Goal: Task Accomplishment & Management: Complete application form

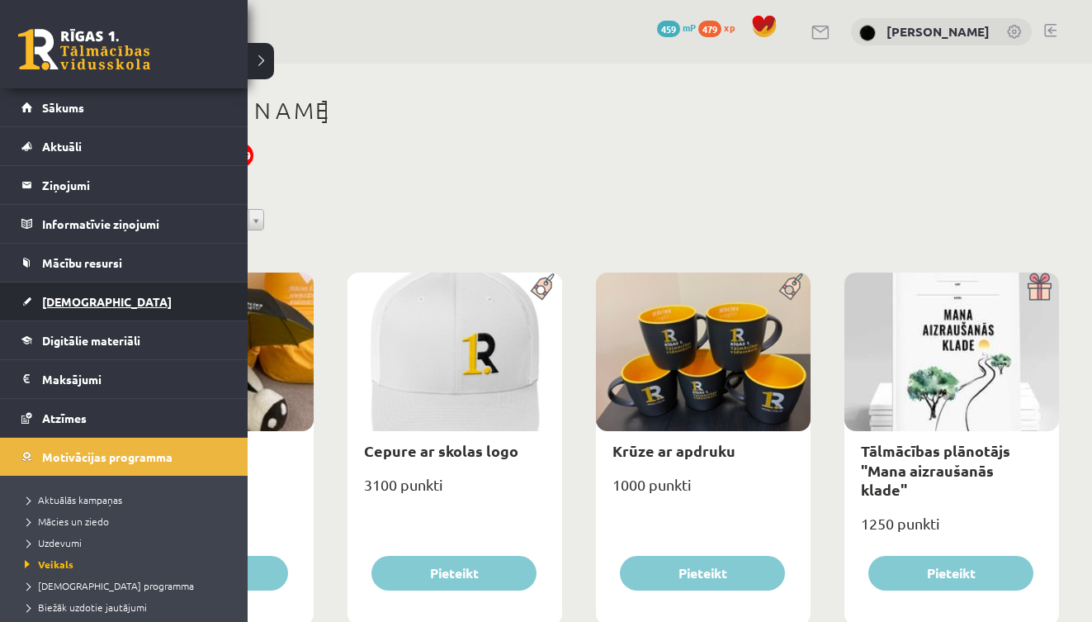
click at [67, 302] on span "[DEMOGRAPHIC_DATA]" at bounding box center [107, 301] width 130 height 15
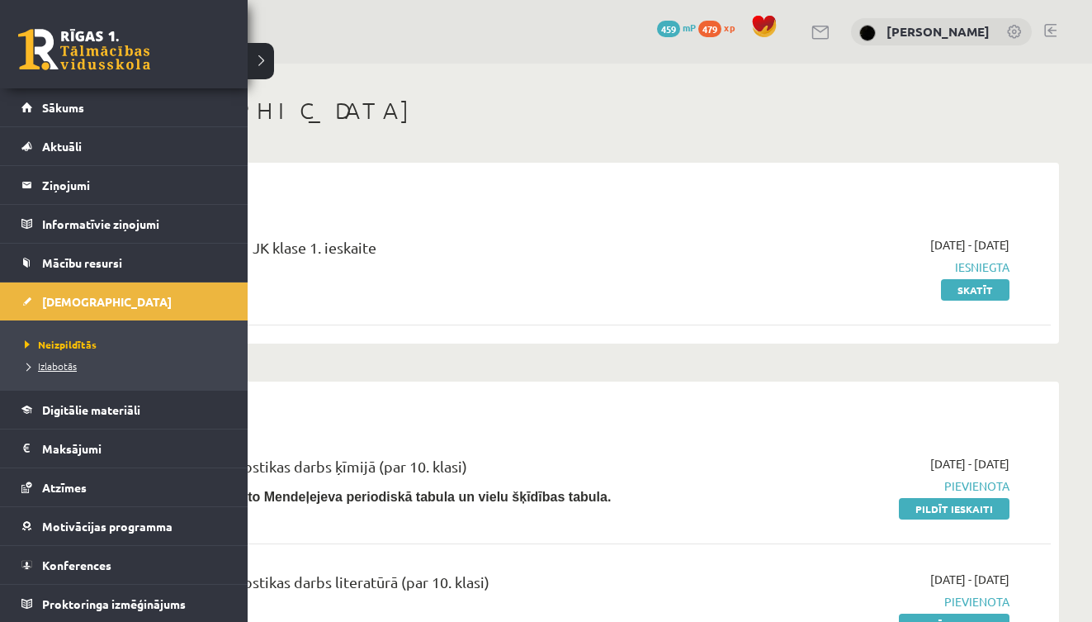
click at [62, 368] on span "Izlabotās" at bounding box center [49, 365] width 56 height 13
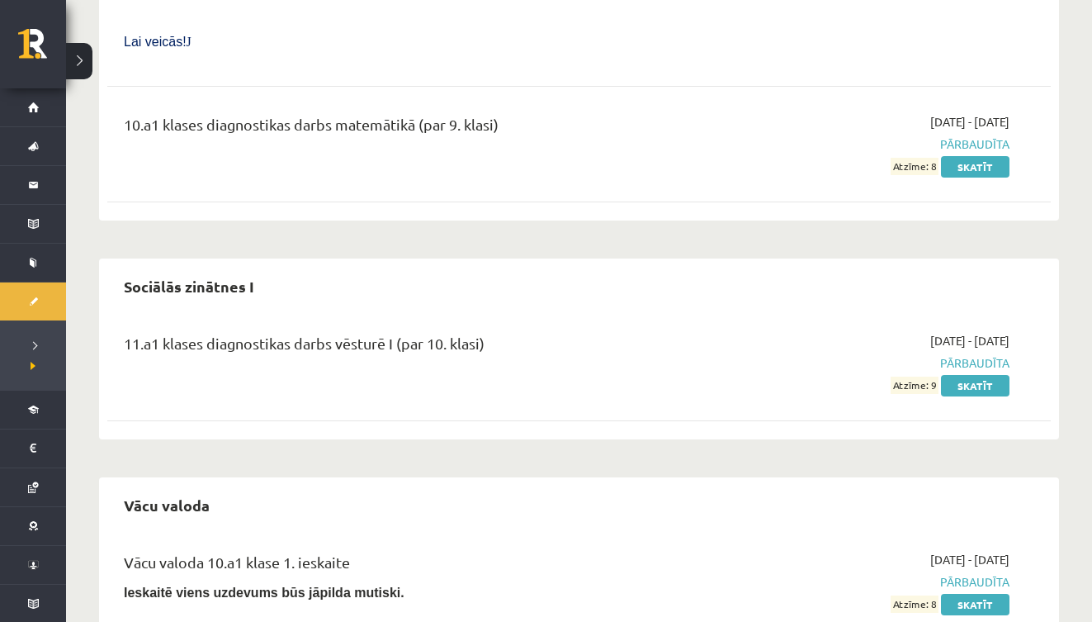
scroll to position [7166, 0]
click at [963, 376] on link "Skatīt" at bounding box center [975, 386] width 69 height 21
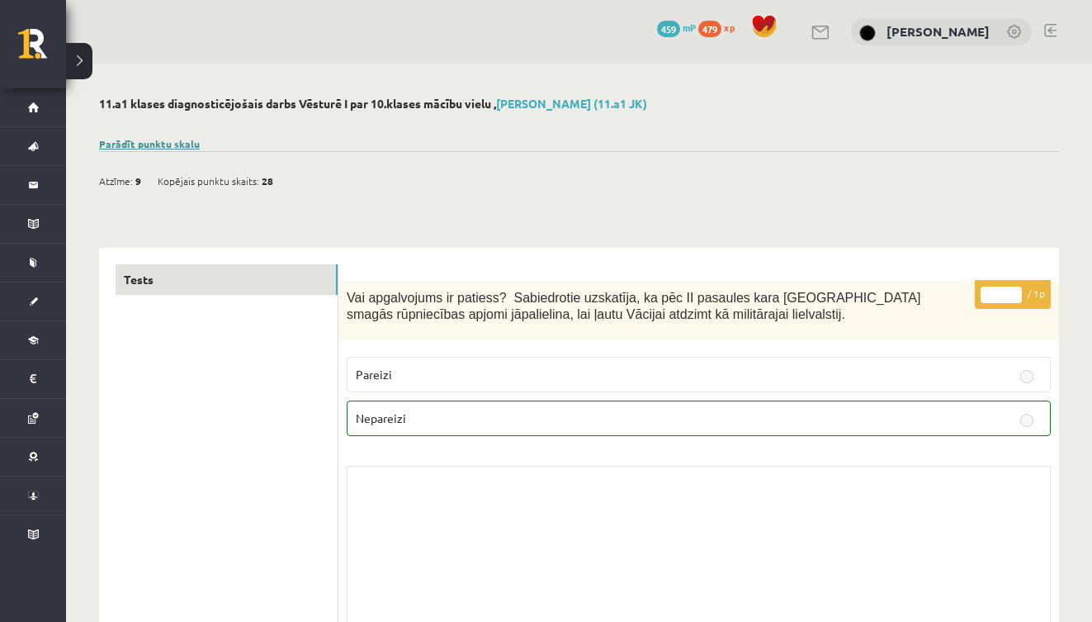
click at [183, 139] on link "Parādīt punktu skalu" at bounding box center [149, 143] width 101 height 13
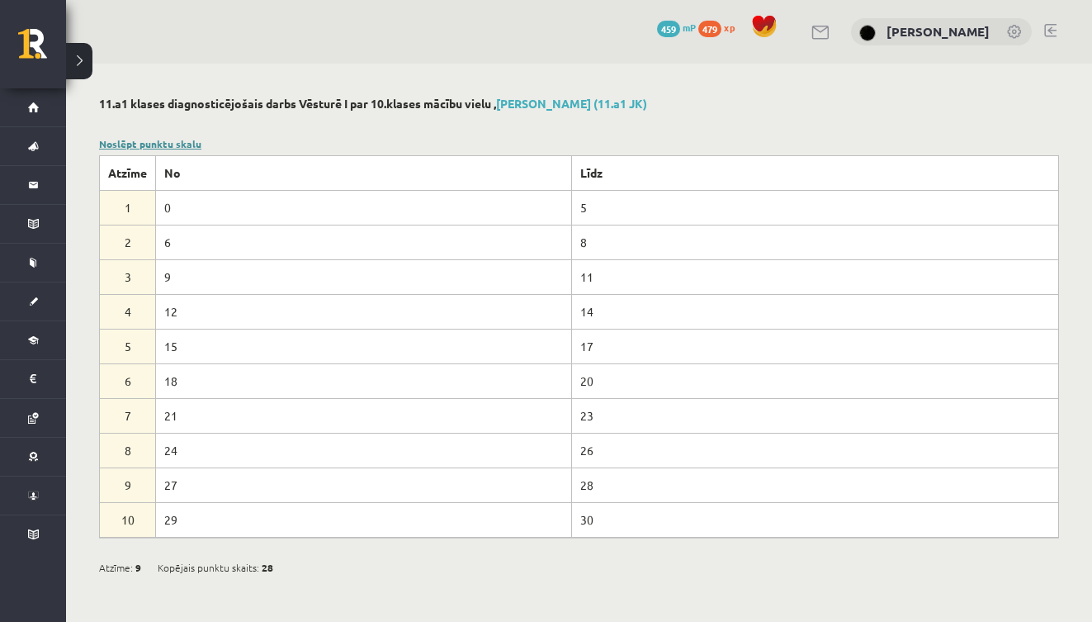
click at [183, 139] on link "Noslēpt punktu skalu" at bounding box center [150, 143] width 102 height 13
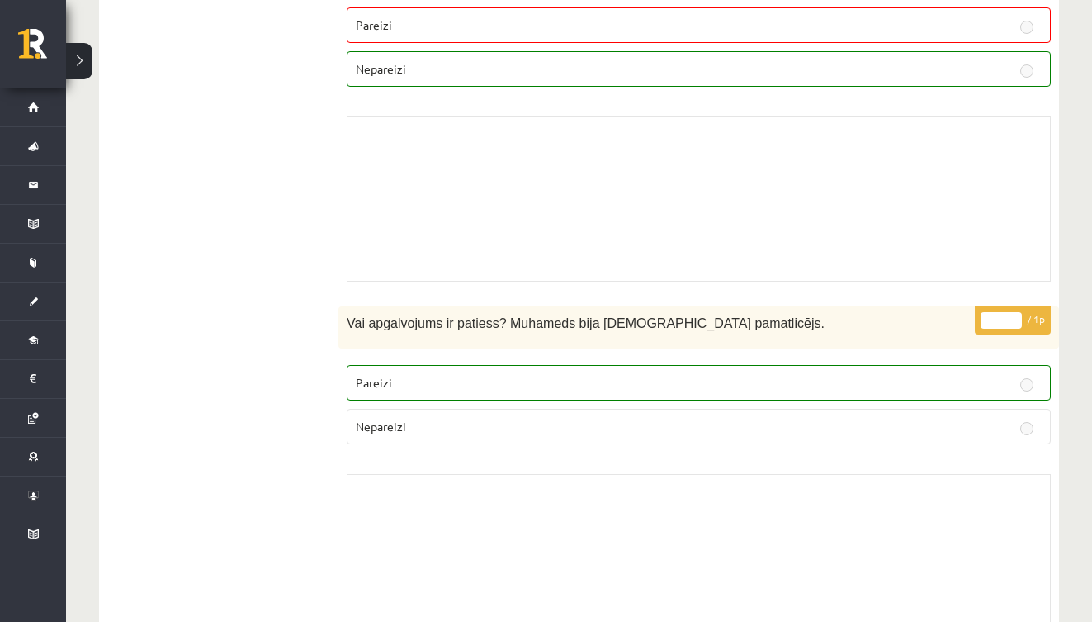
scroll to position [11342, 0]
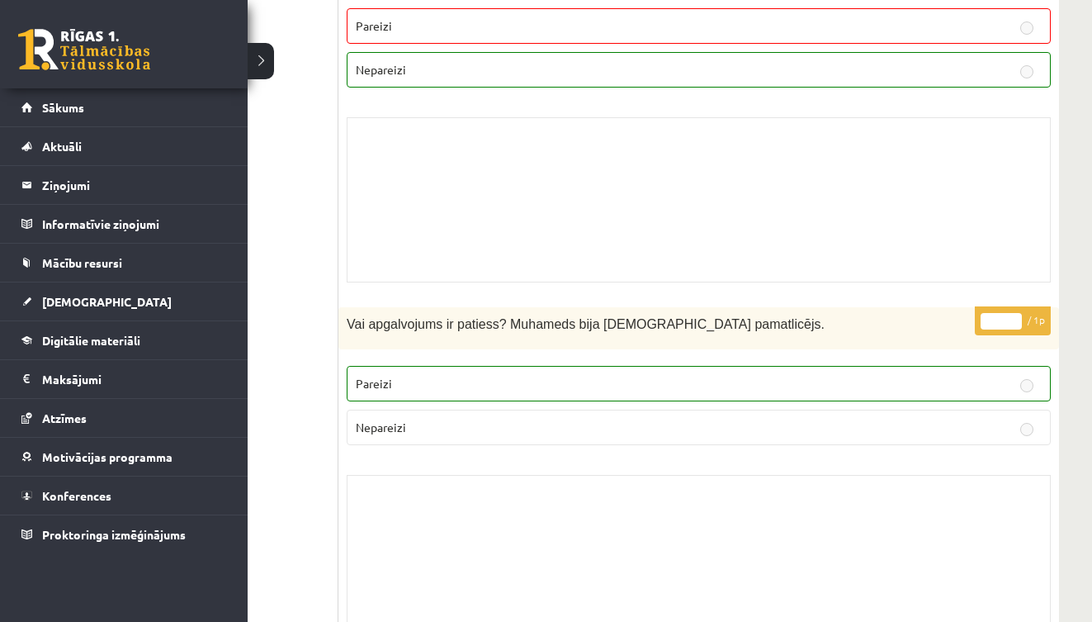
click at [50, 51] on link at bounding box center [84, 49] width 132 height 41
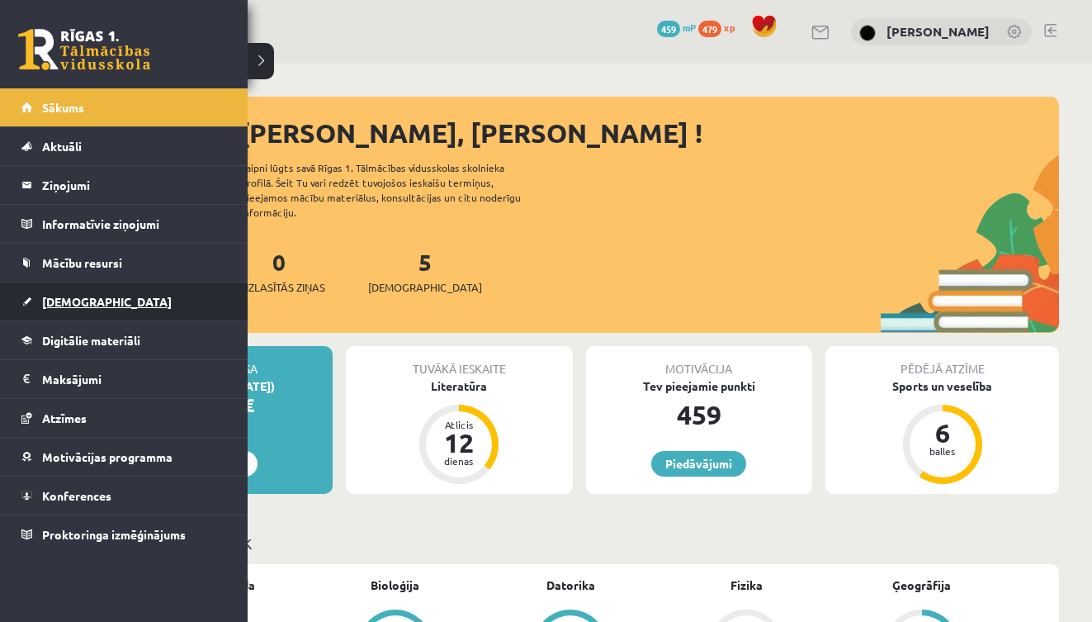
click at [55, 303] on span "[DEMOGRAPHIC_DATA]" at bounding box center [107, 301] width 130 height 15
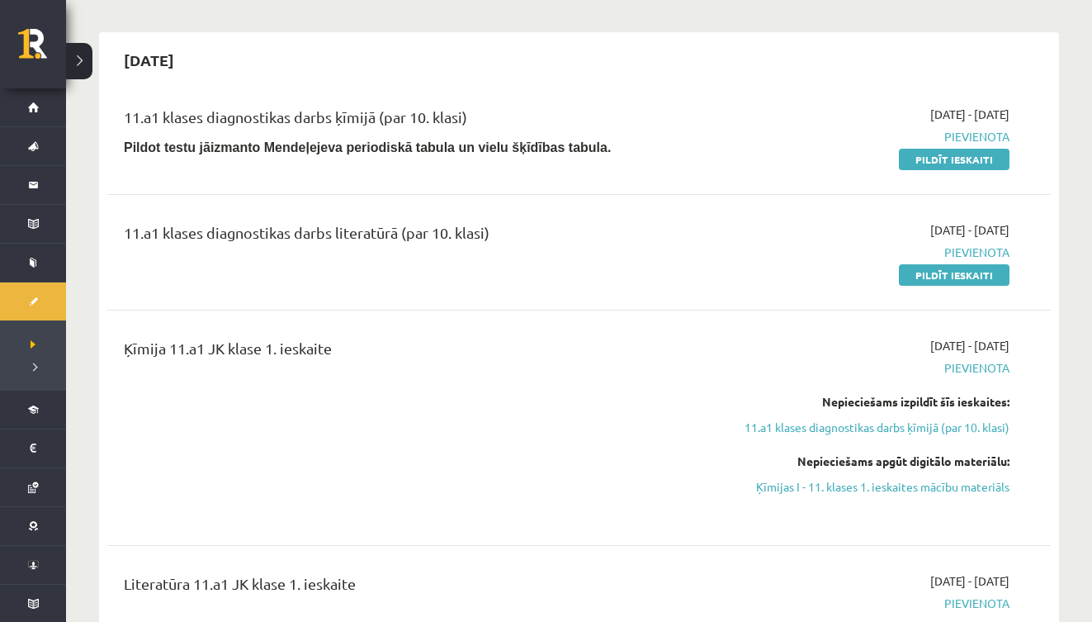
scroll to position [351, 0]
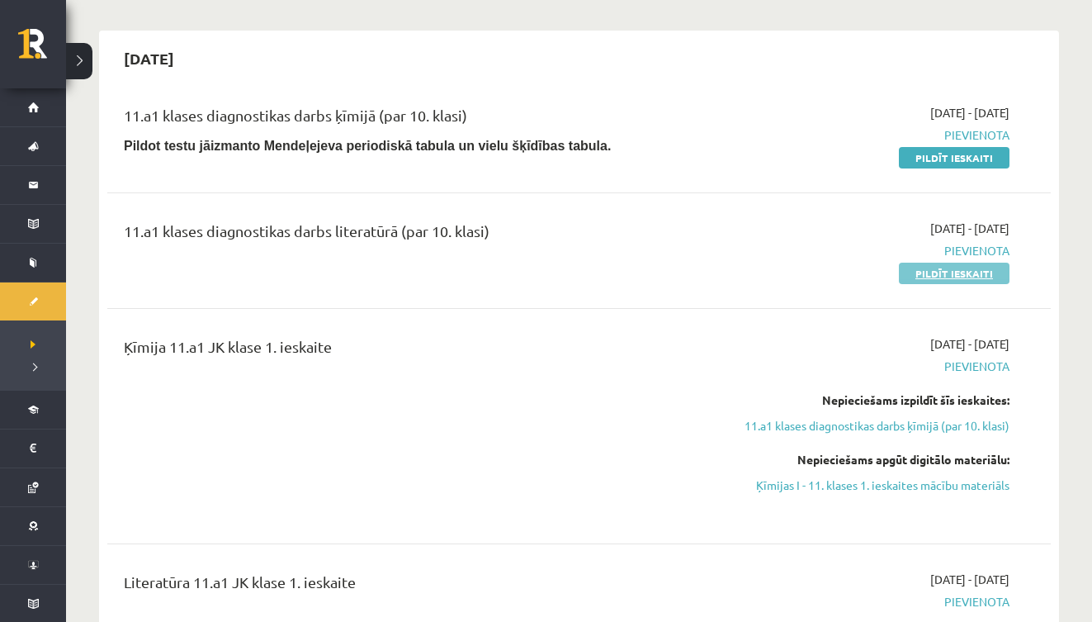
click at [950, 275] on link "Pildīt ieskaiti" at bounding box center [954, 272] width 111 height 21
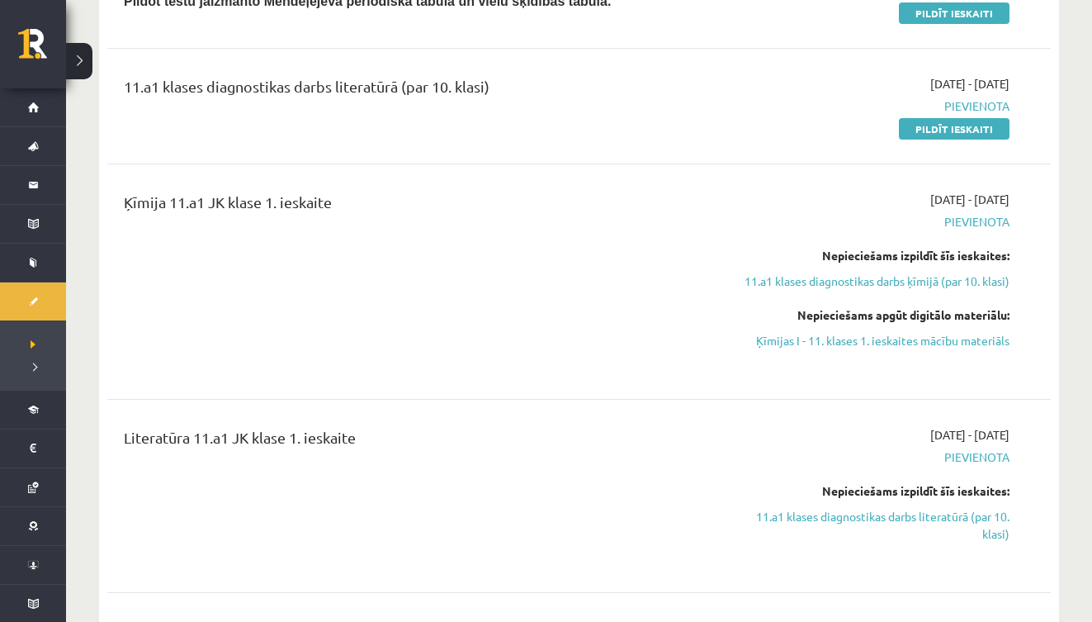
scroll to position [299, 0]
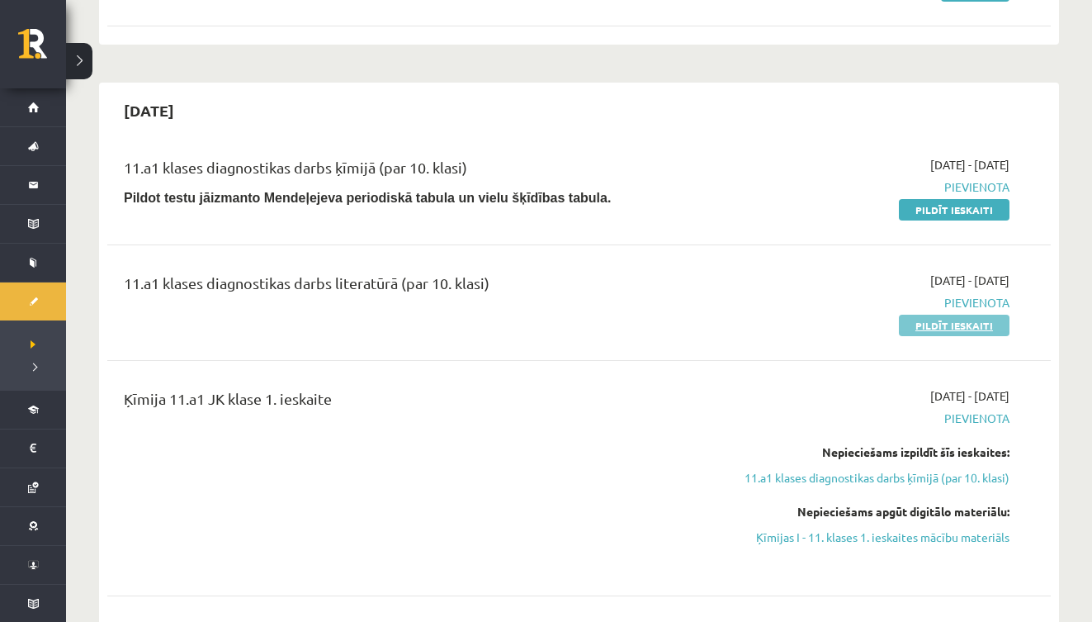
click at [935, 324] on link "Pildīt ieskaiti" at bounding box center [954, 324] width 111 height 21
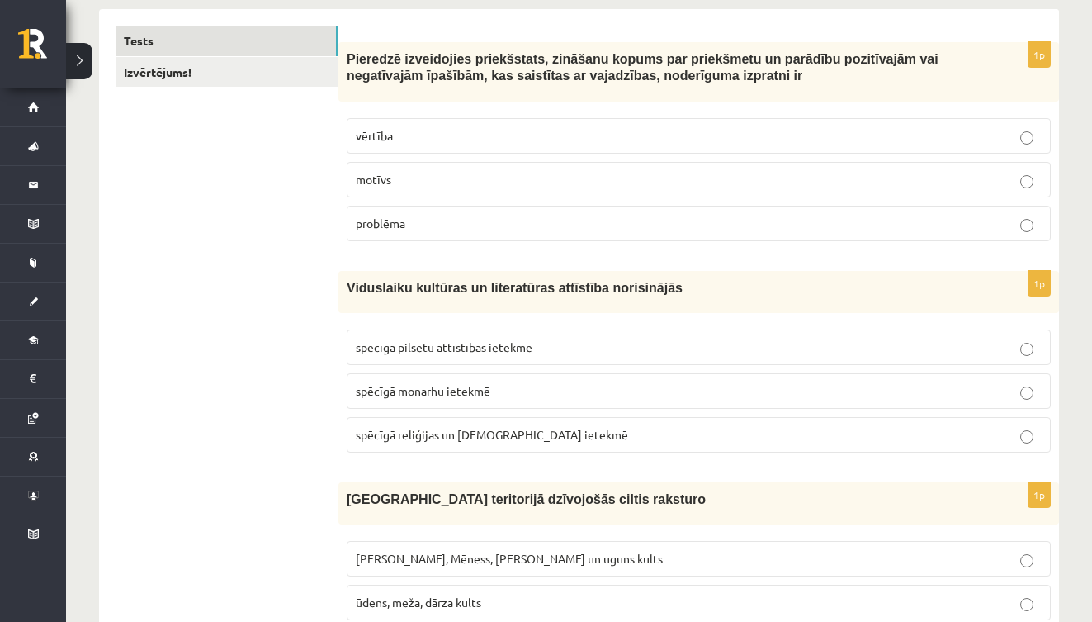
scroll to position [257, 0]
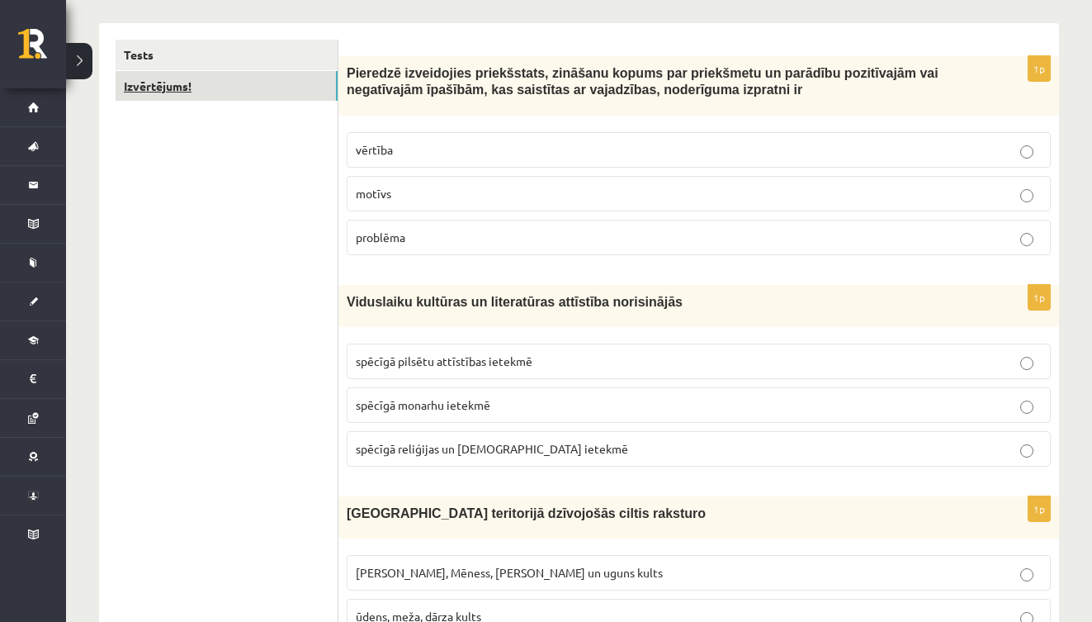
click at [306, 89] on link "Izvērtējums!" at bounding box center [227, 86] width 222 height 31
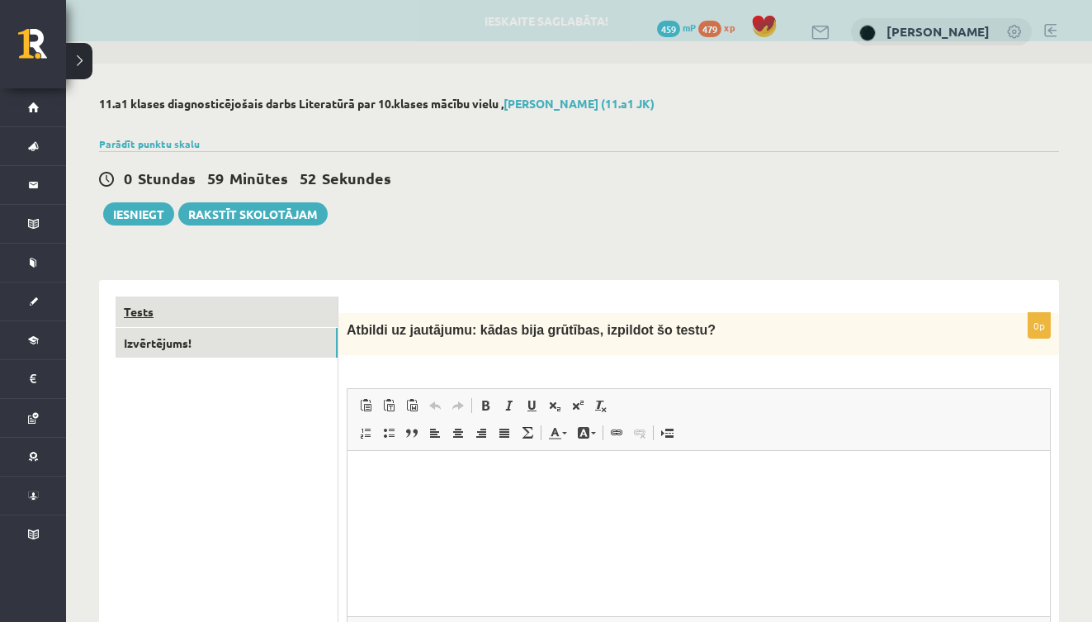
scroll to position [0, 0]
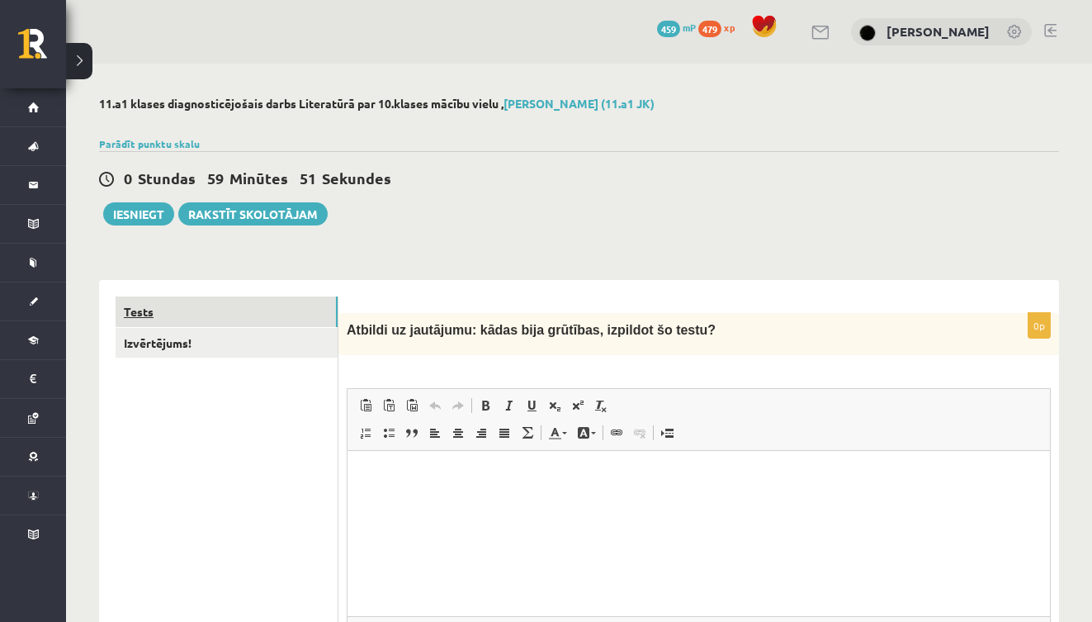
click at [275, 303] on link "Tests" at bounding box center [227, 311] width 222 height 31
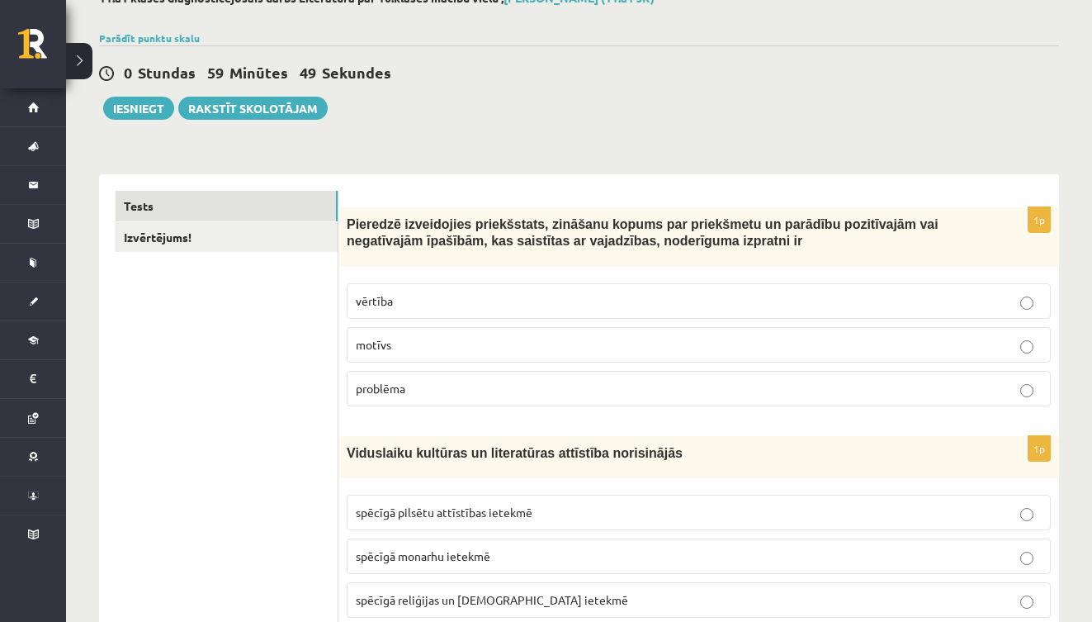
scroll to position [111, 0]
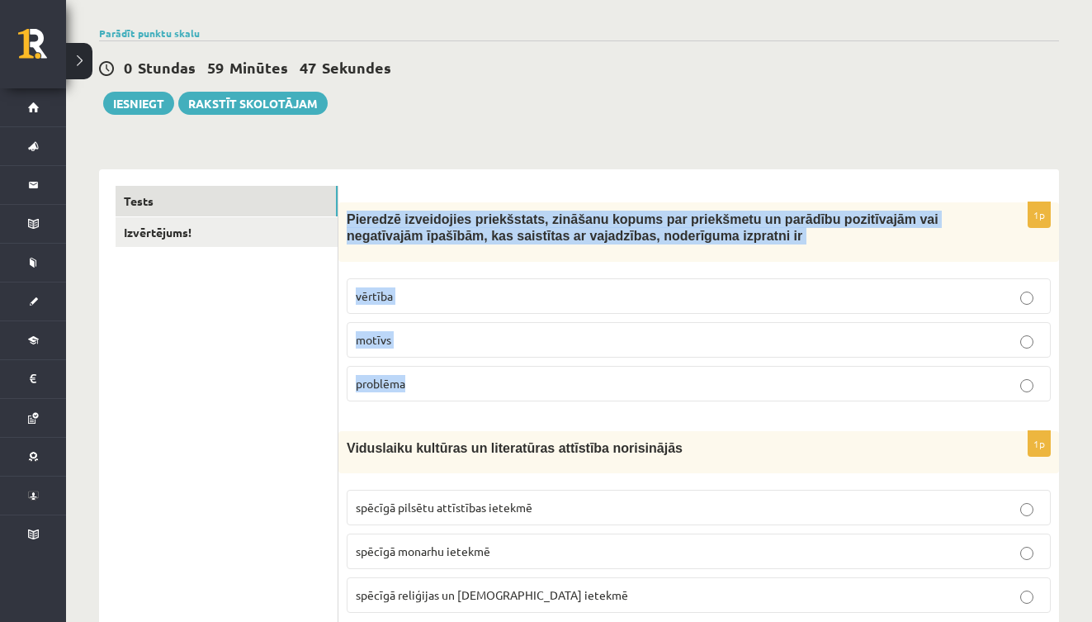
drag, startPoint x: 345, startPoint y: 214, endPoint x: 438, endPoint y: 396, distance: 204.9
click at [438, 396] on div "1p Pieredzē izveidojies priekšstats, zināšanu kopums par priekšmetu un parādību…" at bounding box center [698, 308] width 721 height 212
copy div "Pieredzē izveidojies priekšstats, zināšanu kopums par priekšmetu un parādību po…"
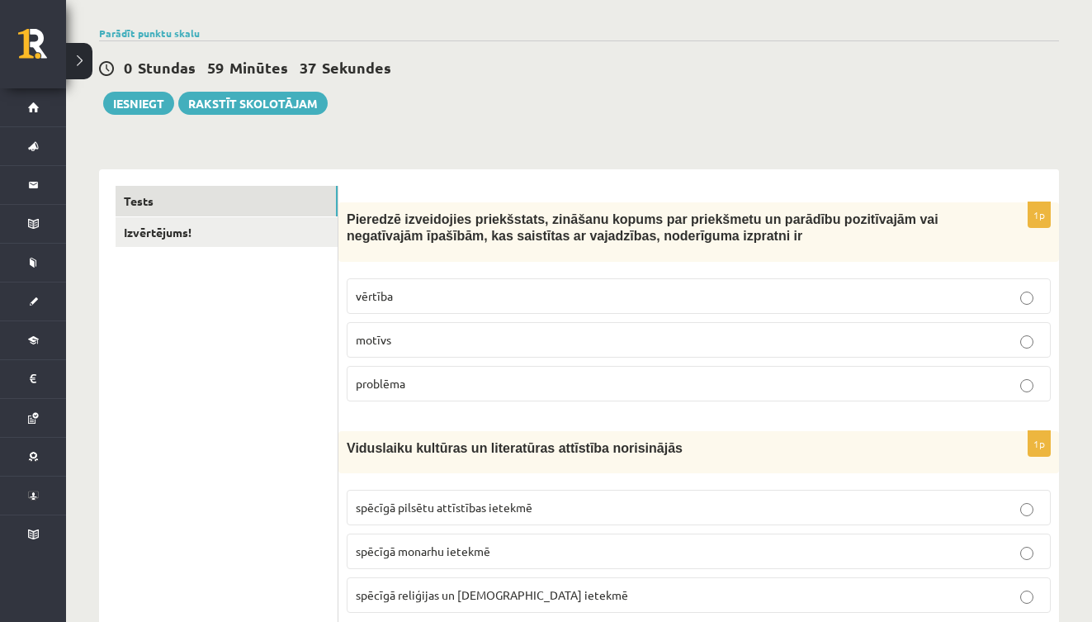
click at [399, 310] on label "vērtība" at bounding box center [699, 295] width 704 height 35
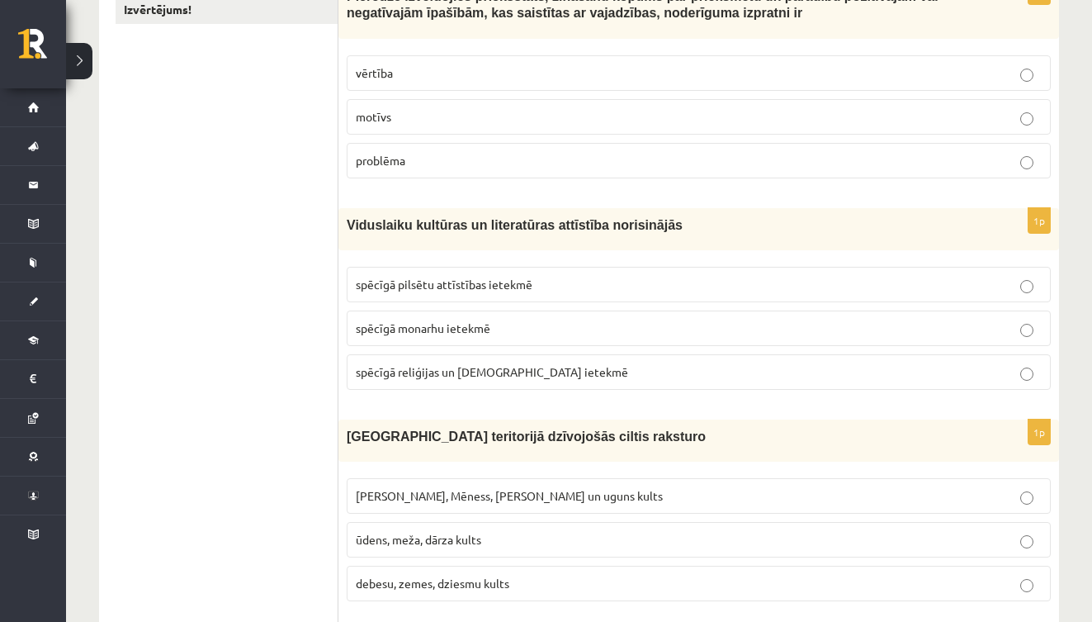
scroll to position [336, 0]
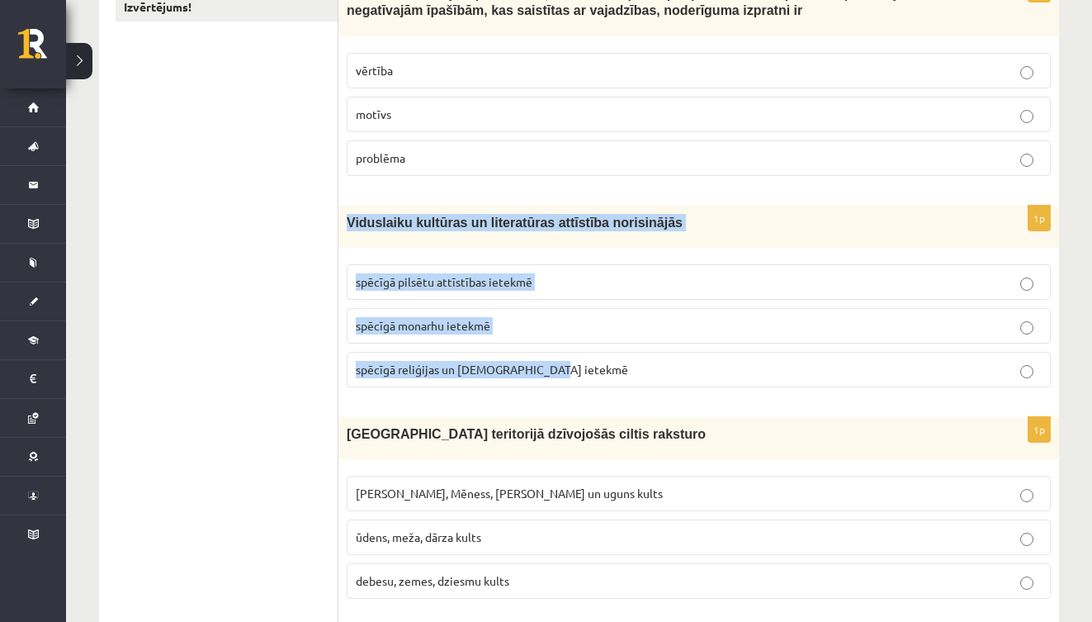
drag, startPoint x: 345, startPoint y: 218, endPoint x: 561, endPoint y: 371, distance: 265.2
click at [561, 371] on div "1p Viduslaiku kultūras un literatūras attīstība norisinājās spēcīgā pilsētu att…" at bounding box center [698, 303] width 721 height 195
copy div "Viduslaiku kultūras un literatūras attīstība norisinājās spēcīgā pilsētu attīst…"
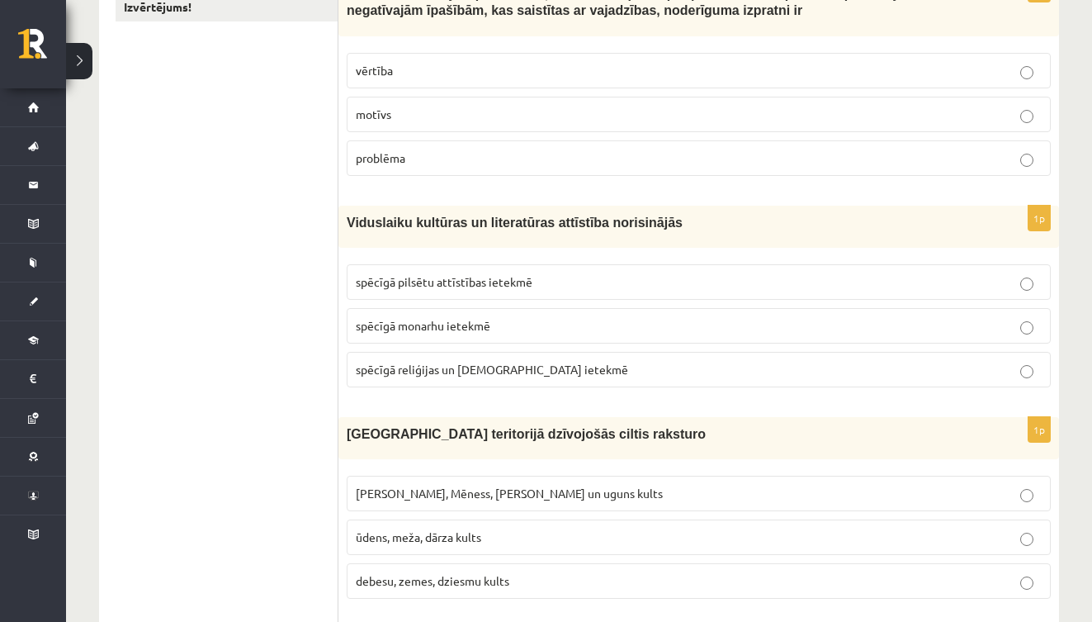
click at [557, 376] on p "spēcīgā reliģijas un baznīcas ietekmē" at bounding box center [699, 369] width 686 height 17
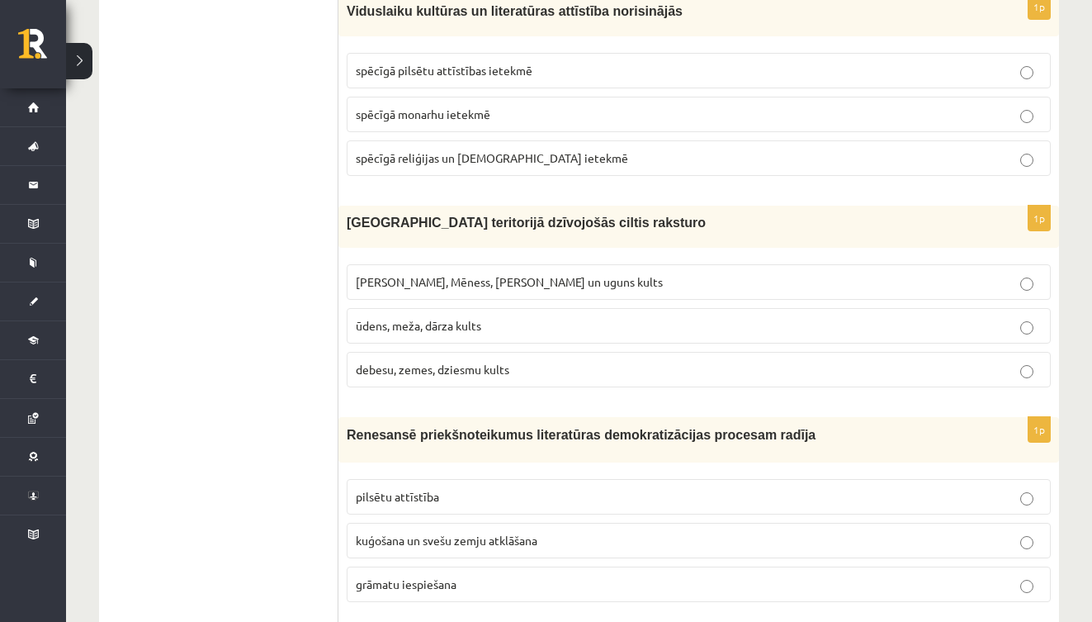
scroll to position [553, 0]
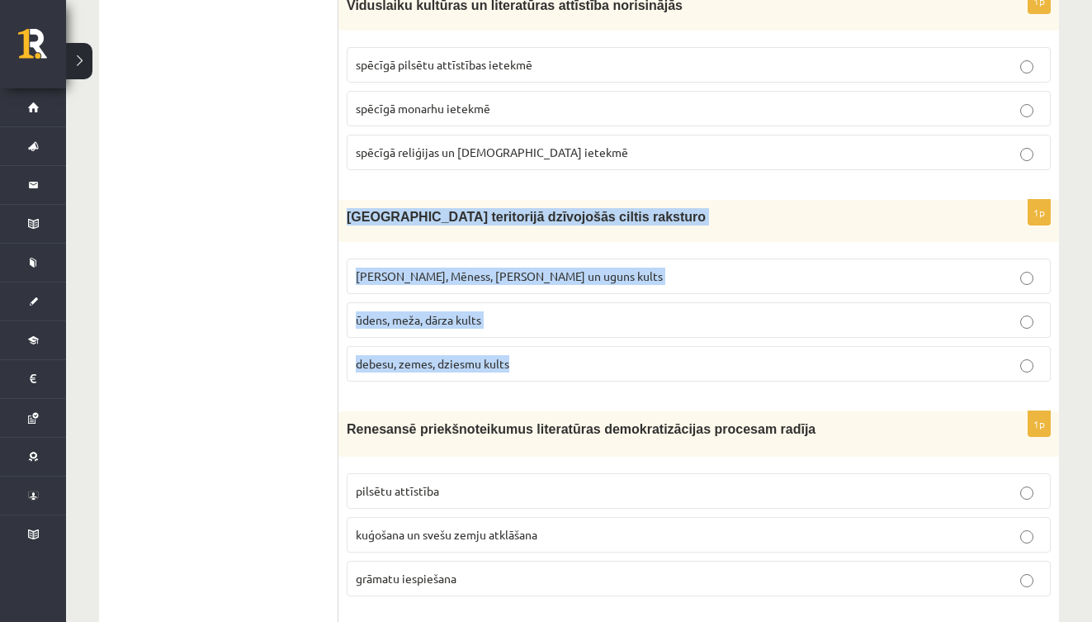
drag, startPoint x: 346, startPoint y: 212, endPoint x: 543, endPoint y: 364, distance: 249.0
click at [544, 364] on div "1p Latvijas teritorijā dzīvojošās ciltis raksturo Saules, Mēness, Pērkona un ug…" at bounding box center [698, 297] width 721 height 195
copy div "Latvijas teritorijā dzīvojošās ciltis raksturo Saules, Mēness, Pērkona un uguns…"
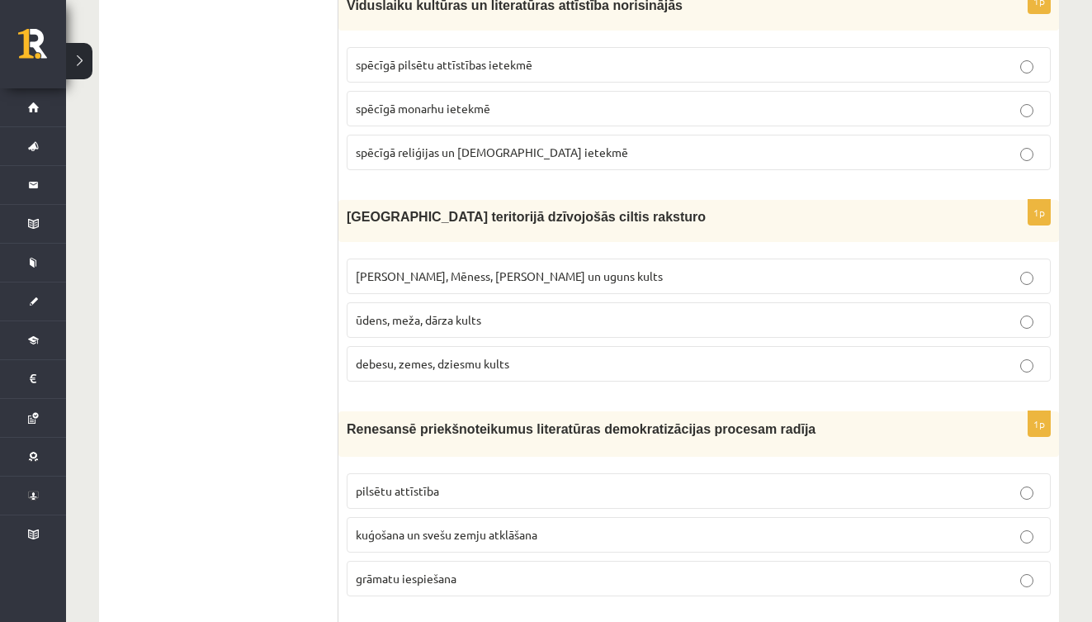
click at [569, 273] on p "[PERSON_NAME], Mēness, [PERSON_NAME] un uguns kults" at bounding box center [699, 275] width 686 height 17
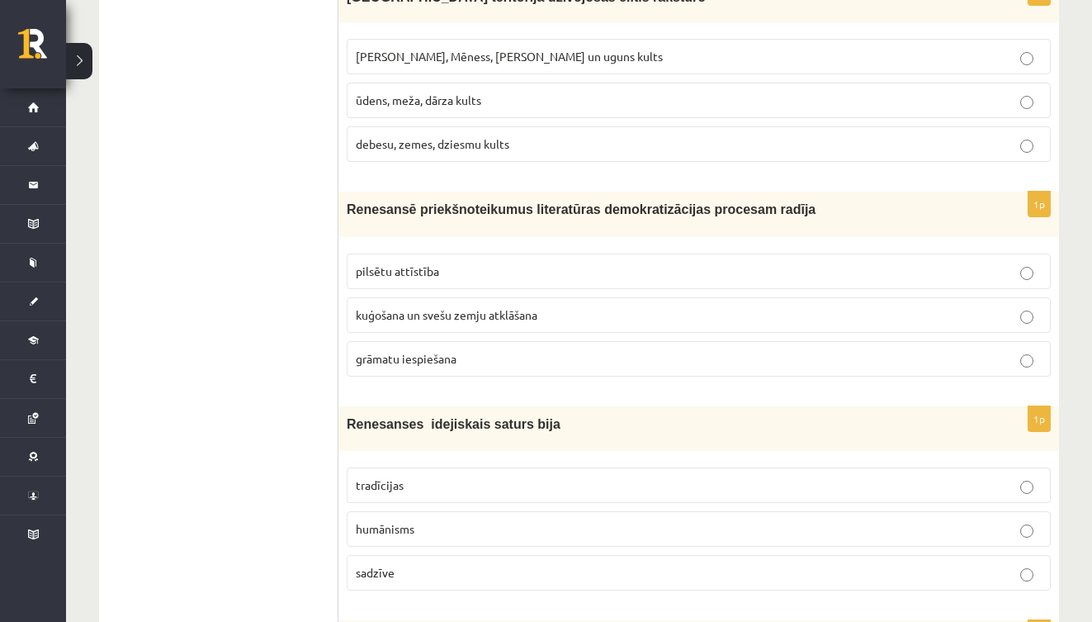
scroll to position [776, 0]
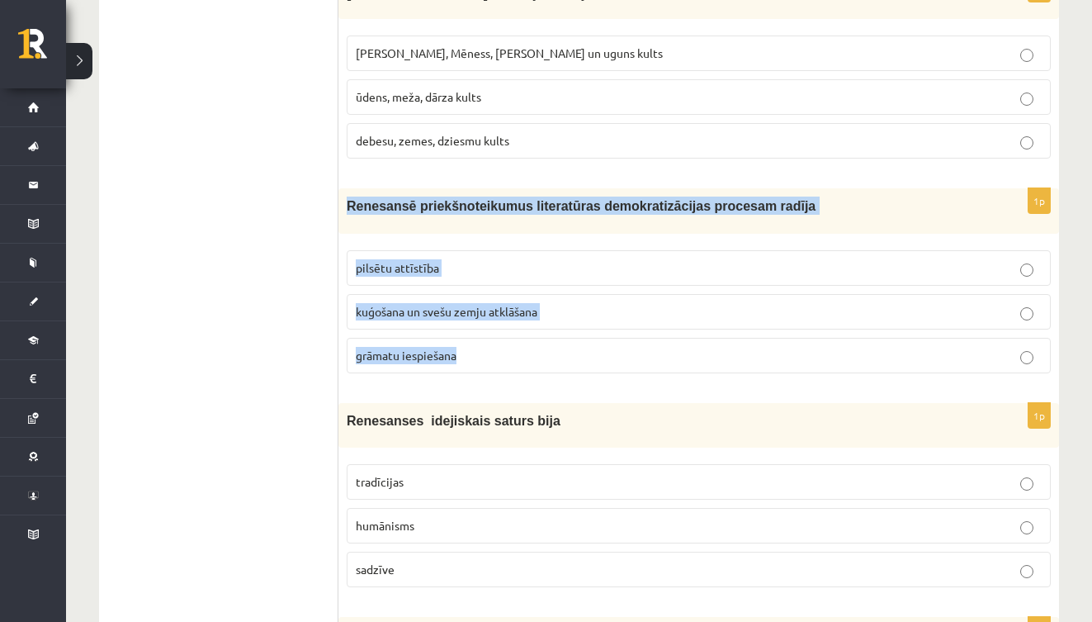
drag, startPoint x: 347, startPoint y: 204, endPoint x: 457, endPoint y: 358, distance: 189.4
click at [457, 358] on div "1p Renesansē priekšnoteikumus literatūras demokratizācijas procesam radīja pils…" at bounding box center [698, 286] width 721 height 197
copy div "Renesansē priekšnoteikumus literatūras demokratizācijas procesam radīja pilsētu…"
click at [474, 352] on p "grāmatu iespiešana" at bounding box center [699, 355] width 686 height 17
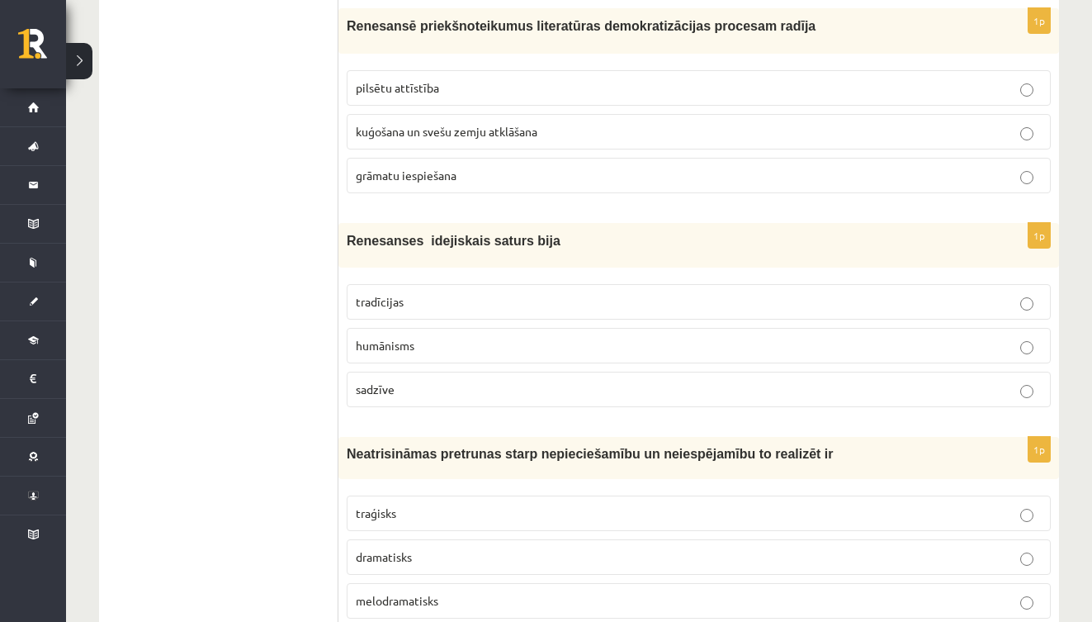
scroll to position [984, 0]
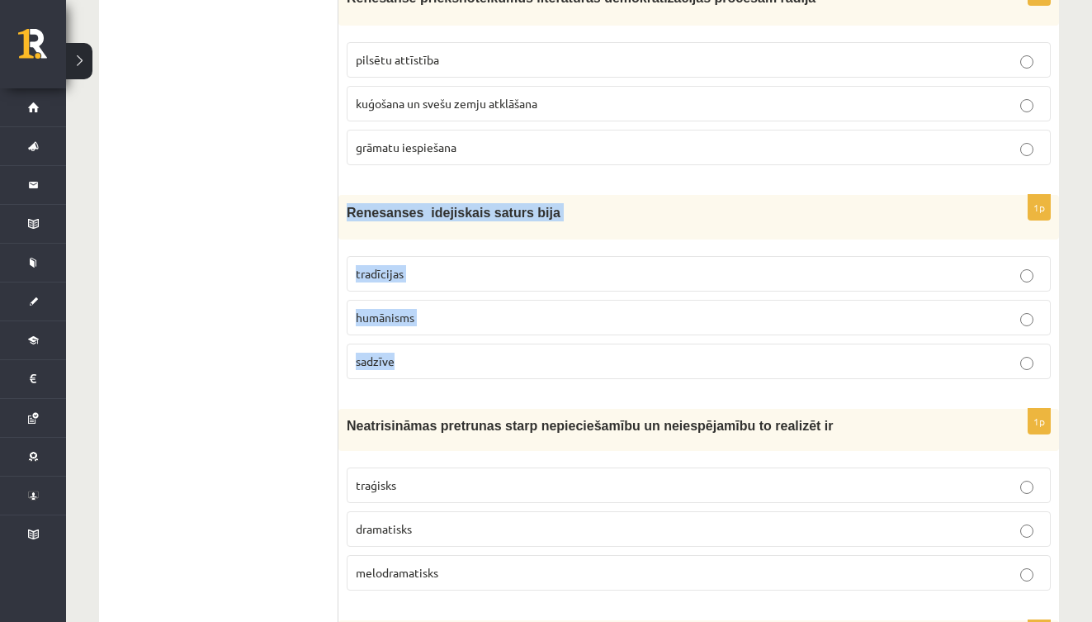
drag, startPoint x: 347, startPoint y: 204, endPoint x: 473, endPoint y: 371, distance: 209.8
click at [473, 371] on div "1p Renesanses idejiskais saturs bija tradīcijas humānisms sadzīve" at bounding box center [698, 293] width 721 height 197
copy div "Renesanses idejiskais saturs bija tradīcijas humānisms sadzīve"
click at [466, 315] on p "humānisms" at bounding box center [699, 317] width 686 height 17
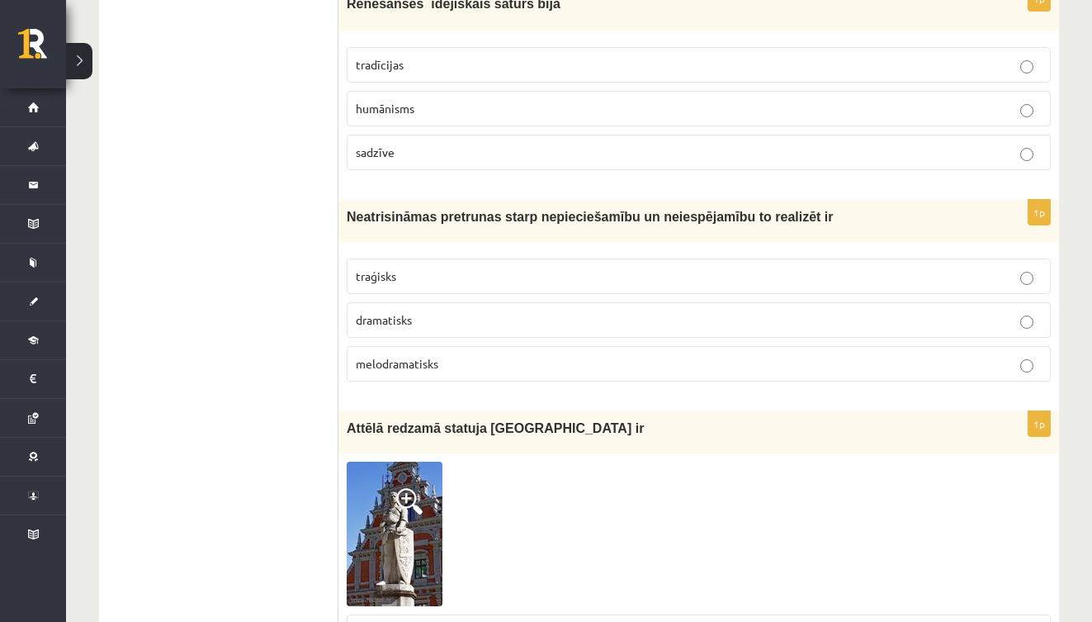
scroll to position [1198, 0]
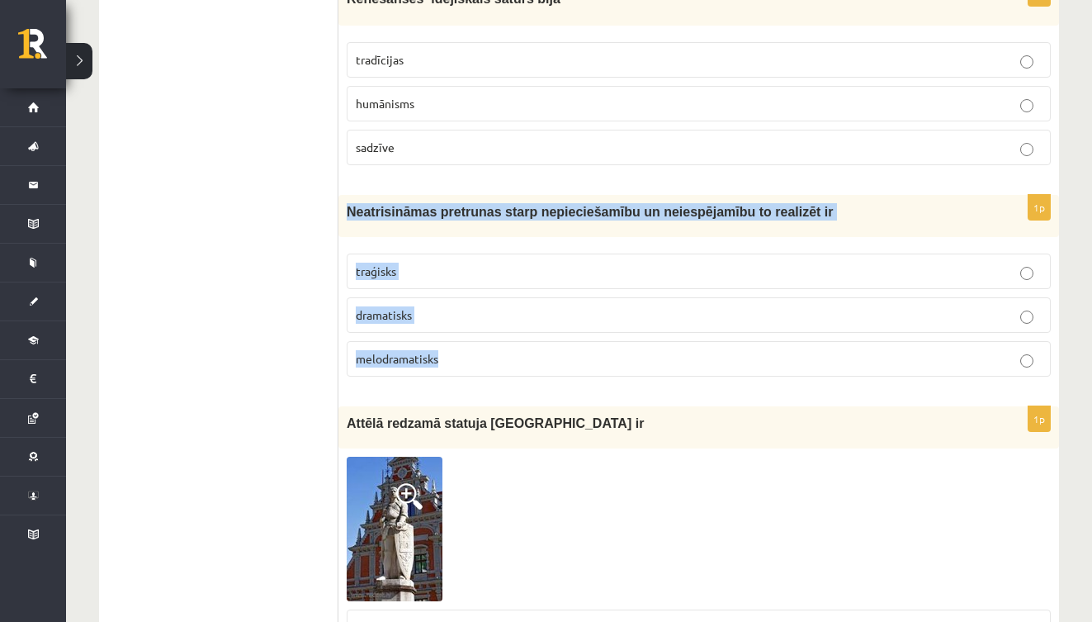
drag, startPoint x: 347, startPoint y: 204, endPoint x: 456, endPoint y: 373, distance: 201.7
click at [457, 374] on div "1p Neatrisināmas pretrunas starp nepieciešamību un neiespējamību to realizēt ir…" at bounding box center [698, 292] width 721 height 195
copy div "Neatrisināmas pretrunas starp nepieciešamību un neiespējamību to realizēt ir tr…"
click at [450, 263] on p "traģisks" at bounding box center [699, 270] width 686 height 17
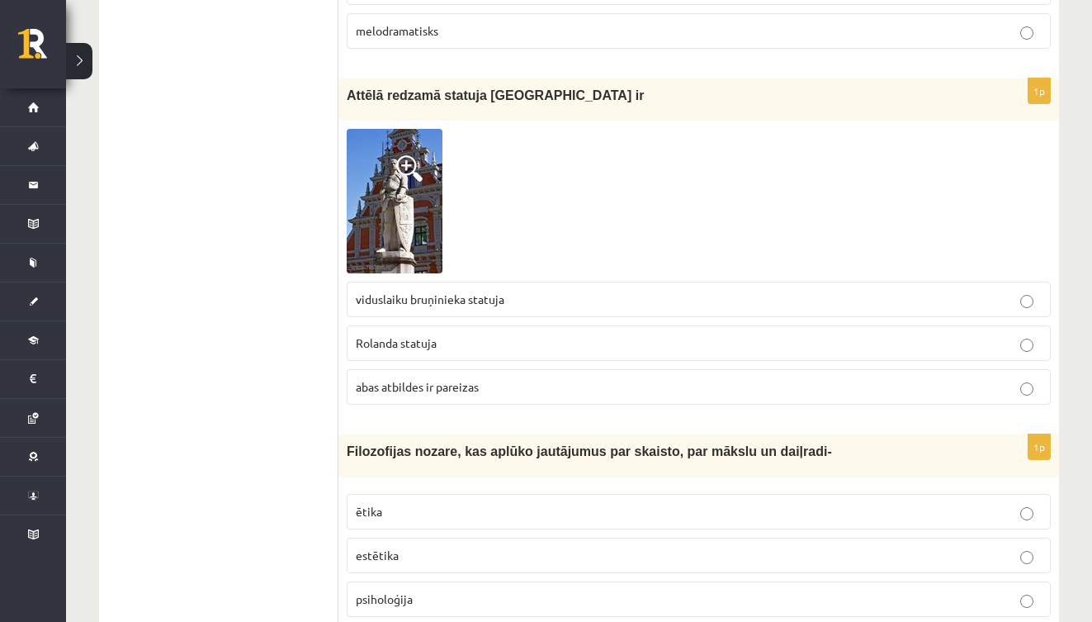
scroll to position [1530, 0]
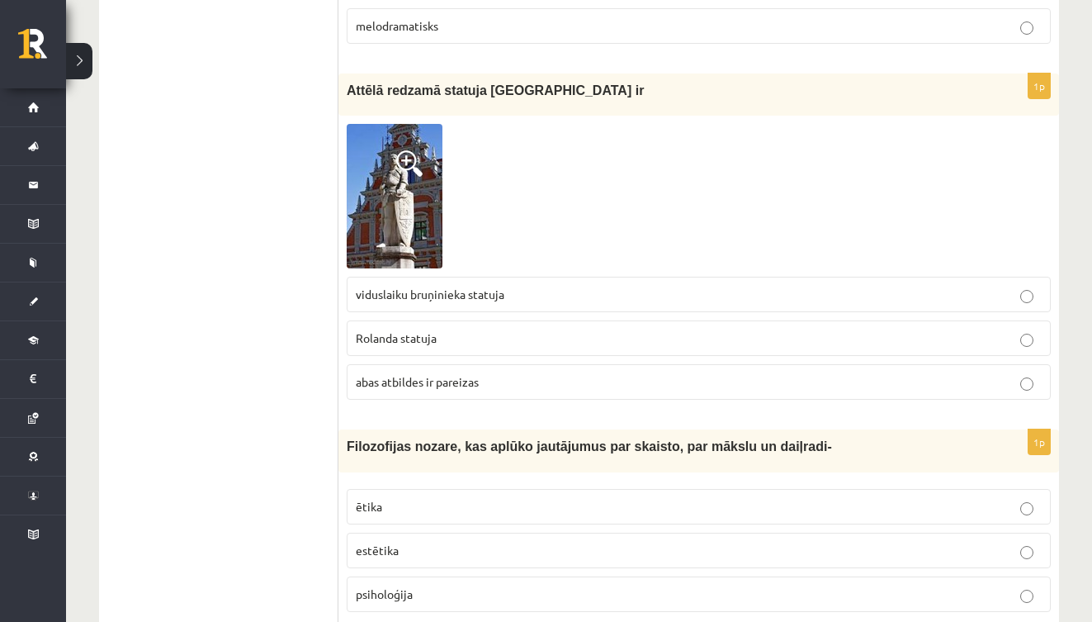
click at [400, 196] on img at bounding box center [395, 196] width 96 height 144
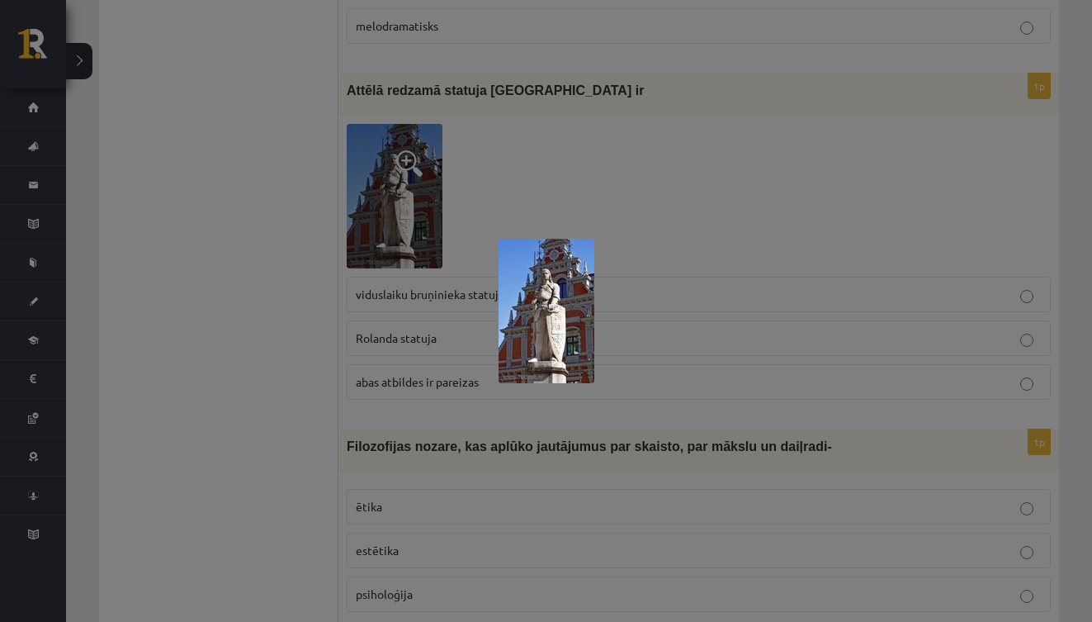
scroll to position [1364, 0]
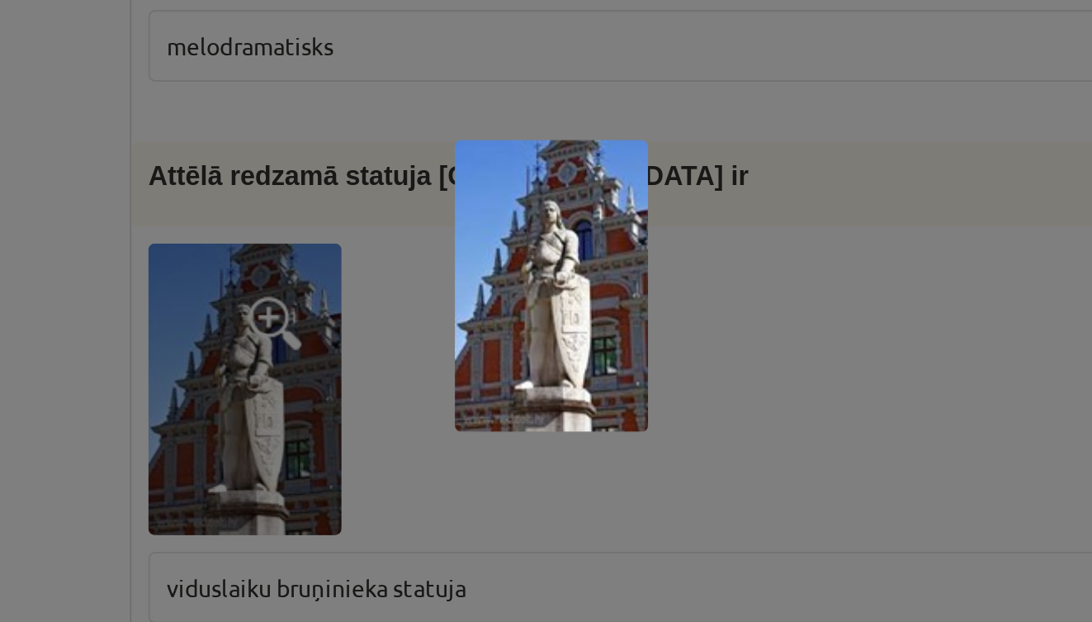
click at [191, 145] on div at bounding box center [546, 311] width 1092 height 622
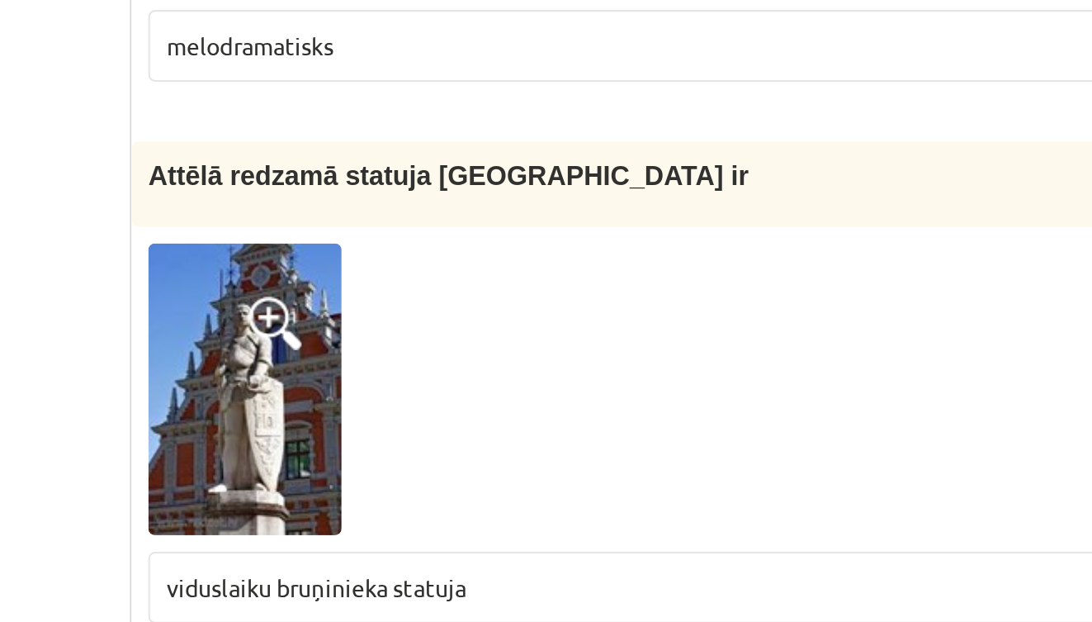
scroll to position [1430, 0]
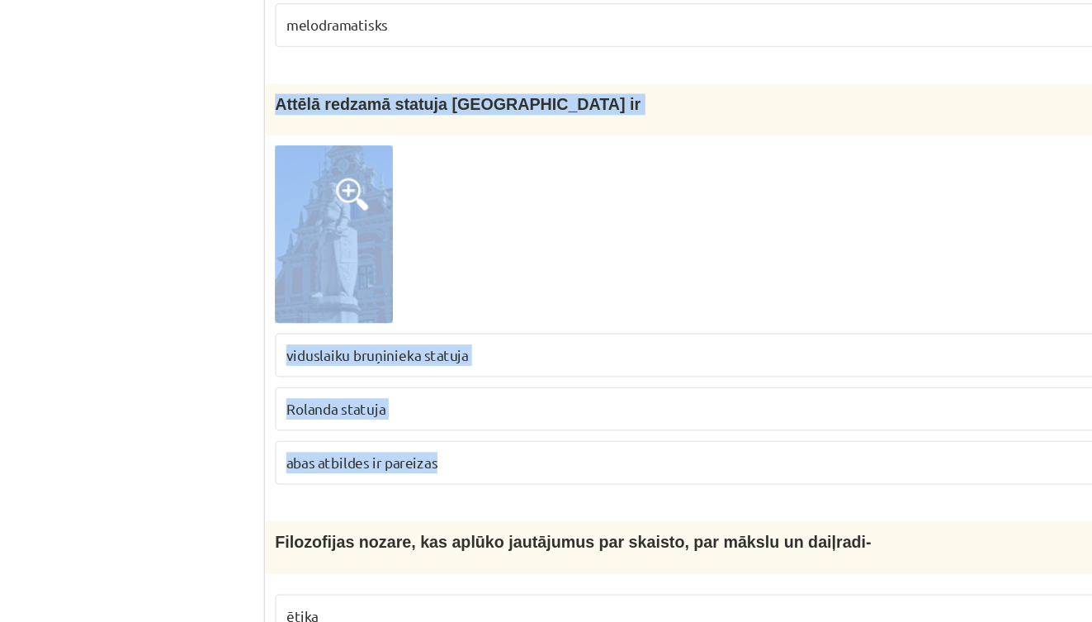
drag, startPoint x: 224, startPoint y: 73, endPoint x: 392, endPoint y: 376, distance: 345.9
click at [392, 376] on div "1p Attēlā redzamā statuja Rīgā ir viduslaiku bruņinieka statuja Rolanda statuja…" at bounding box center [698, 342] width 721 height 339
copy div "Attēlā redzamā statuja Rīgā ir viduslaiku bruņinieka statuja Rolanda statuja ab…"
click at [356, 429] on p "Rolanda statuja" at bounding box center [699, 437] width 686 height 17
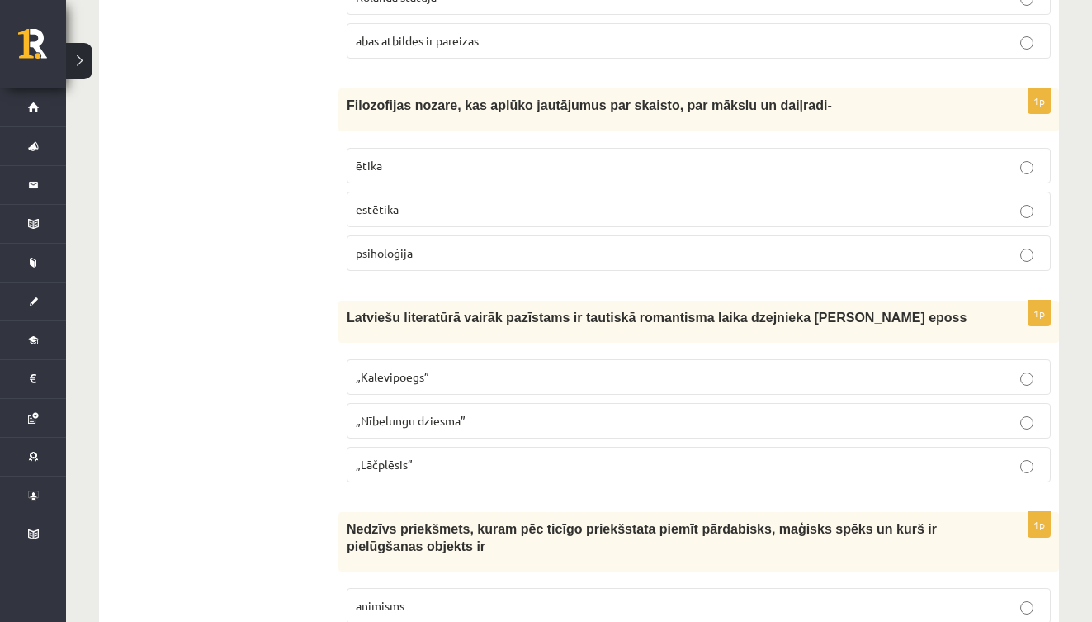
scroll to position [1875, 0]
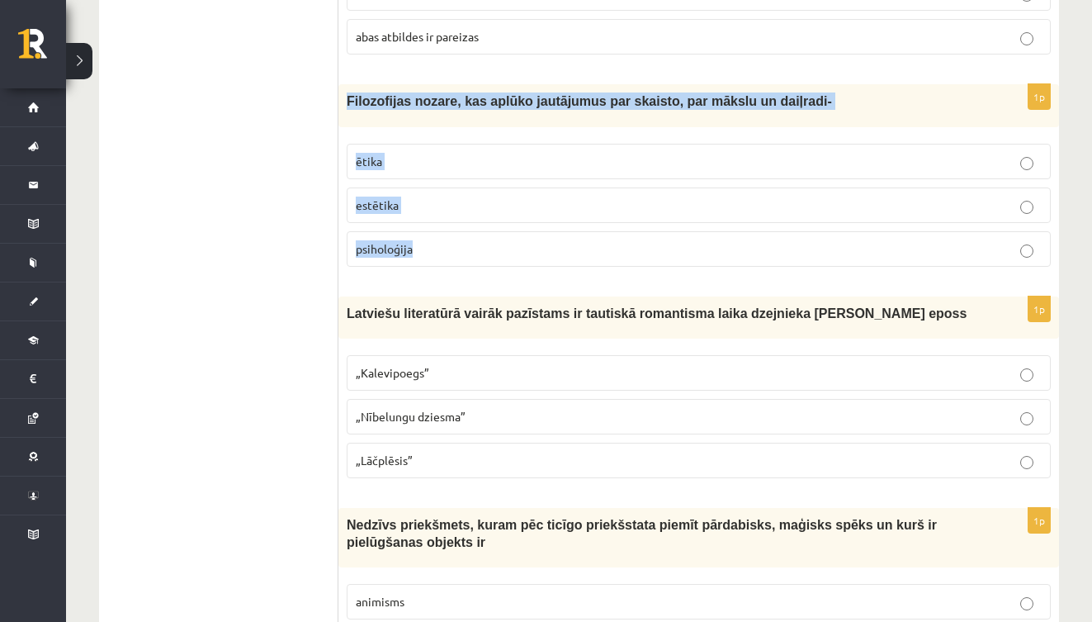
drag, startPoint x: 348, startPoint y: 95, endPoint x: 424, endPoint y: 248, distance: 170.5
click at [424, 248] on div "1p Filozofijas nozare, kas aplūko jautājumus par skaisto, par mākslu un daiļrad…" at bounding box center [698, 181] width 721 height 195
copy div "Filozofijas nozare, kas aplūko jautājumus par skaisto, par mākslu un daiļradi- …"
click at [445, 201] on p "estētika" at bounding box center [699, 204] width 686 height 17
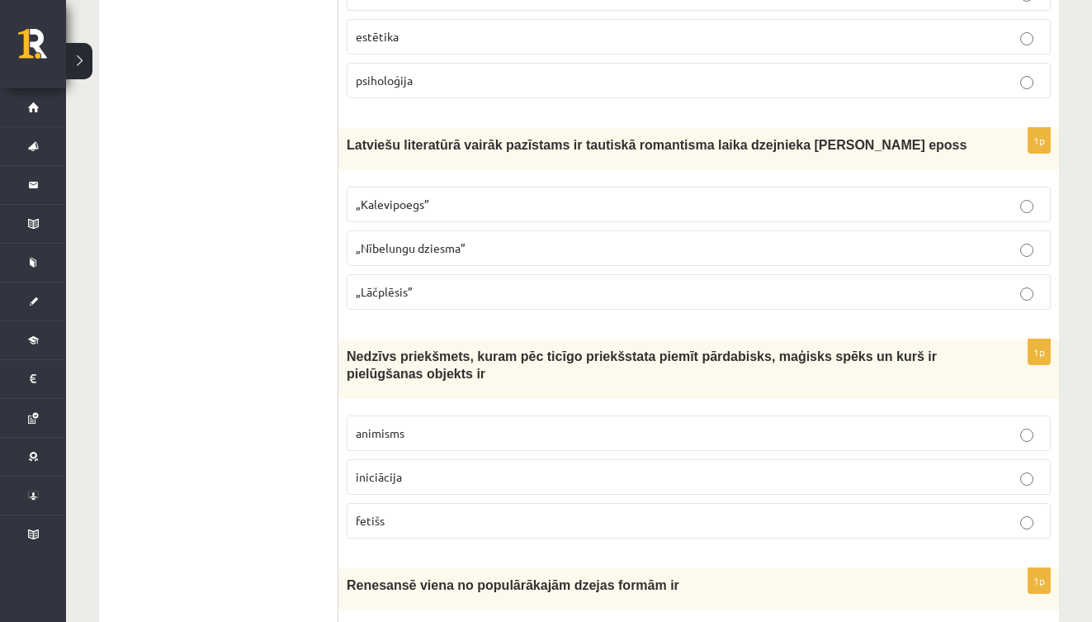
scroll to position [2038, 0]
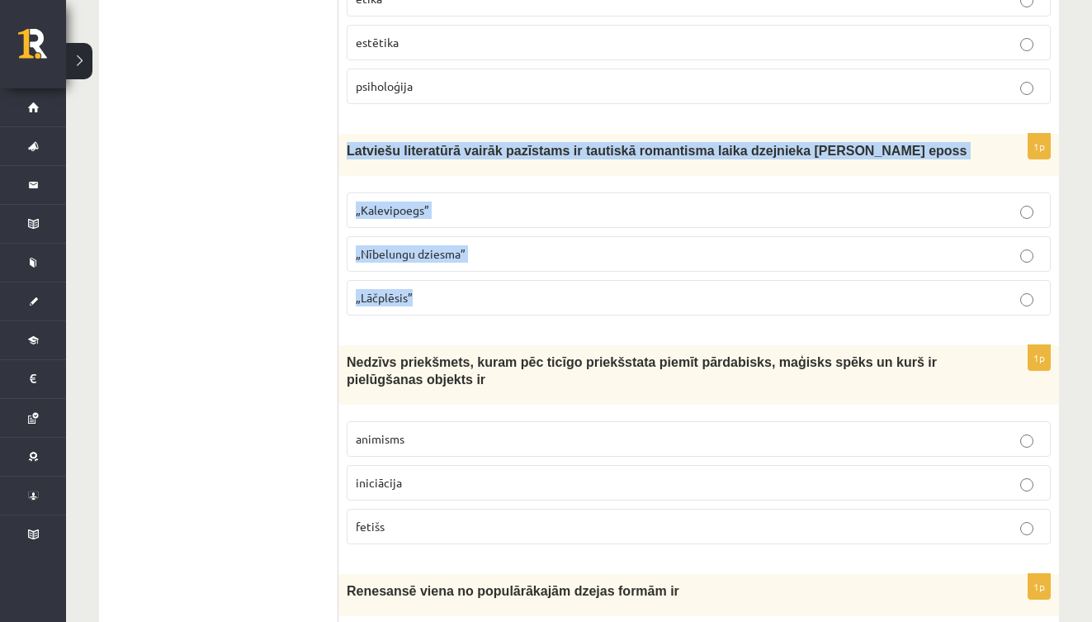
drag, startPoint x: 347, startPoint y: 144, endPoint x: 450, endPoint y: 291, distance: 178.9
click at [450, 291] on div "1p Latviešu literatūrā vairāk pazīstams ir tautiskā romantisma laika dzejnieka …" at bounding box center [698, 231] width 721 height 195
copy div "Latviešu literatūrā vairāk pazīstams ir tautiskā romantisma laika dzejnieka And…"
click at [467, 281] on label "„Lāčplēsis”" at bounding box center [699, 297] width 704 height 35
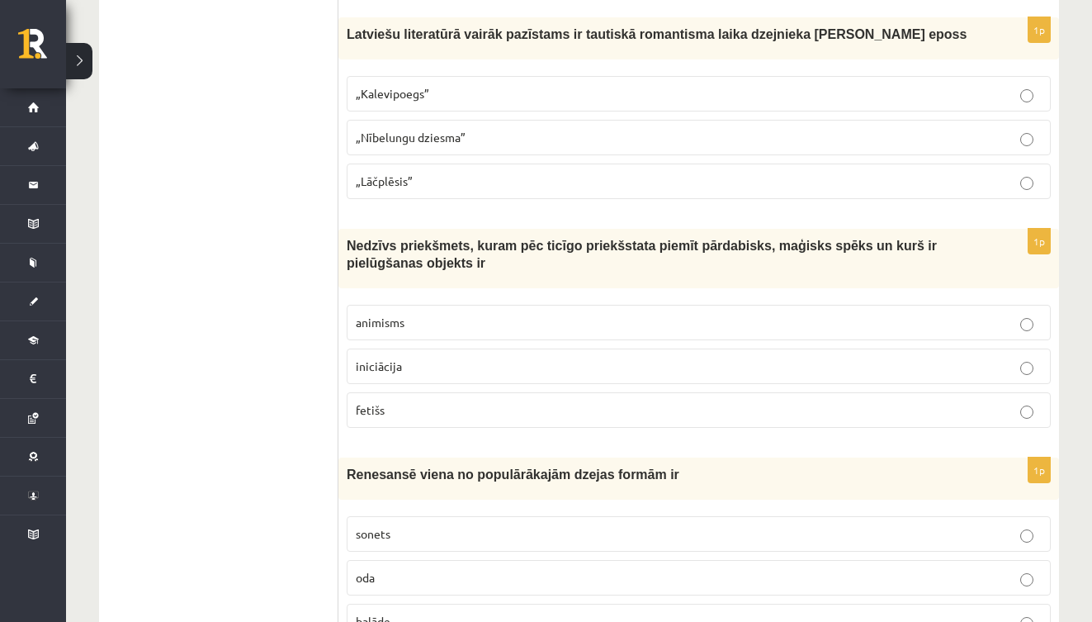
scroll to position [2186, 0]
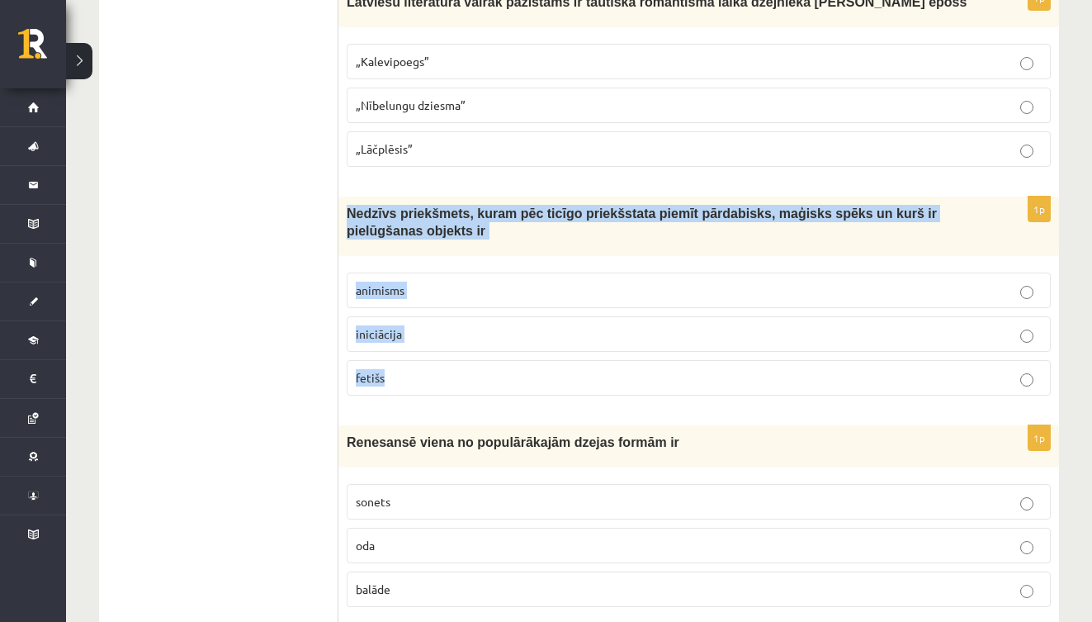
drag, startPoint x: 348, startPoint y: 206, endPoint x: 446, endPoint y: 390, distance: 209.0
click at [446, 391] on div "1p Nedzīvs priekšmets, kuram pēc ticīgo priekšstata piemīt pārdabisks, maģisks …" at bounding box center [698, 302] width 721 height 212
copy div "Nedzīvs priekšmets, kuram pēc ticīgo priekšstata piemīt pārdabisks, maģisks spē…"
click at [485, 375] on p "fetišs" at bounding box center [699, 377] width 686 height 17
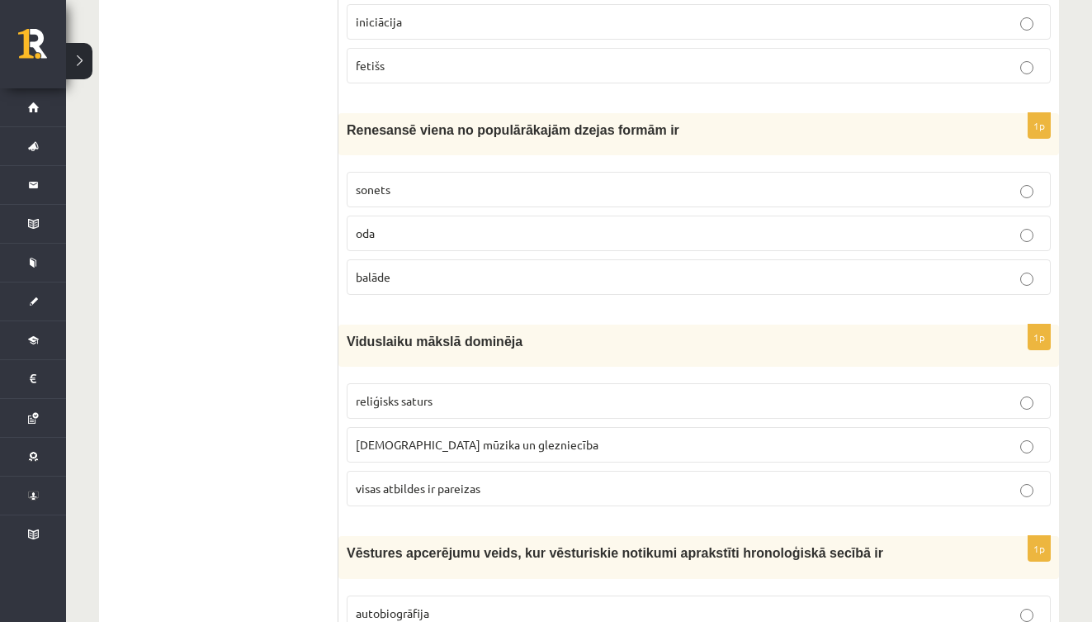
scroll to position [2489, 0]
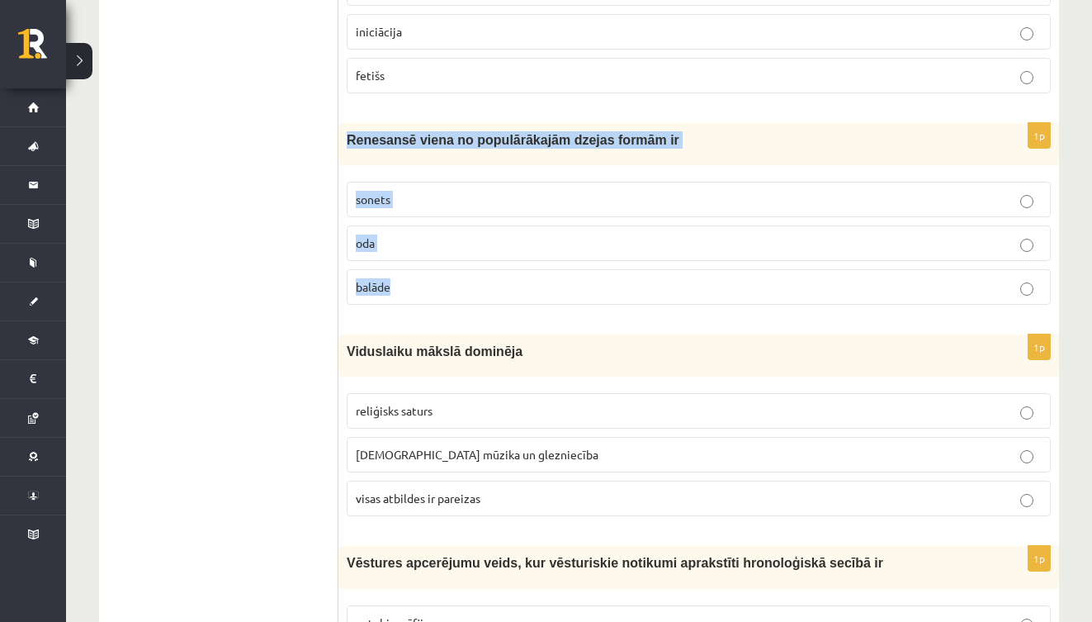
drag, startPoint x: 346, startPoint y: 135, endPoint x: 433, endPoint y: 287, distance: 176.0
click at [433, 287] on div "1p Renesansē viena no populārākajām dzejas formām ir sonets oda balāde" at bounding box center [698, 220] width 721 height 195
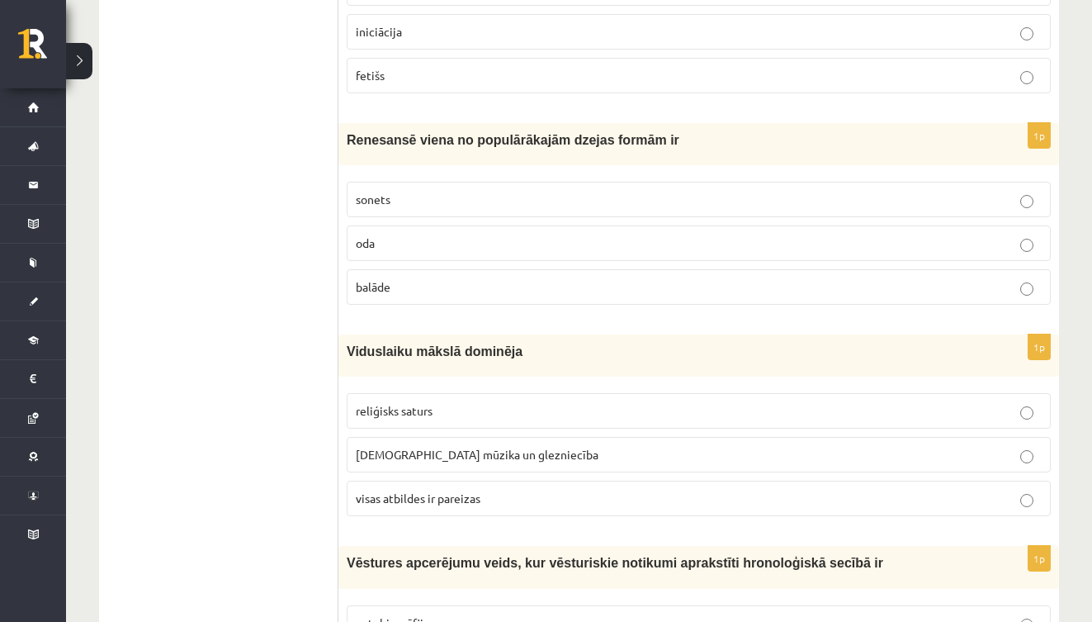
click at [456, 201] on p "sonets" at bounding box center [699, 199] width 686 height 17
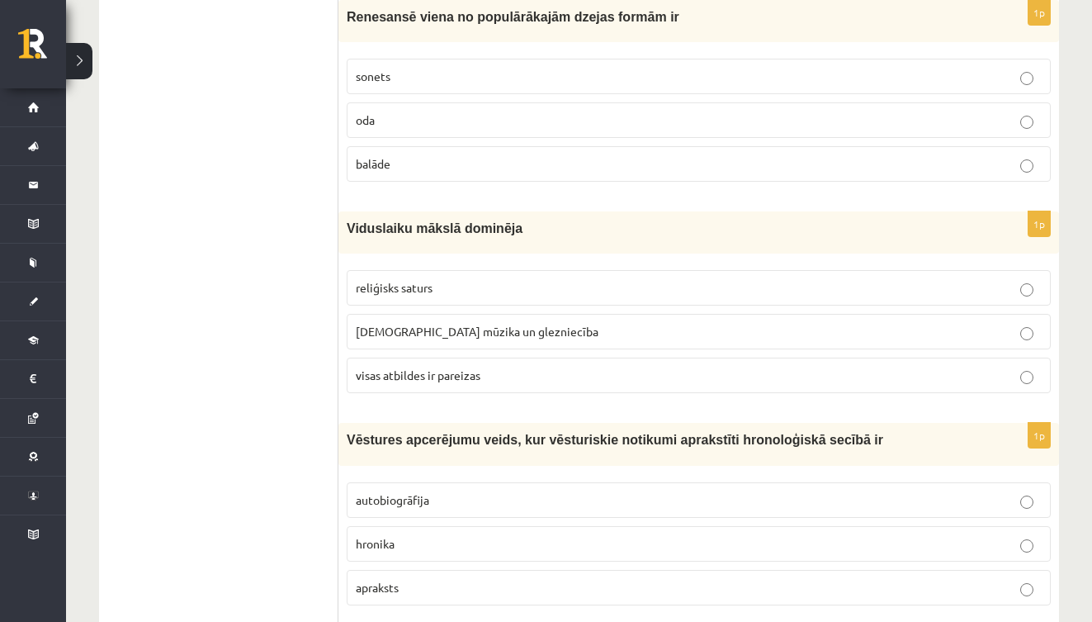
scroll to position [2628, 0]
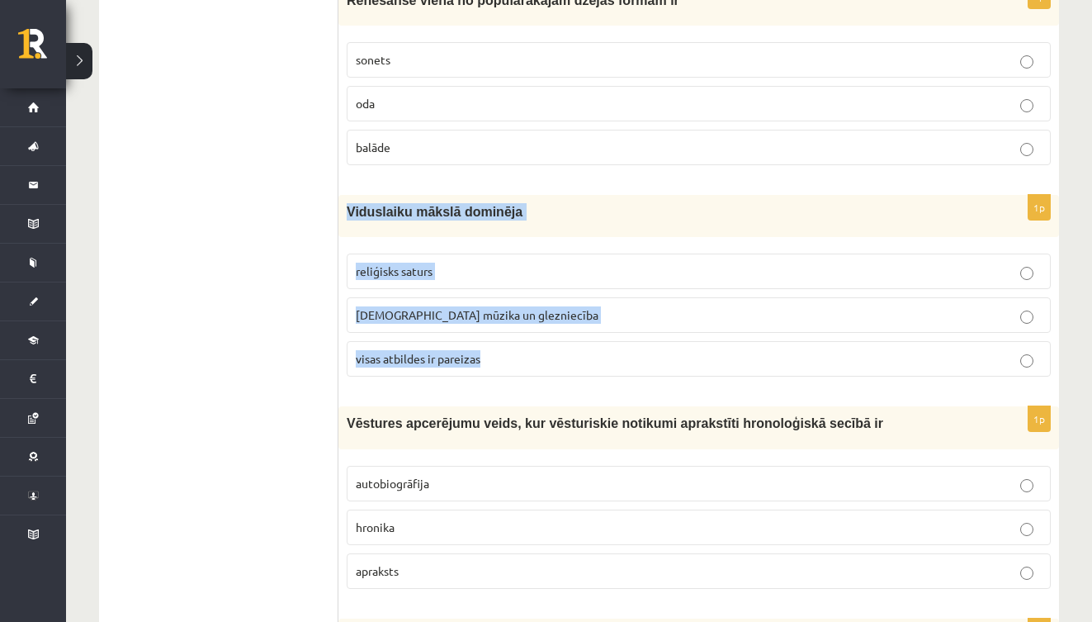
drag, startPoint x: 346, startPoint y: 204, endPoint x: 517, endPoint y: 365, distance: 234.7
click at [517, 365] on div "1p Viduslaiku mākslā dominēja reliģisks saturs baznīcas mūzika un glezniecība v…" at bounding box center [698, 292] width 721 height 195
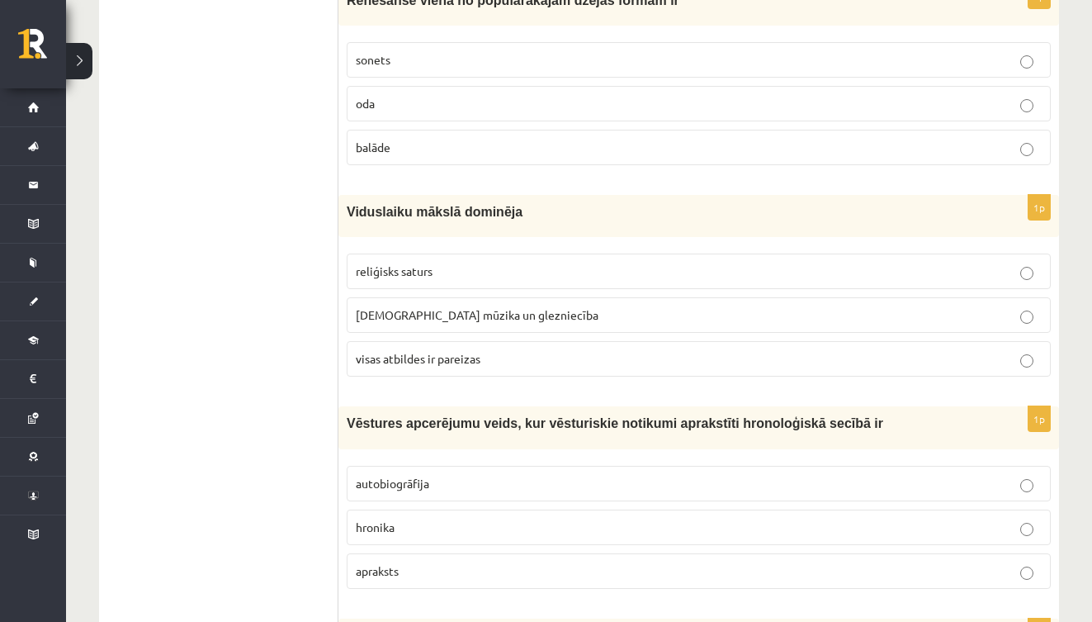
click at [495, 357] on p "visas atbildes ir pareizas" at bounding box center [699, 358] width 686 height 17
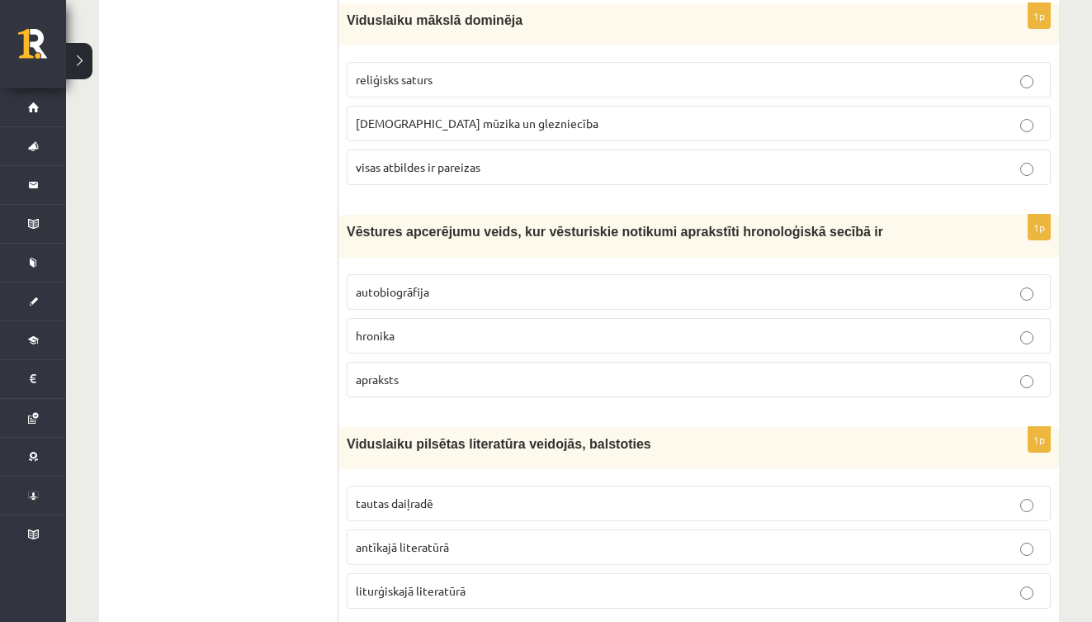
scroll to position [2835, 0]
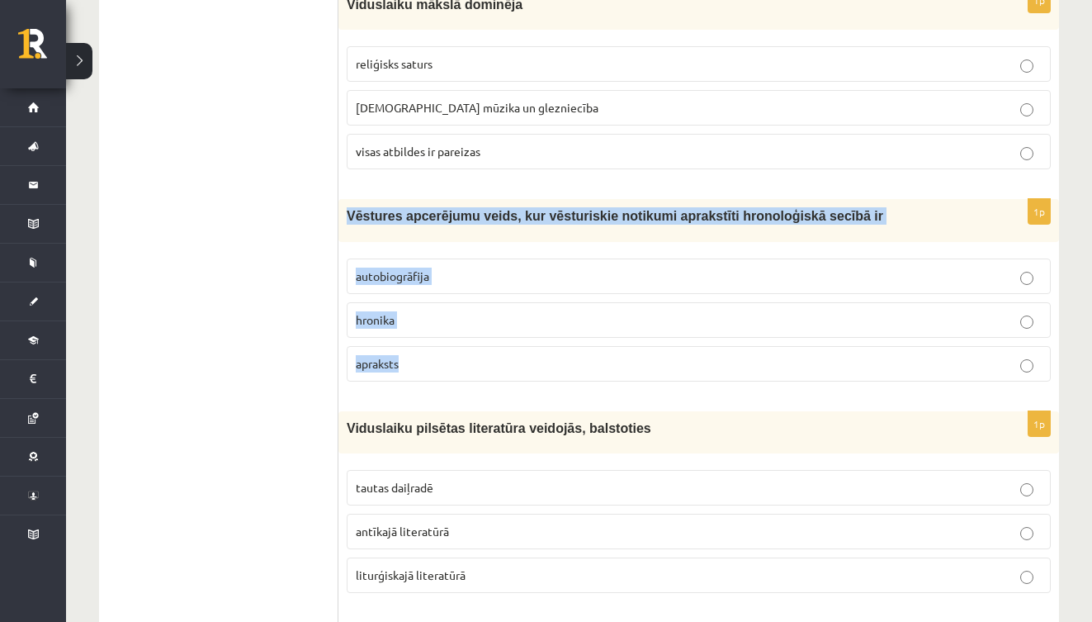
drag, startPoint x: 346, startPoint y: 208, endPoint x: 461, endPoint y: 376, distance: 203.8
click at [461, 376] on div "1p Vēstures apcerējumu veids, kur vēsturiskie notikumi aprakstīti hronoloģiskā …" at bounding box center [698, 296] width 721 height 195
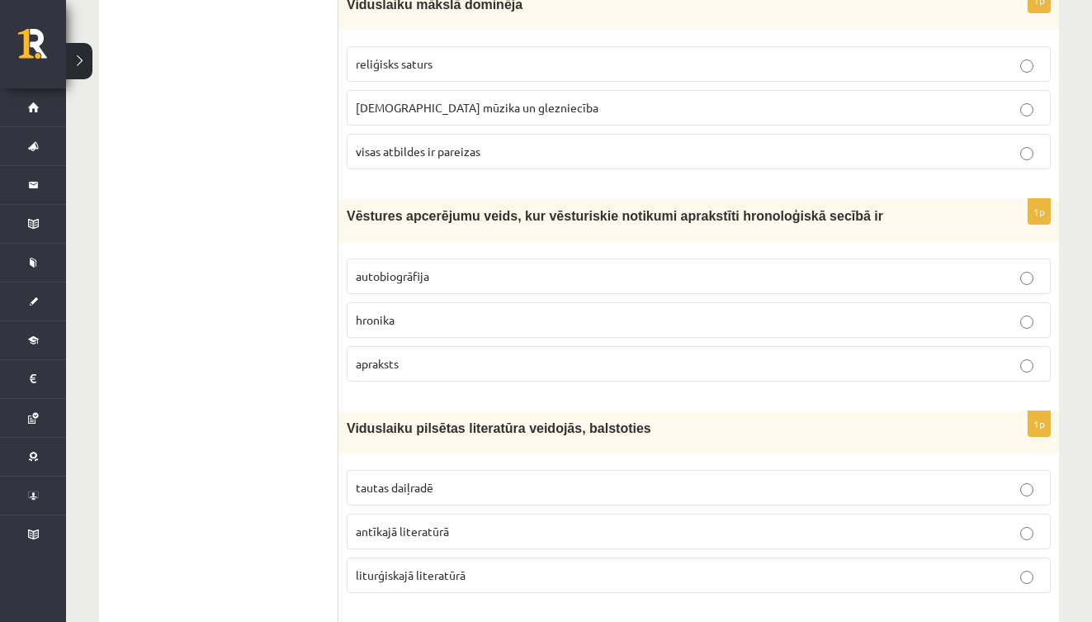
click at [456, 311] on p "hronika" at bounding box center [699, 319] width 686 height 17
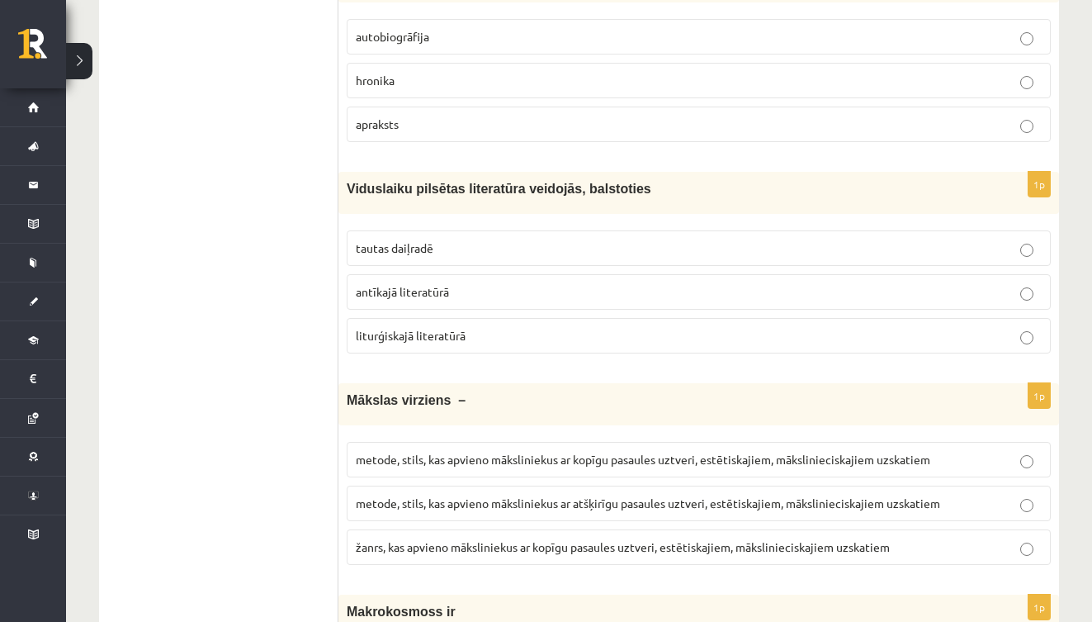
scroll to position [3080, 0]
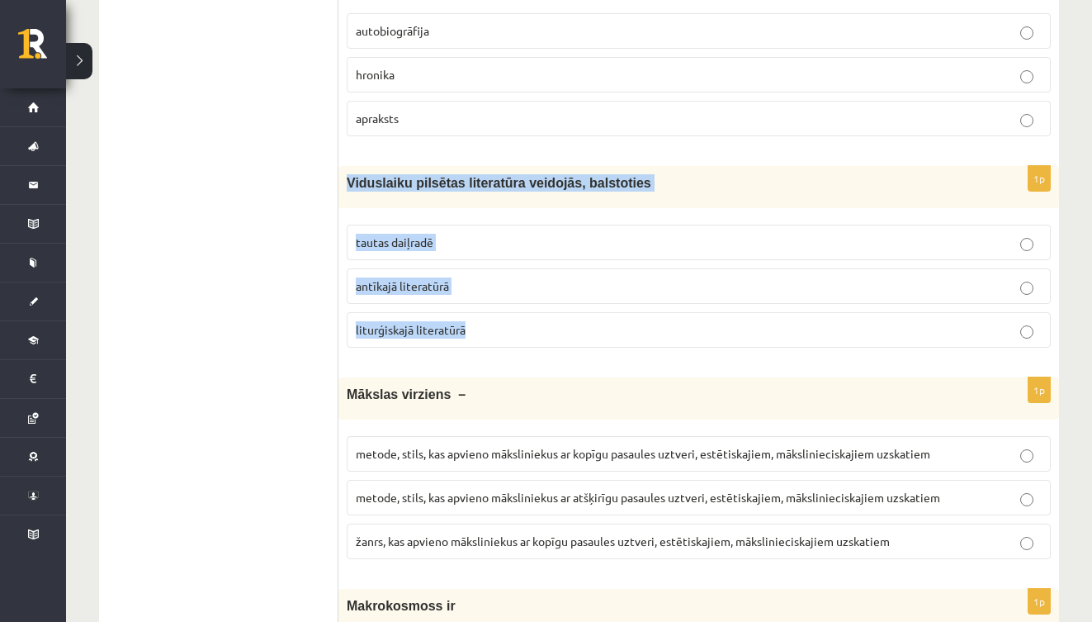
drag, startPoint x: 345, startPoint y: 174, endPoint x: 494, endPoint y: 331, distance: 216.6
click at [495, 331] on div "1p Viduslaiku pilsētas literatūra veidojās, balstoties tautas daiļradē antīkajā…" at bounding box center [698, 263] width 721 height 195
click at [489, 243] on p "tautas daiļradē" at bounding box center [699, 242] width 686 height 17
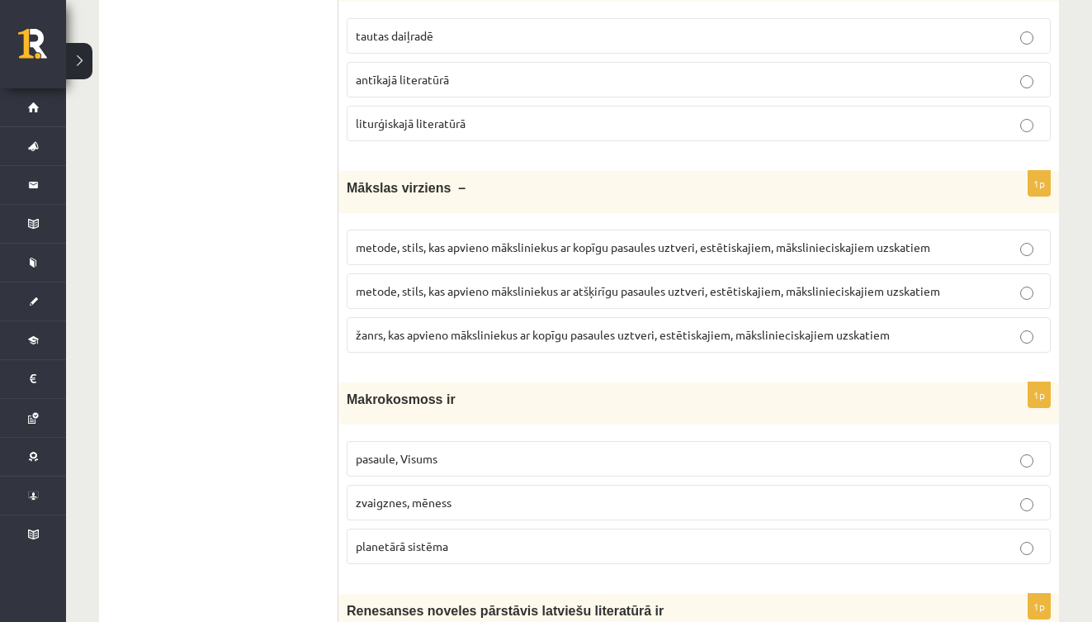
scroll to position [3288, 0]
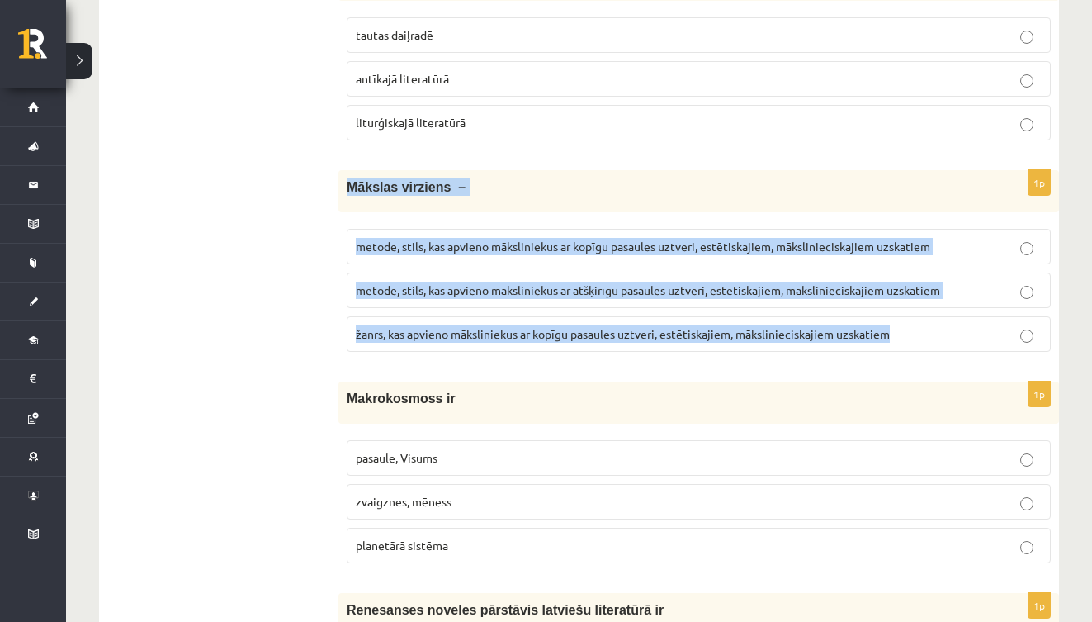
drag, startPoint x: 345, startPoint y: 175, endPoint x: 899, endPoint y: 353, distance: 581.8
click at [900, 353] on div "1p Mākslas virziens – metode, stils, kas apvieno māksliniekus ar kopīgu pasaule…" at bounding box center [698, 267] width 721 height 195
click at [493, 239] on span "metode, stils, kas apvieno māksliniekus ar kopīgu pasaules uztveri, estētiskaji…" at bounding box center [643, 246] width 574 height 15
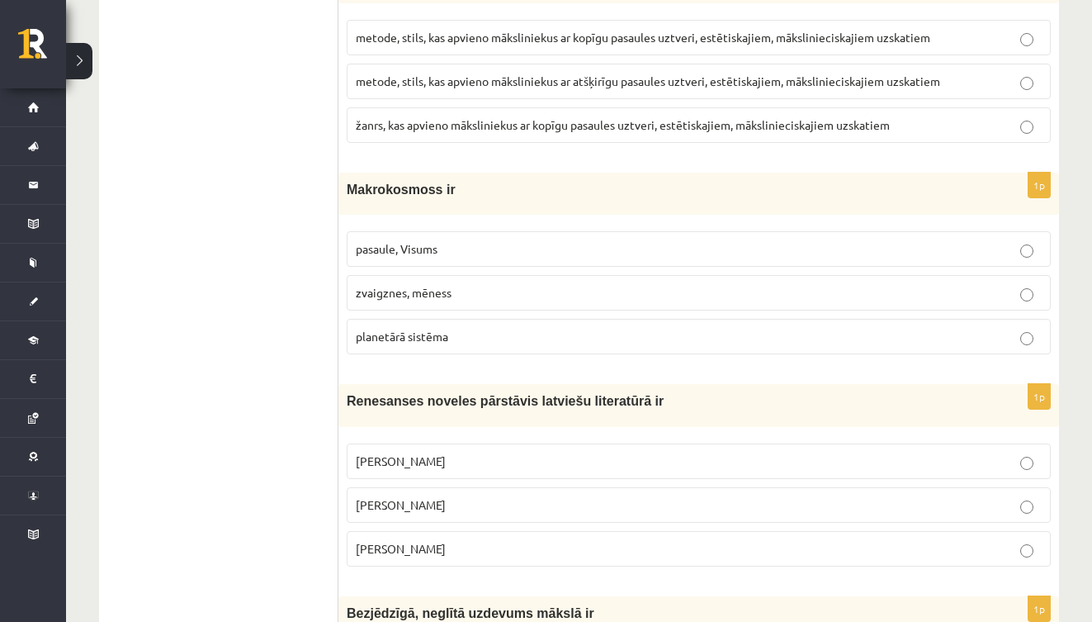
scroll to position [3512, 0]
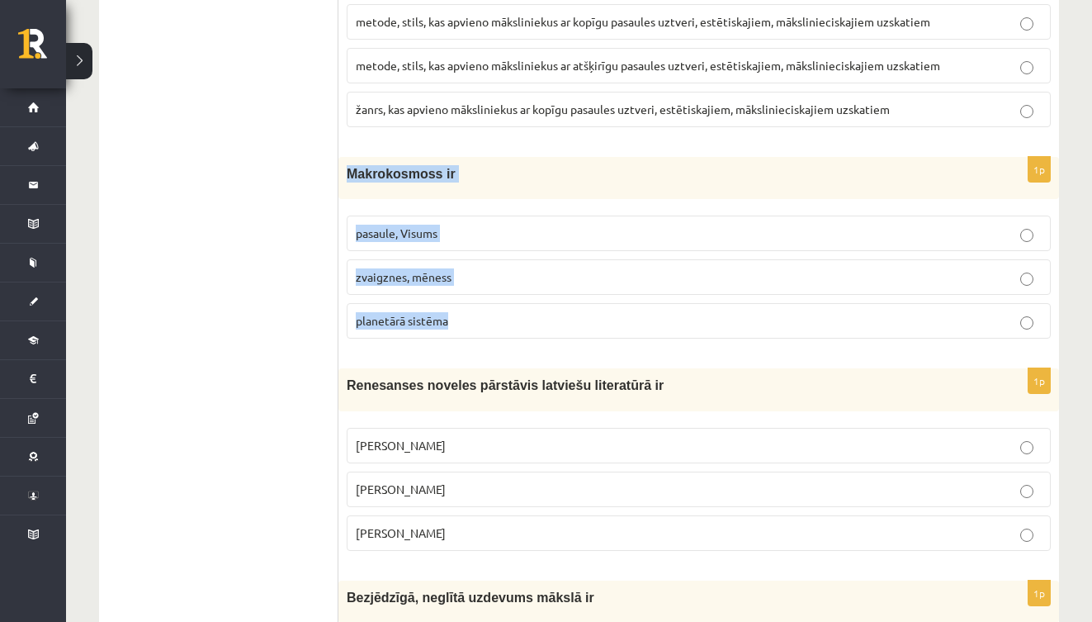
drag, startPoint x: 343, startPoint y: 163, endPoint x: 495, endPoint y: 319, distance: 218.3
click at [495, 319] on div "1p Makrokosmoss ir pasaule, Visums zvaigznes, mēness planetārā sistēma" at bounding box center [698, 254] width 721 height 195
click at [490, 225] on p "pasaule, Visums" at bounding box center [699, 233] width 686 height 17
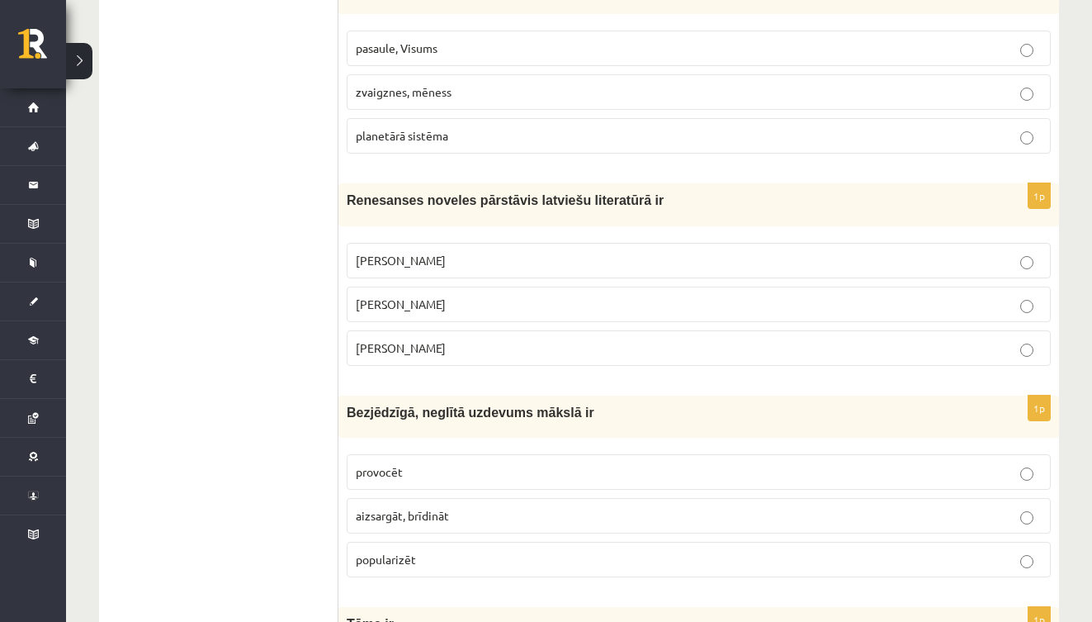
scroll to position [3698, 0]
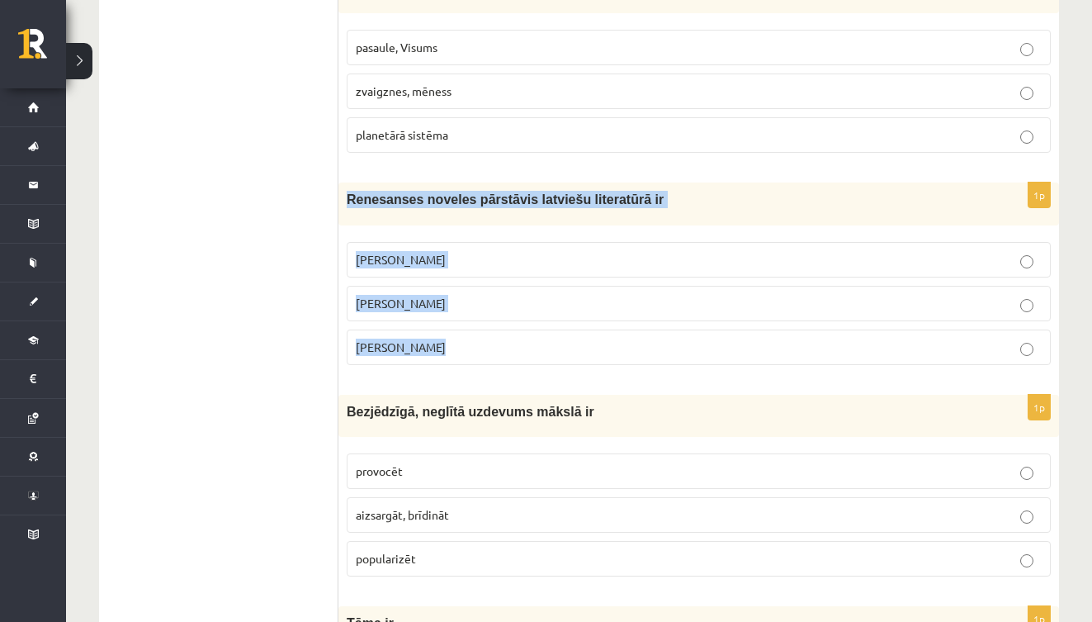
drag, startPoint x: 347, startPoint y: 191, endPoint x: 445, endPoint y: 349, distance: 185.7
click at [445, 349] on div "1p Renesanses noveles pārstāvis latviešu literatūrā ir Rūdolfs Blaumanis Kārlis…" at bounding box center [698, 279] width 721 height 195
click at [459, 300] on p "Kārlis Skalbe" at bounding box center [699, 303] width 686 height 17
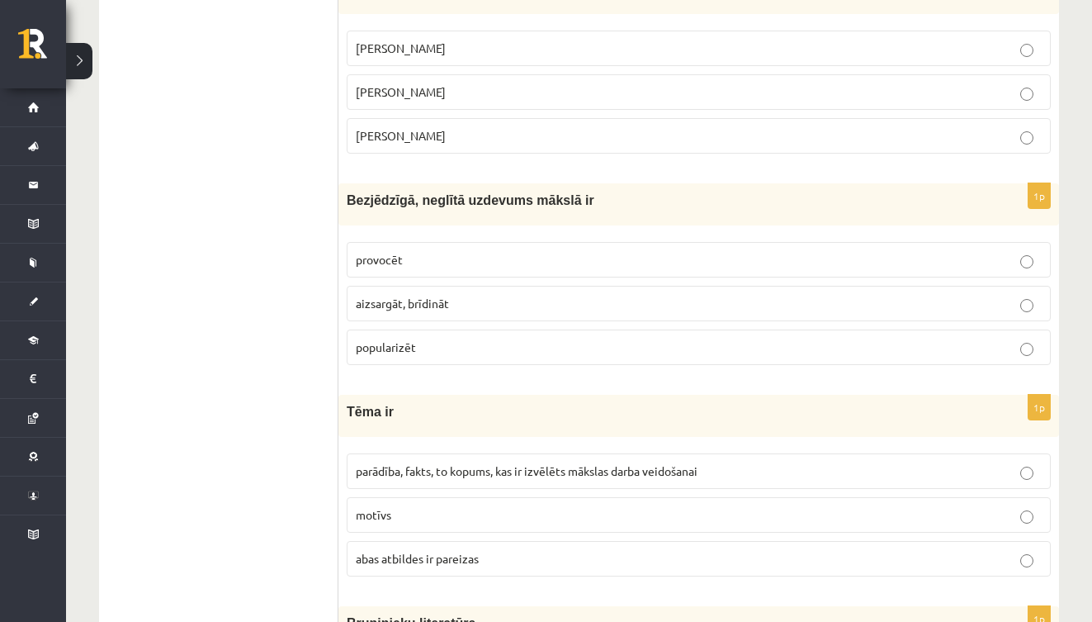
scroll to position [3952, 0]
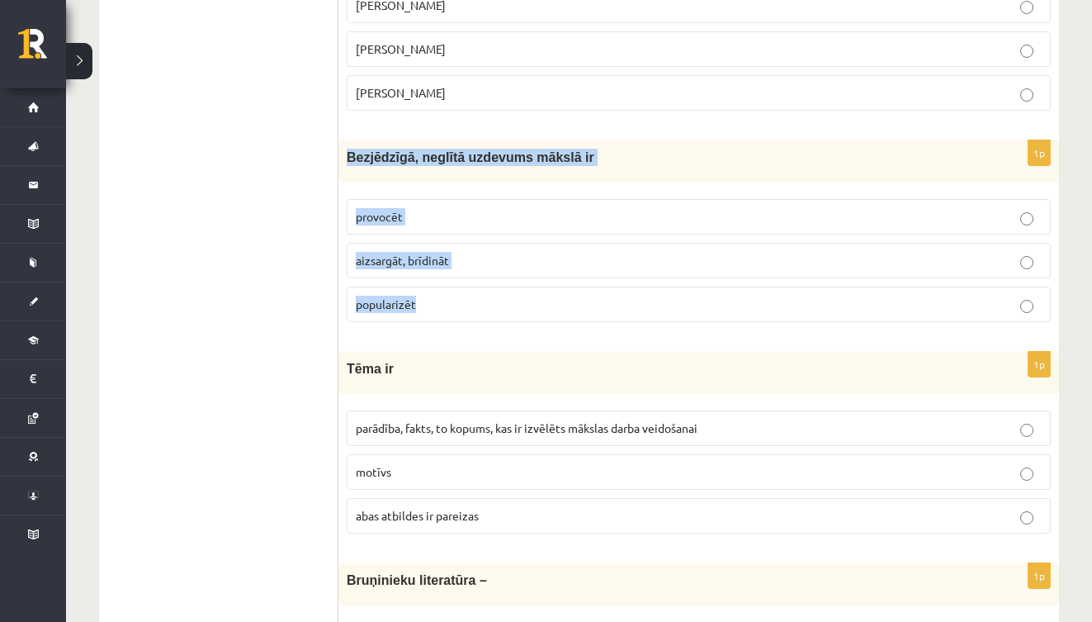
drag, startPoint x: 344, startPoint y: 142, endPoint x: 443, endPoint y: 298, distance: 184.8
click at [443, 298] on div "1p Bezjēdzīgā, neglītā uzdevums mākslā ir provocēt aizsargāt, brīdināt populari…" at bounding box center [698, 237] width 721 height 195
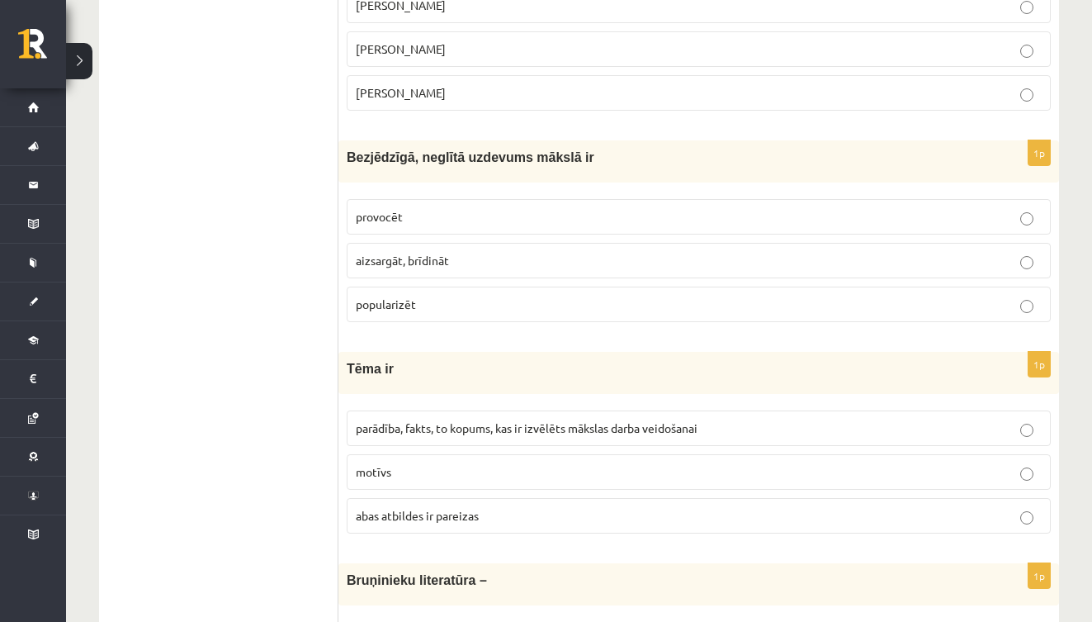
click at [468, 208] on p "provocēt" at bounding box center [699, 216] width 686 height 17
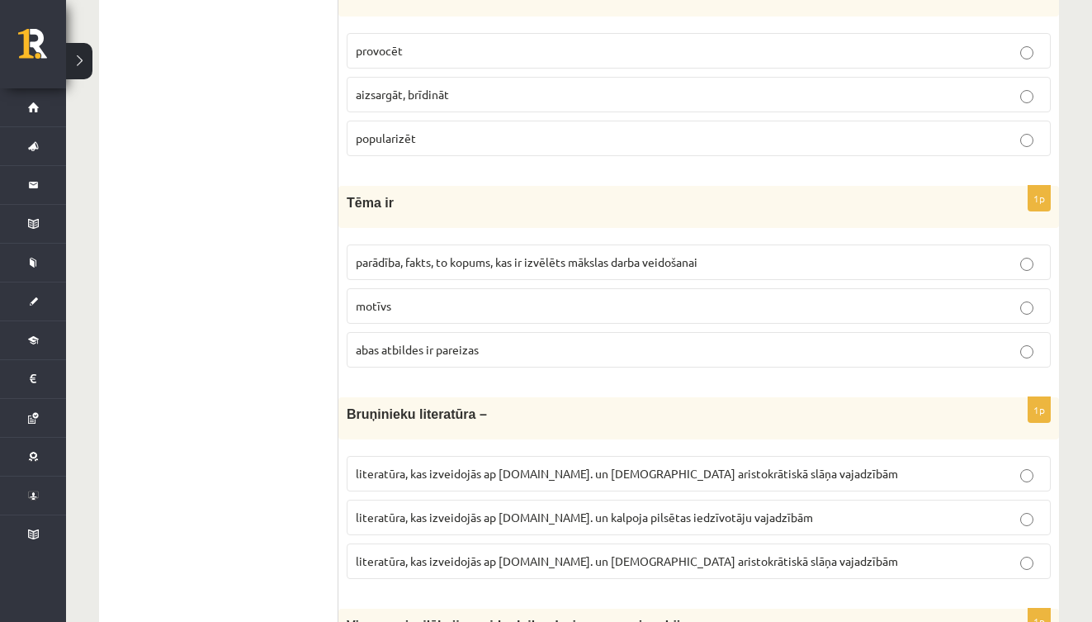
scroll to position [4126, 0]
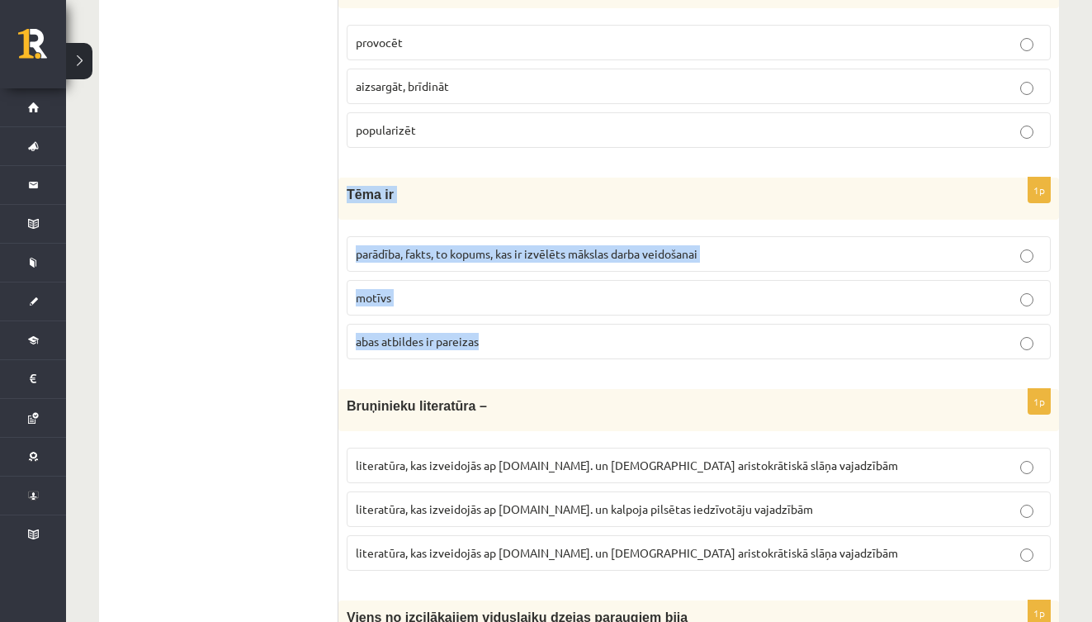
drag, startPoint x: 348, startPoint y: 184, endPoint x: 510, endPoint y: 331, distance: 218.5
click at [511, 333] on div "1p Tēma ir parādība, fakts, to kopums, kas ir izvēlēts mākslas darba veidošanai…" at bounding box center [698, 274] width 721 height 195
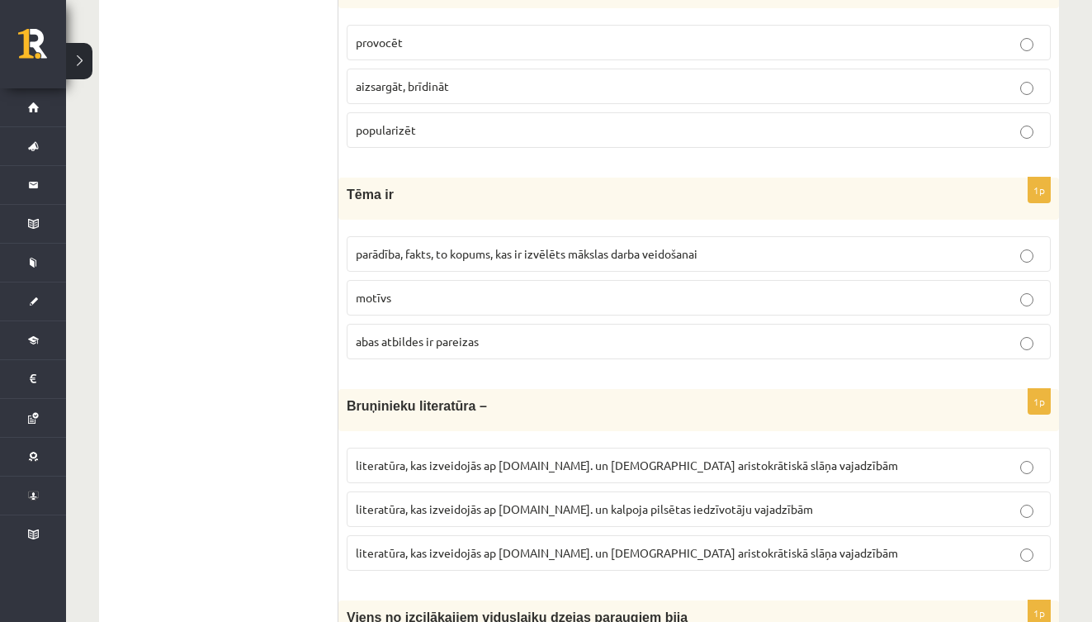
click at [574, 246] on span "parādība, fakts, to kopums, kas ir izvēlēts mākslas darba veidošanai" at bounding box center [527, 253] width 342 height 15
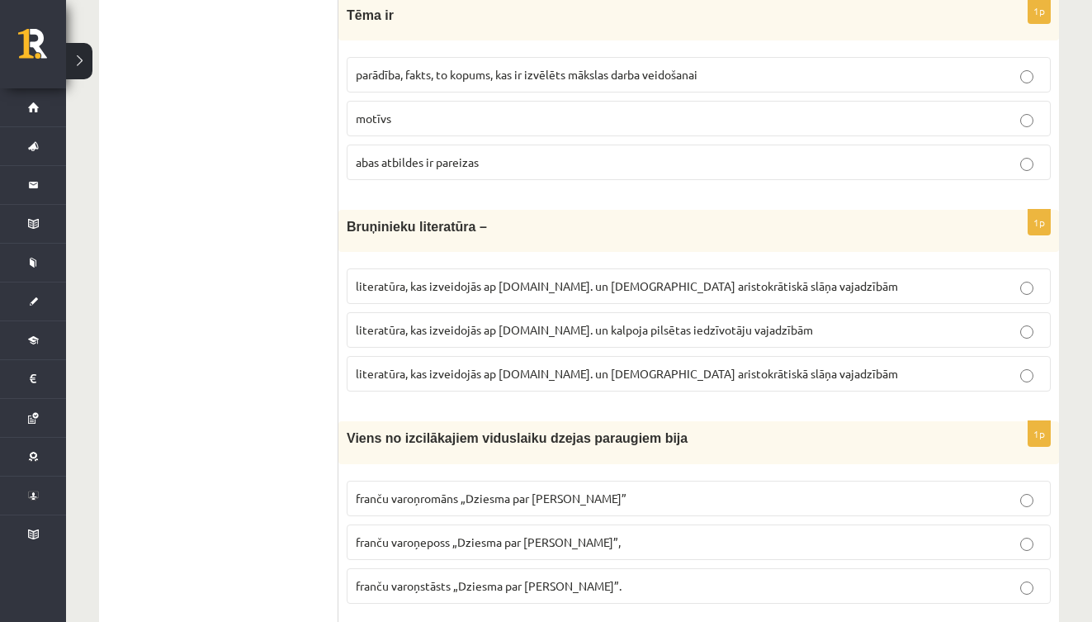
scroll to position [4325, 0]
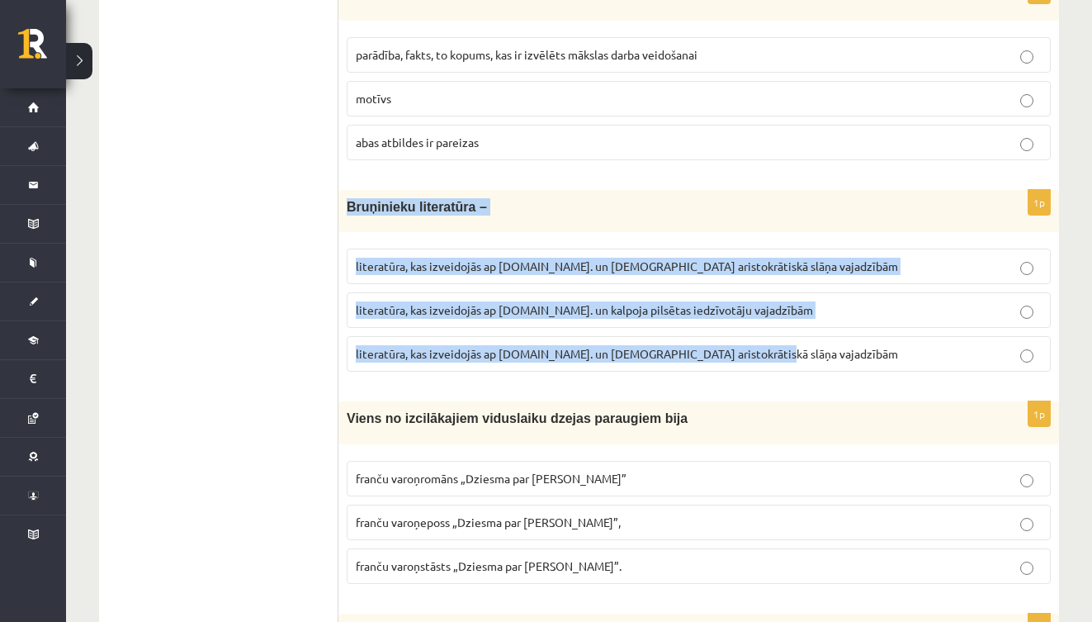
drag, startPoint x: 343, startPoint y: 191, endPoint x: 758, endPoint y: 354, distance: 445.4
click at [758, 354] on div "1p Bruņinieku literatūra – literatūra, kas izveidojās ap 20.gs. un kalpoja aris…" at bounding box center [698, 287] width 721 height 195
click at [580, 346] on span "literatūra, kas izveidojās ap 12.gs. un kalpoja aristokrātiskā slāņa vajadzībām" at bounding box center [627, 353] width 542 height 15
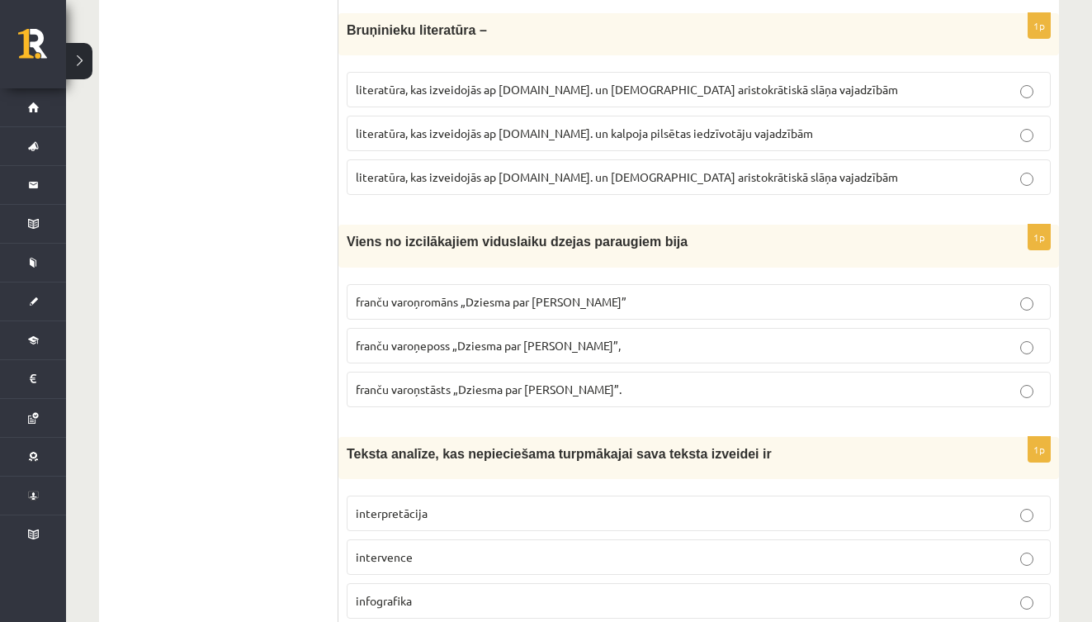
scroll to position [4542, 0]
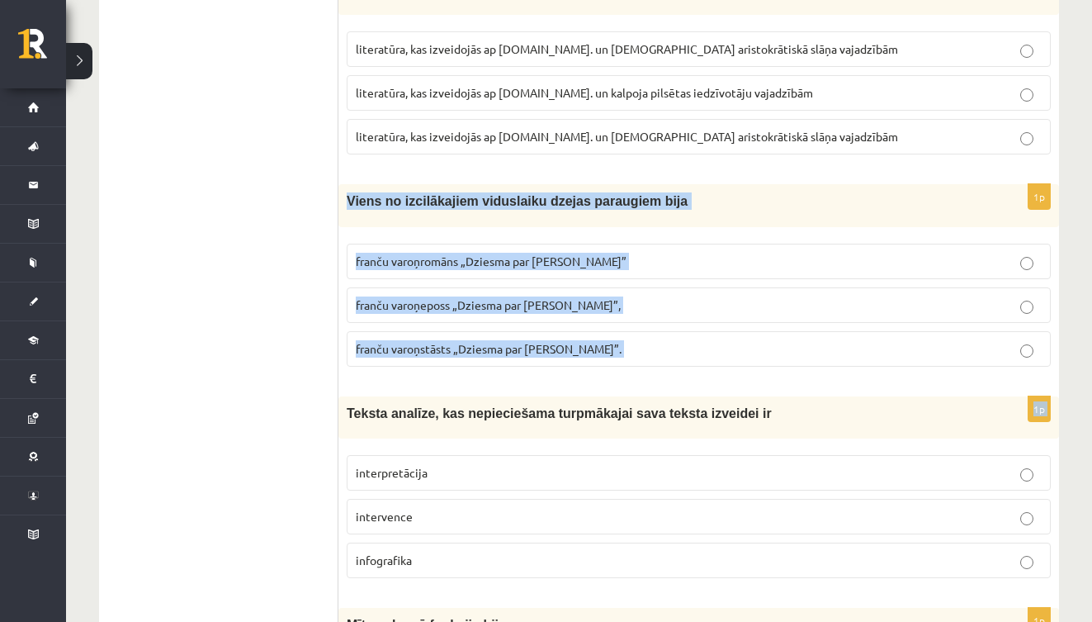
drag, startPoint x: 349, startPoint y: 193, endPoint x: 630, endPoint y: 370, distance: 331.6
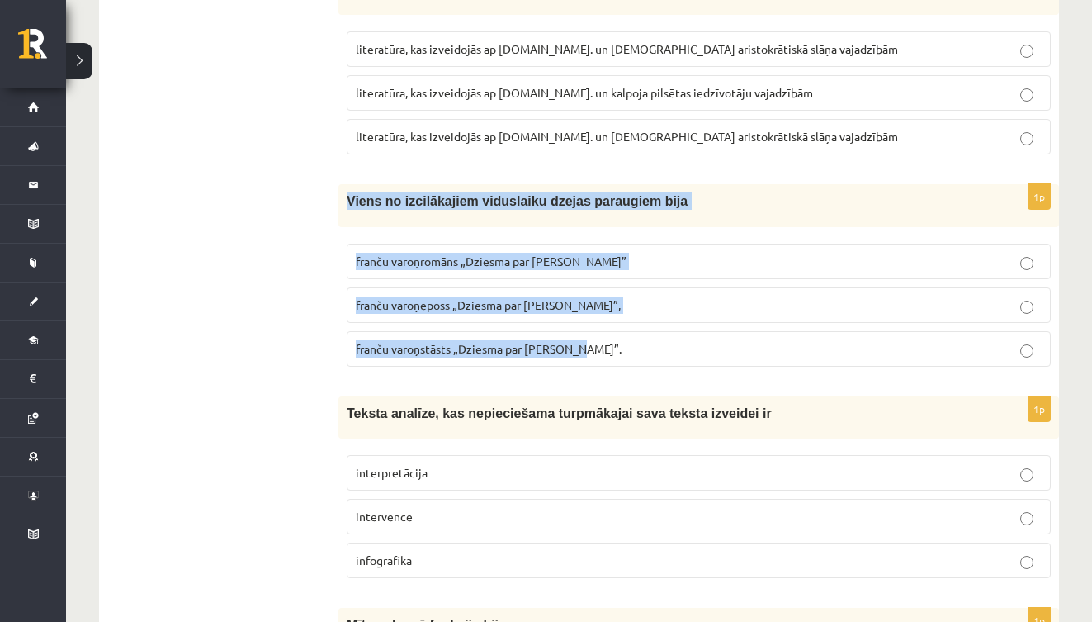
drag, startPoint x: 348, startPoint y: 187, endPoint x: 605, endPoint y: 338, distance: 297.4
click at [605, 338] on div "1p Viens no izcilākajiem viduslaiku dzejas paraugiem bija franču varoņromāns „D…" at bounding box center [698, 281] width 721 height 195
click at [536, 306] on label "franču varoņeposs „Dziesma par Rolandu”," at bounding box center [699, 304] width 704 height 35
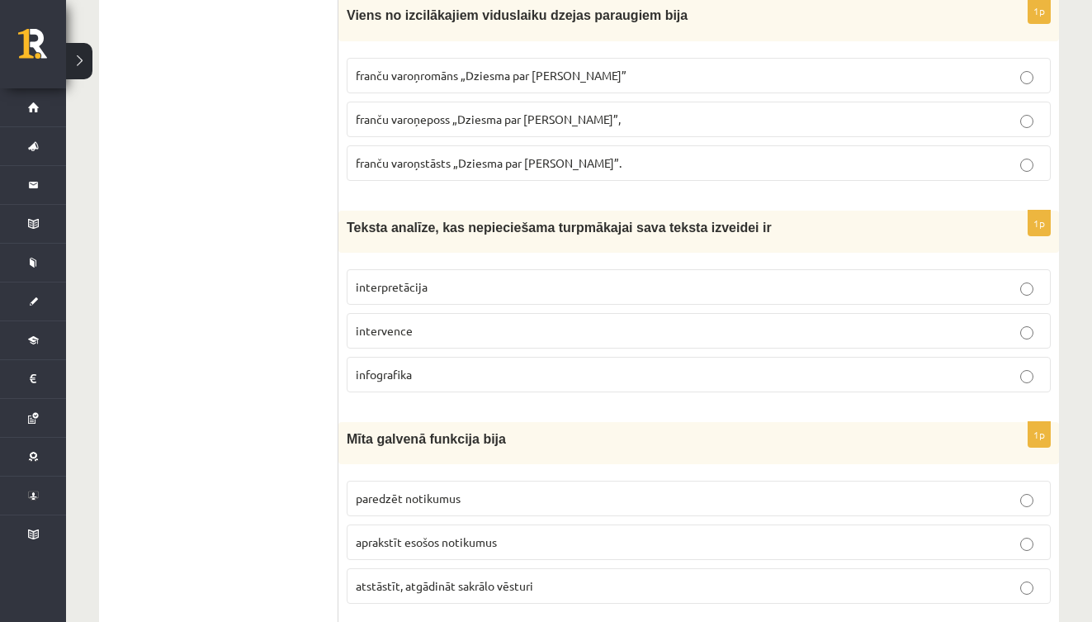
scroll to position [4729, 0]
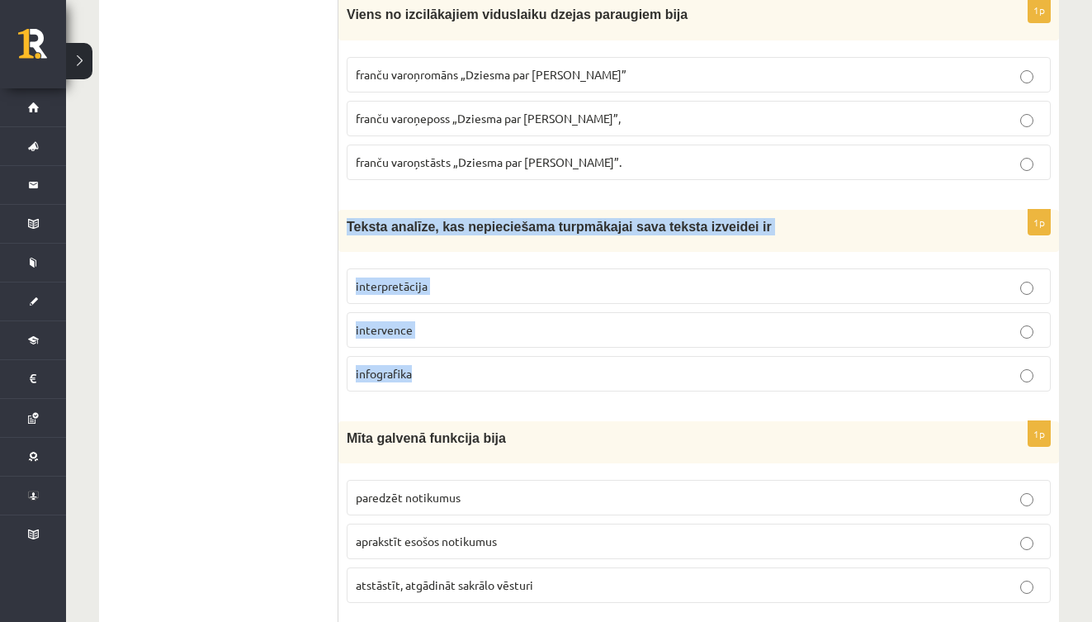
drag, startPoint x: 346, startPoint y: 214, endPoint x: 437, endPoint y: 376, distance: 186.6
click at [437, 376] on div "1p Teksta analīze, kas nepieciešama turpmākajai sava teksta izveidei ir interpr…" at bounding box center [698, 307] width 721 height 195
click at [526, 281] on p "interpretācija" at bounding box center [699, 285] width 686 height 17
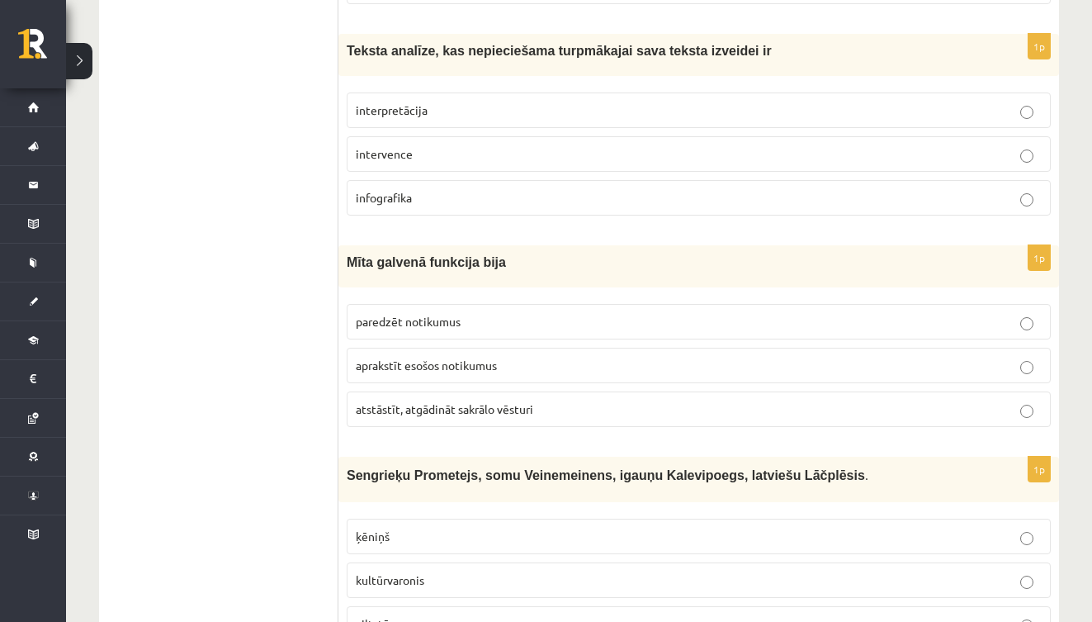
scroll to position [4938, 0]
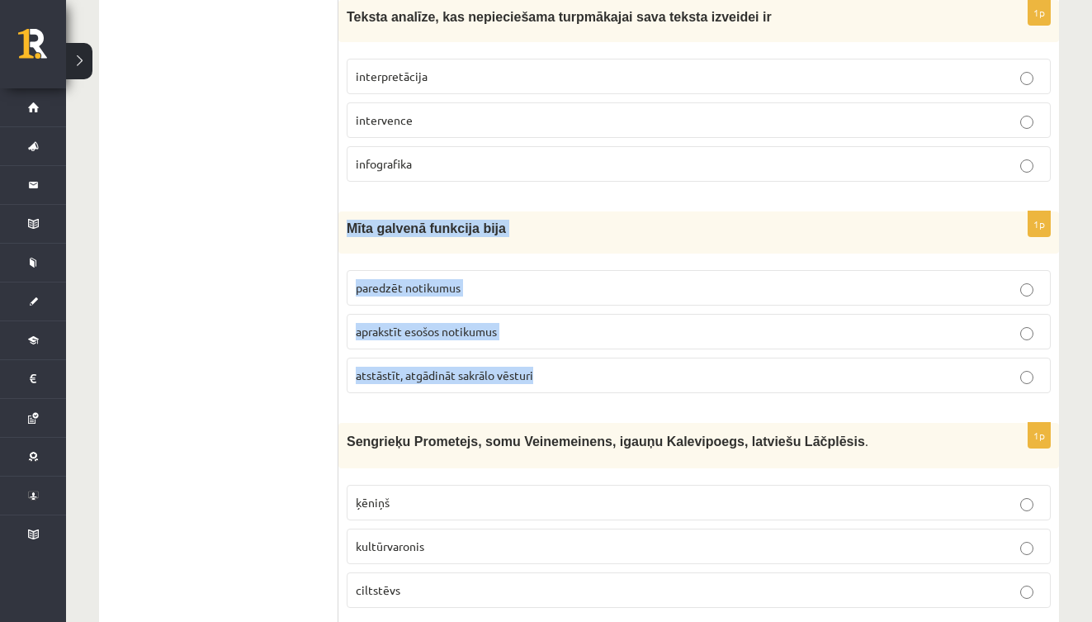
drag, startPoint x: 343, startPoint y: 211, endPoint x: 551, endPoint y: 365, distance: 258.5
click at [551, 365] on div "1p Mīta galvenā funkcija bija paredzēt notikumus aprakstīt esošos notikumus ats…" at bounding box center [698, 308] width 721 height 195
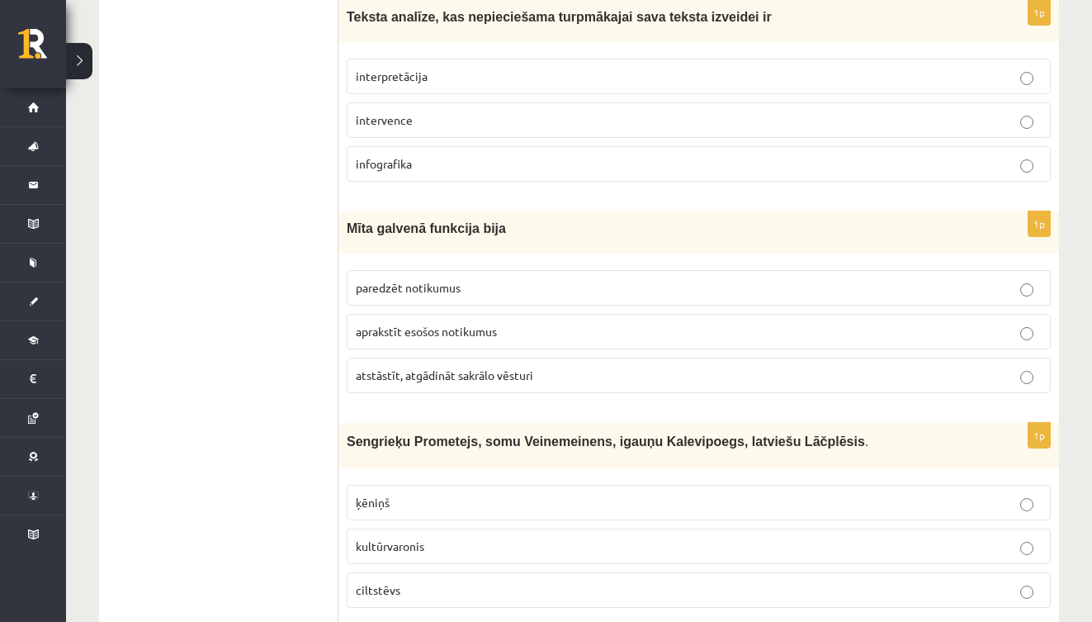
click at [549, 366] on p "atstāstīt, atgādināt sakrālo vēsturi" at bounding box center [699, 374] width 686 height 17
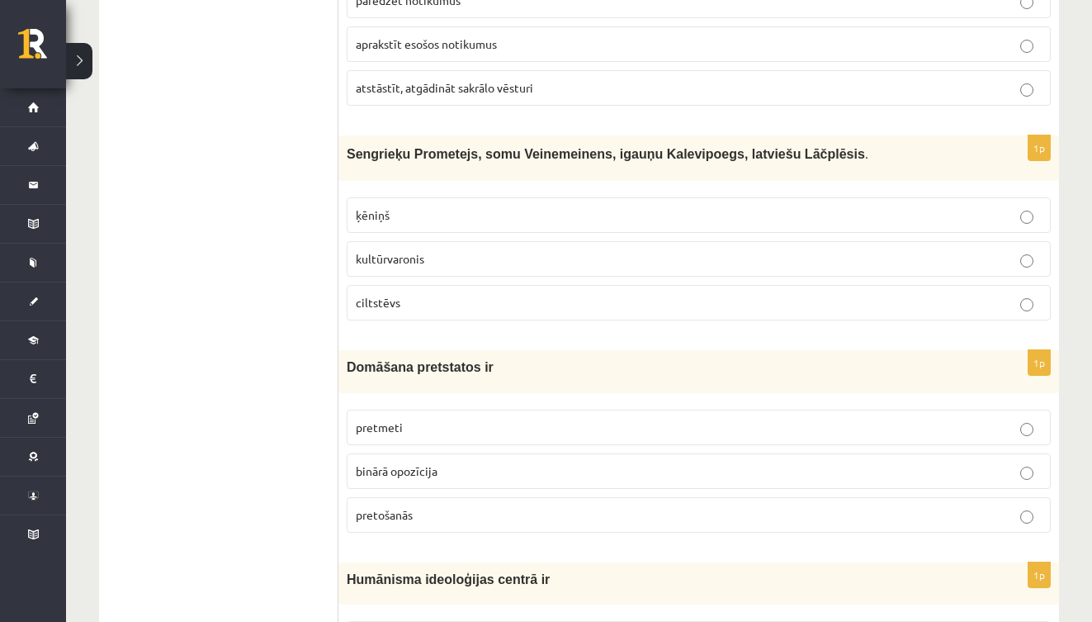
scroll to position [5233, 0]
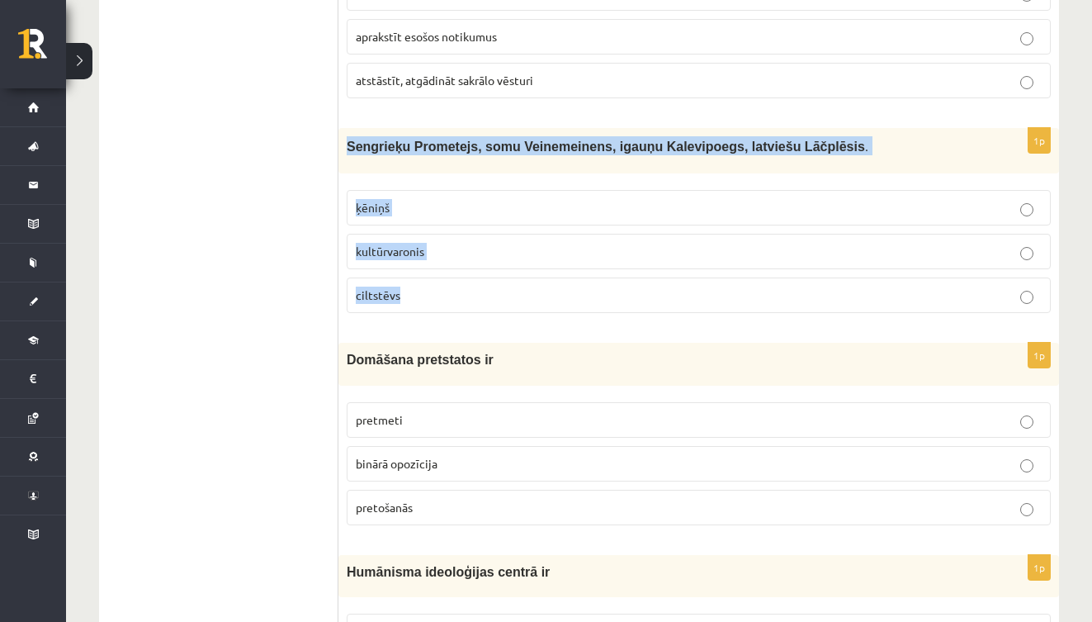
drag, startPoint x: 347, startPoint y: 139, endPoint x: 437, endPoint y: 292, distance: 177.9
click at [437, 292] on div "1p Sengrieķu Prometejs, somu Veinemeinens, igauņu Kalevipoegs, latviešu Lāčplēs…" at bounding box center [698, 227] width 721 height 198
click at [477, 243] on p "kultūrvaronis" at bounding box center [699, 251] width 686 height 17
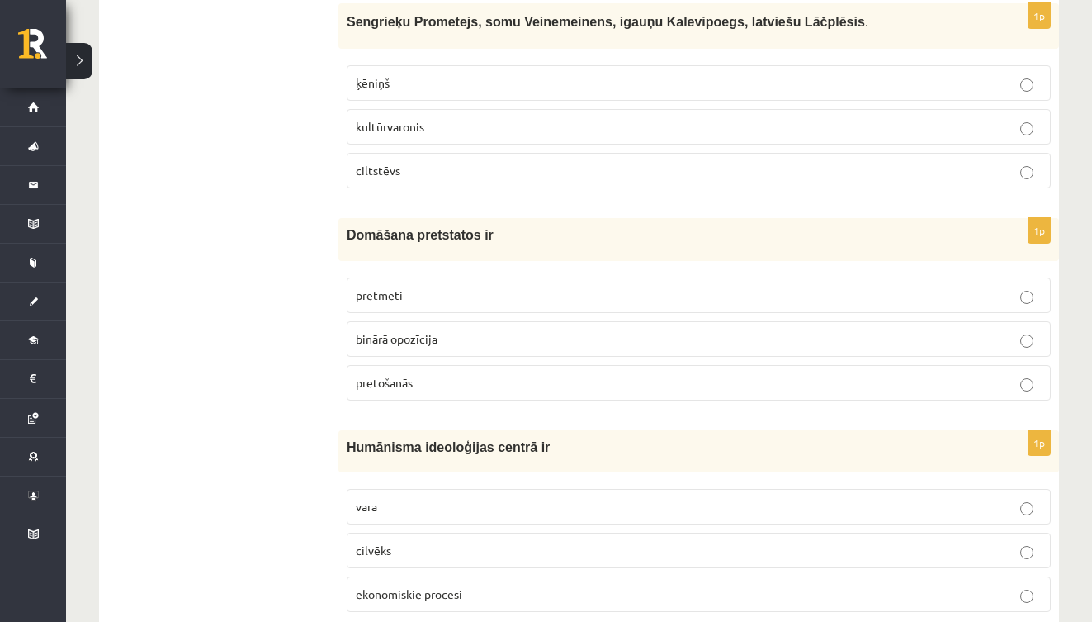
scroll to position [5363, 0]
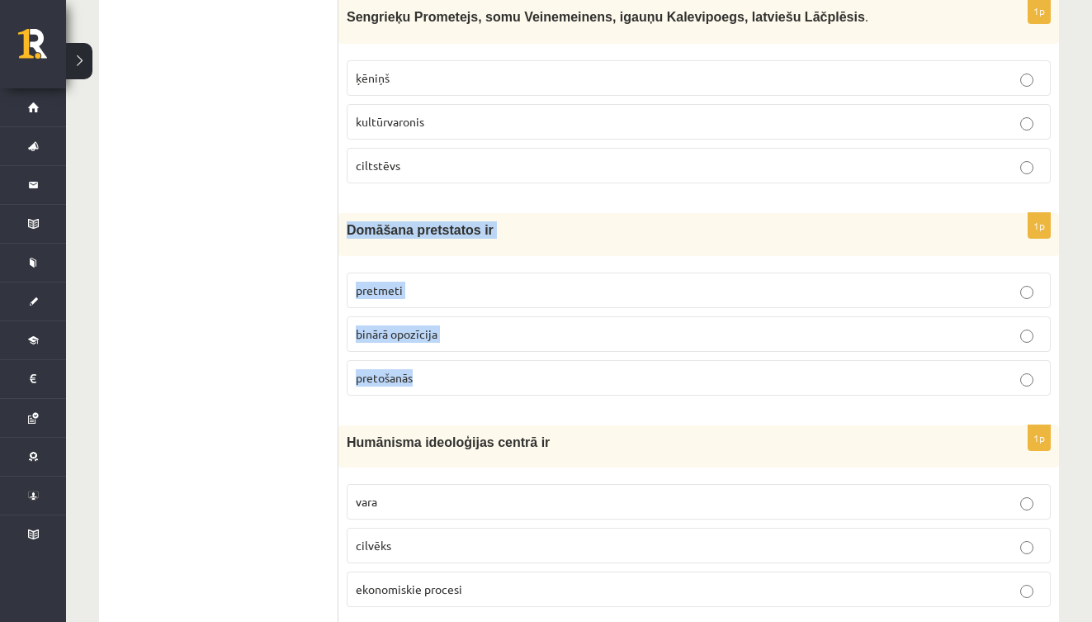
drag, startPoint x: 347, startPoint y: 214, endPoint x: 446, endPoint y: 374, distance: 187.9
click at [446, 374] on div "1p Domāšana pretstatos ir pretmeti binārā opozīcija pretošanās" at bounding box center [698, 310] width 721 height 195
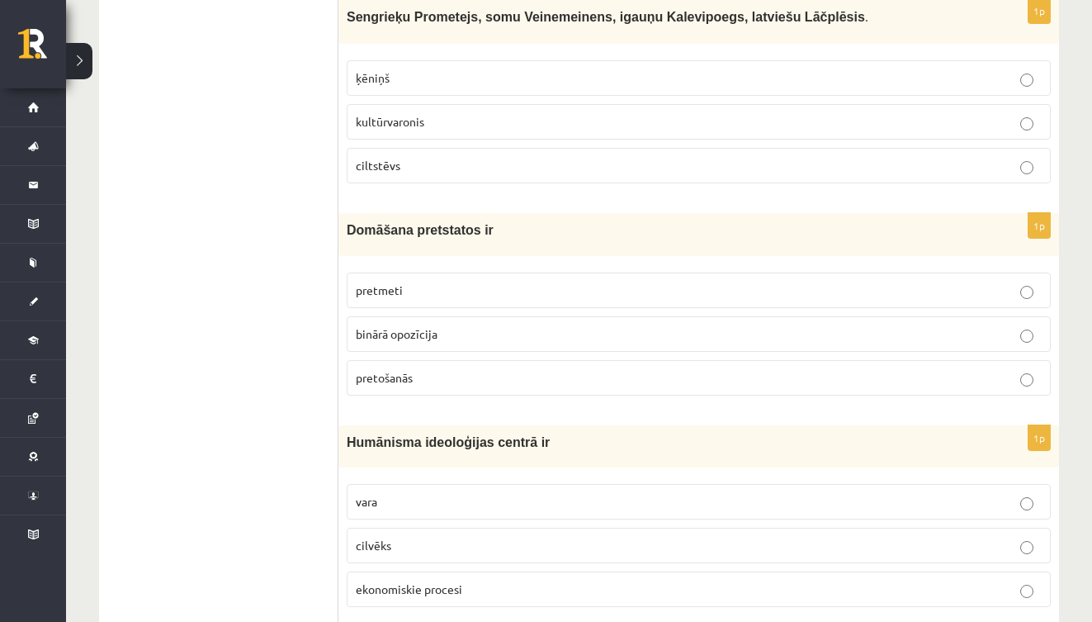
click at [481, 326] on p "binārā opozīcija" at bounding box center [699, 333] width 686 height 17
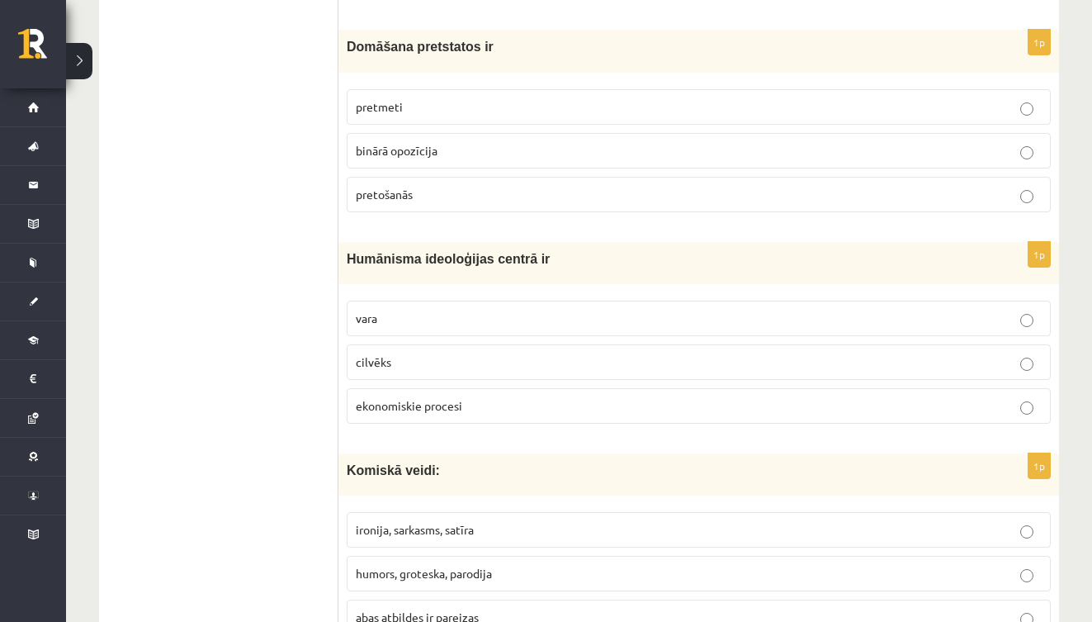
scroll to position [5562, 0]
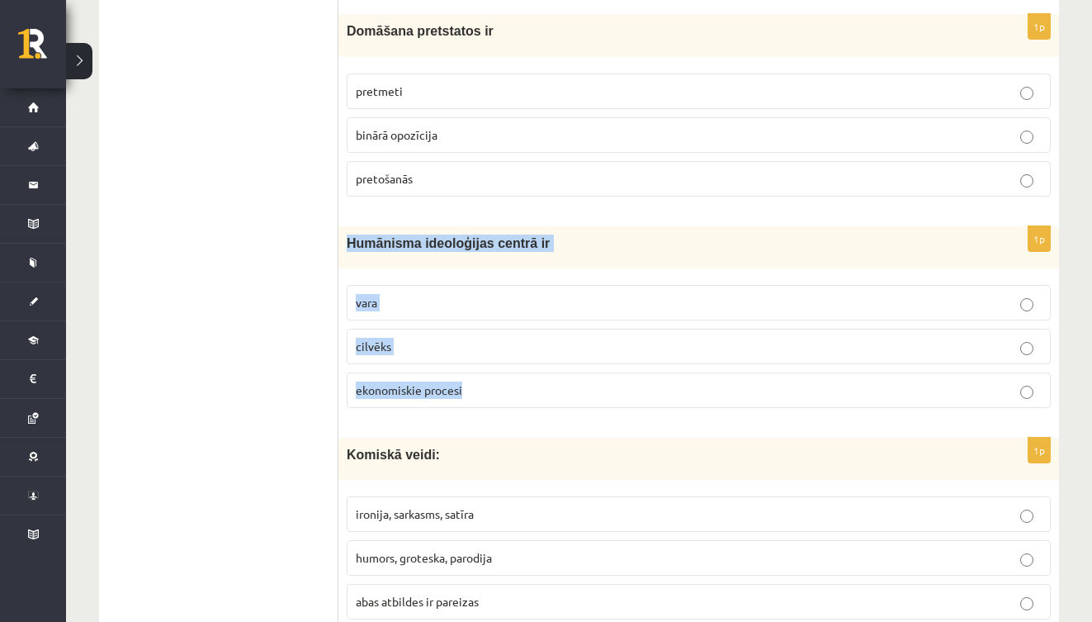
drag, startPoint x: 347, startPoint y: 228, endPoint x: 527, endPoint y: 392, distance: 244.2
click at [527, 392] on div "1p Humānisma ideoloģijas centrā ir vara cilvēks ekonomiskie procesi" at bounding box center [698, 323] width 721 height 195
click at [464, 338] on p "cilvēks" at bounding box center [699, 346] width 686 height 17
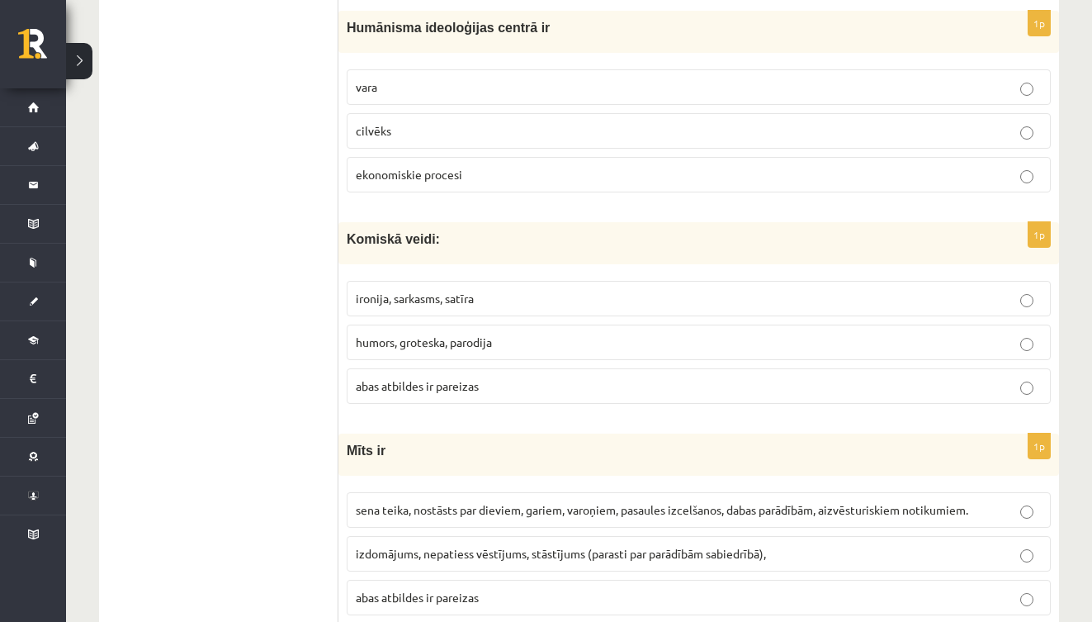
scroll to position [5788, 0]
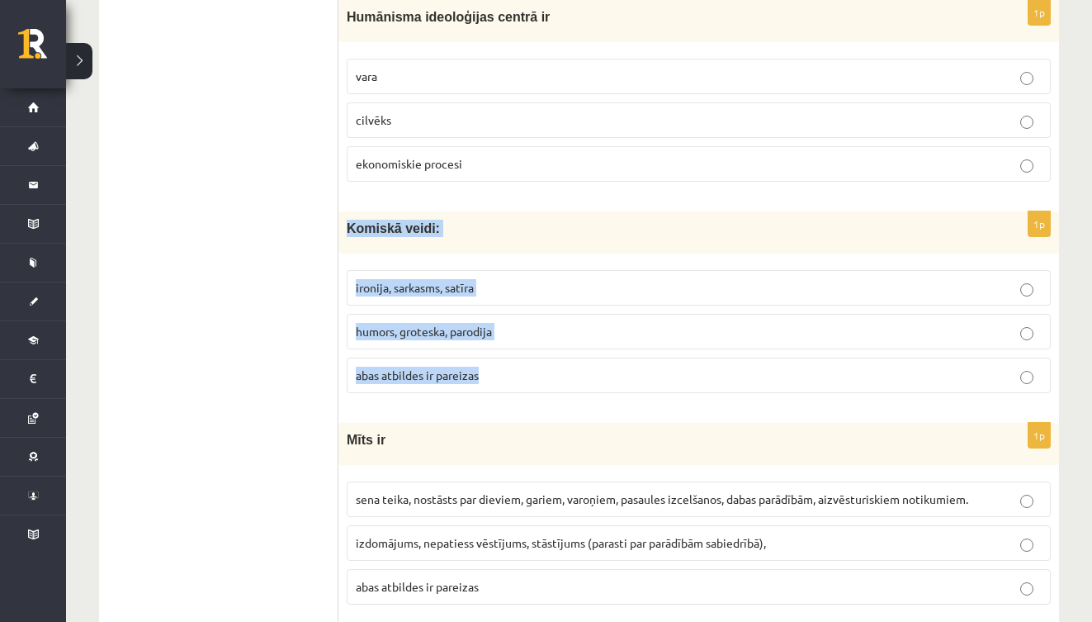
drag, startPoint x: 342, startPoint y: 207, endPoint x: 530, endPoint y: 366, distance: 246.6
click at [532, 367] on div "1p Komiskā veidi: ironija, sarkasms, satīra humors, groteska, parodija abas atb…" at bounding box center [698, 308] width 721 height 195
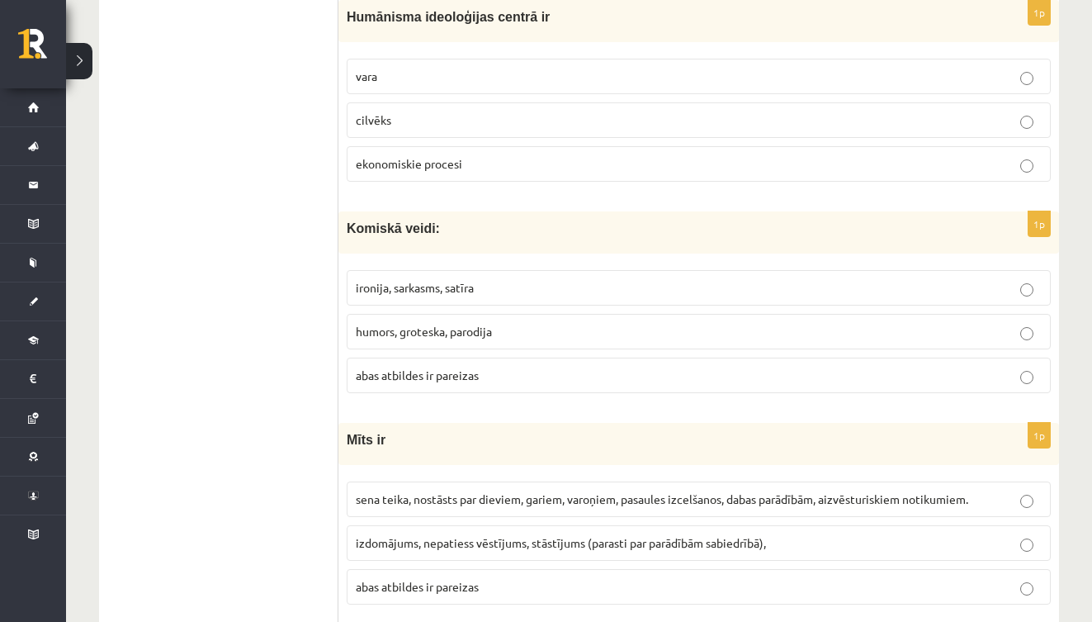
click at [482, 366] on p "abas atbildes ir pareizas" at bounding box center [699, 374] width 686 height 17
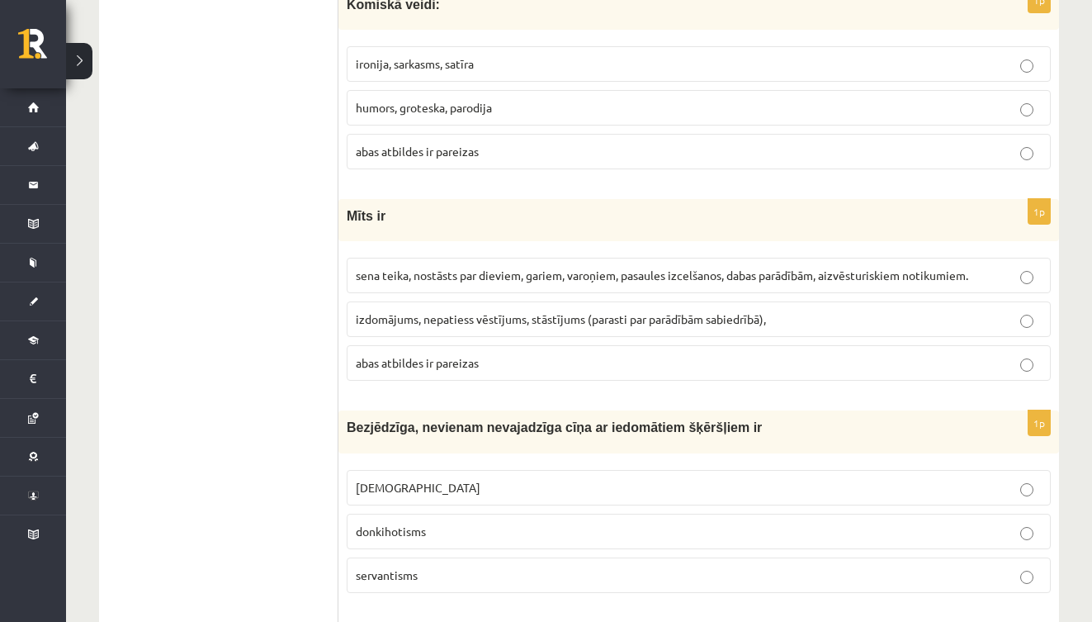
scroll to position [6012, 0]
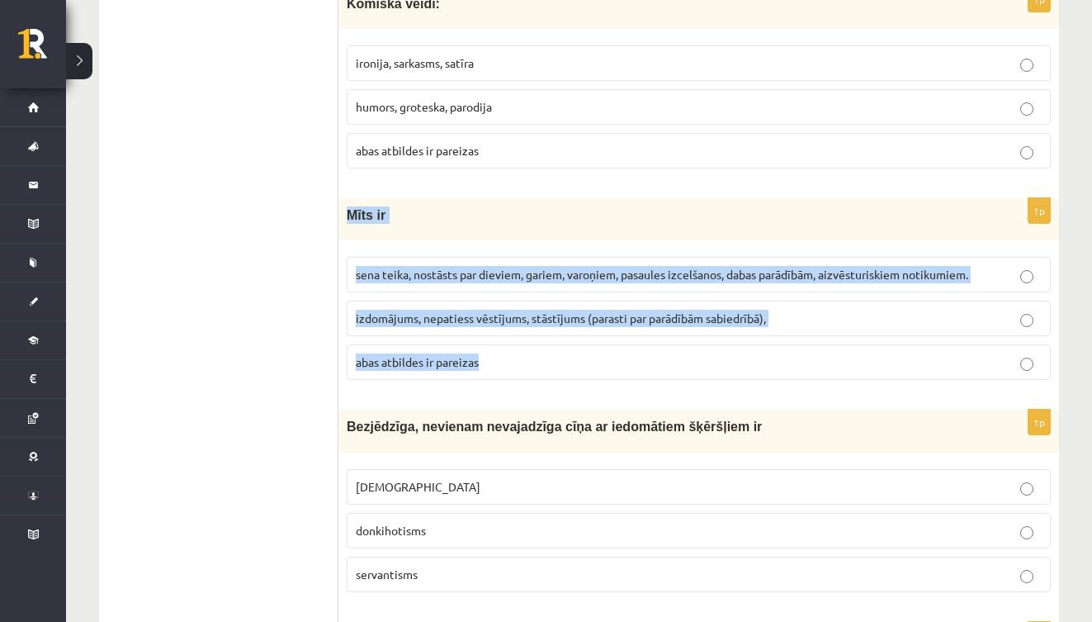
drag, startPoint x: 349, startPoint y: 196, endPoint x: 503, endPoint y: 353, distance: 220.0
click at [503, 353] on div "1p Mīts ir sena teika, nostāsts par dieviem, gariem, varoņiem, pasaules izcelša…" at bounding box center [698, 295] width 721 height 195
click at [509, 267] on span "sena teika, nostāsts par dieviem, gariem, varoņiem, pasaules izcelšanos, dabas …" at bounding box center [662, 274] width 612 height 15
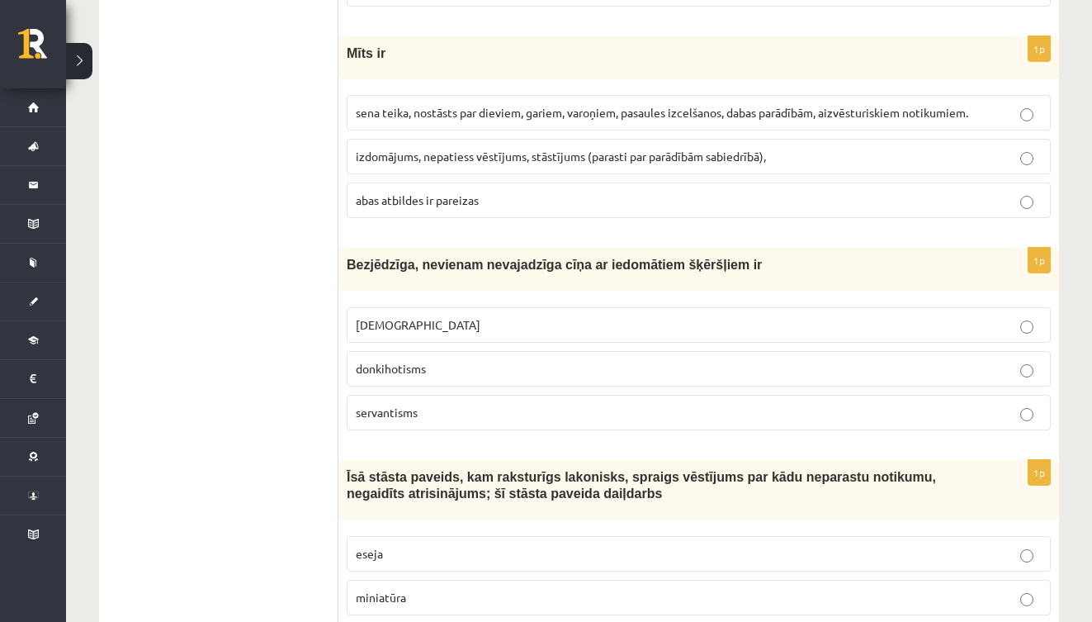
scroll to position [6180, 0]
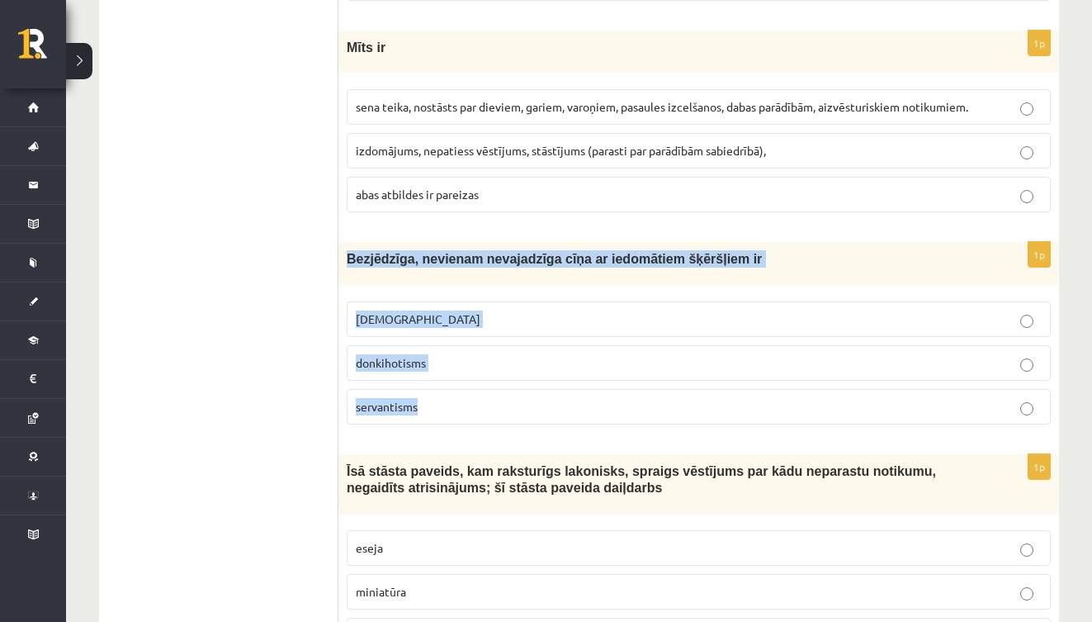
drag, startPoint x: 350, startPoint y: 245, endPoint x: 453, endPoint y: 392, distance: 179.5
click at [454, 392] on div "1p Bezjēdzīga, nevienam nevajadzīga cīņa ar iedomātiem šķēršļiem ir minhauzenis…" at bounding box center [698, 339] width 721 height 195
click at [478, 358] on label "donkihotisms" at bounding box center [699, 362] width 704 height 35
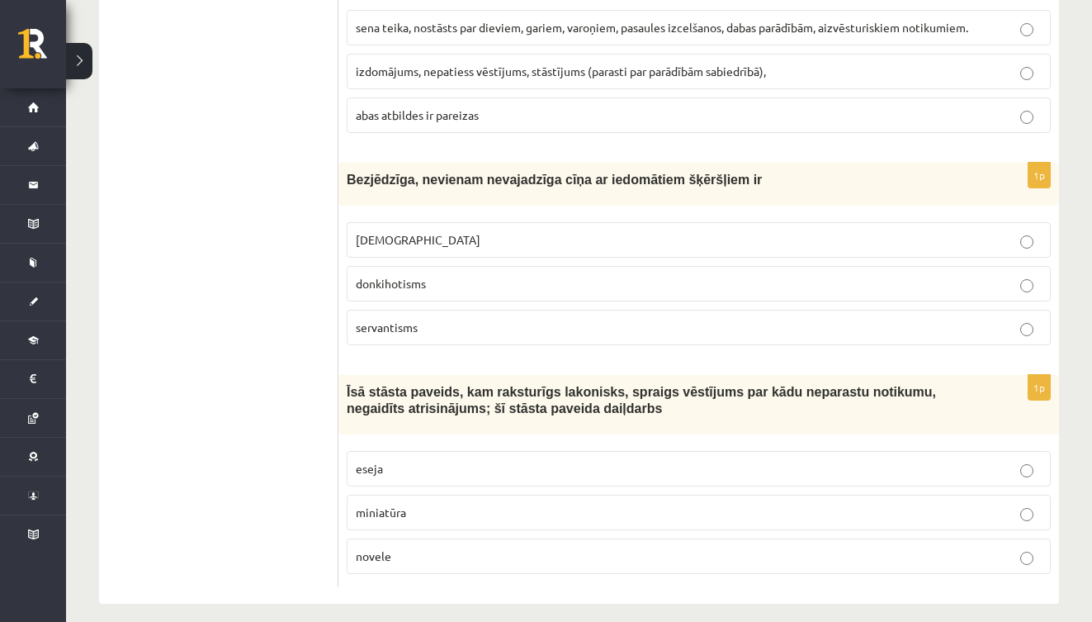
scroll to position [6258, 0]
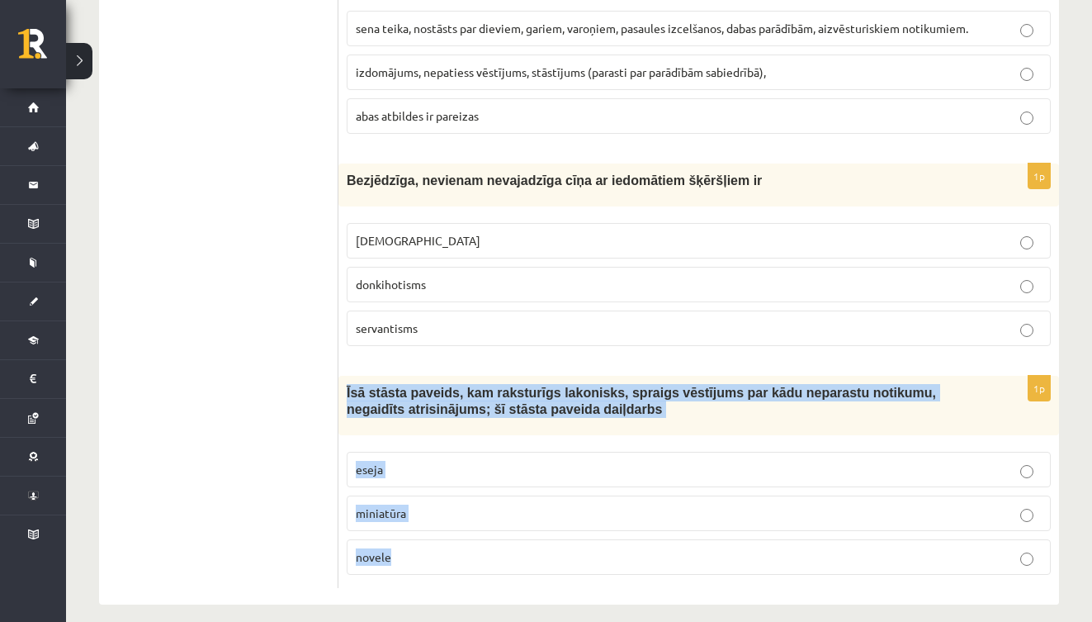
drag, startPoint x: 343, startPoint y: 373, endPoint x: 468, endPoint y: 559, distance: 224.1
click at [468, 559] on div "1p Īsā stāsta paveids, kam raksturīgs lakonisks, spraigs vēstījums par kādu nep…" at bounding box center [698, 482] width 721 height 212
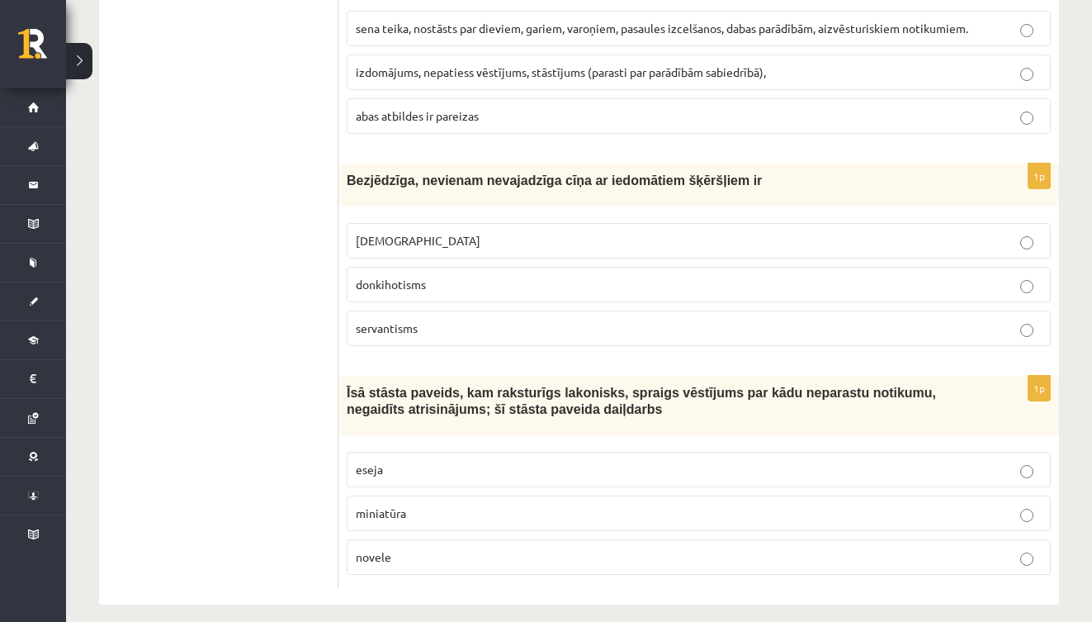
click at [471, 548] on p "novele" at bounding box center [699, 556] width 686 height 17
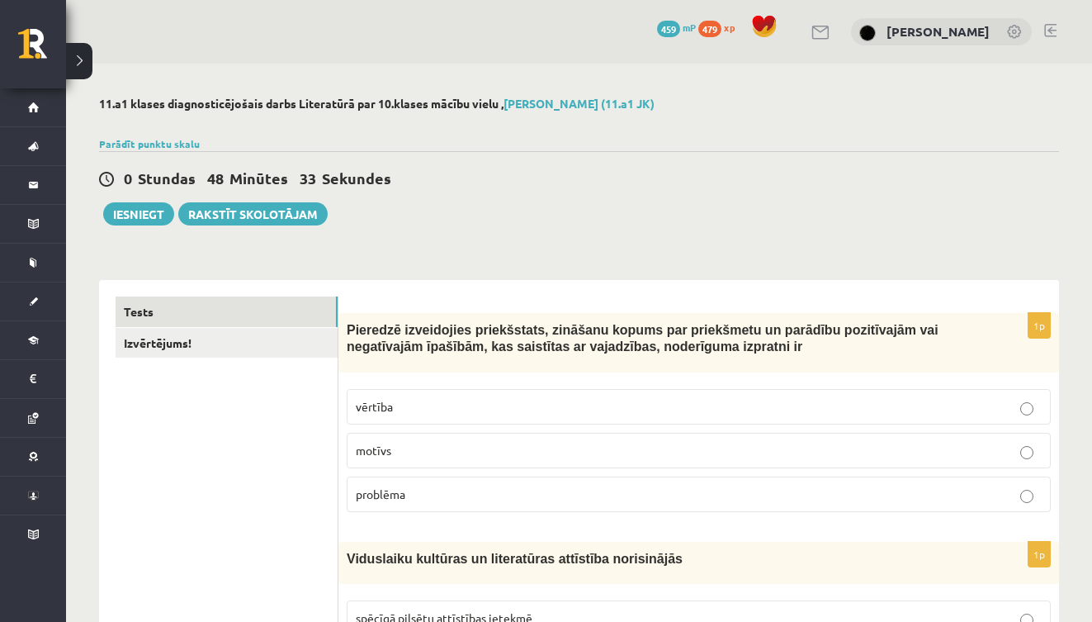
scroll to position [0, 0]
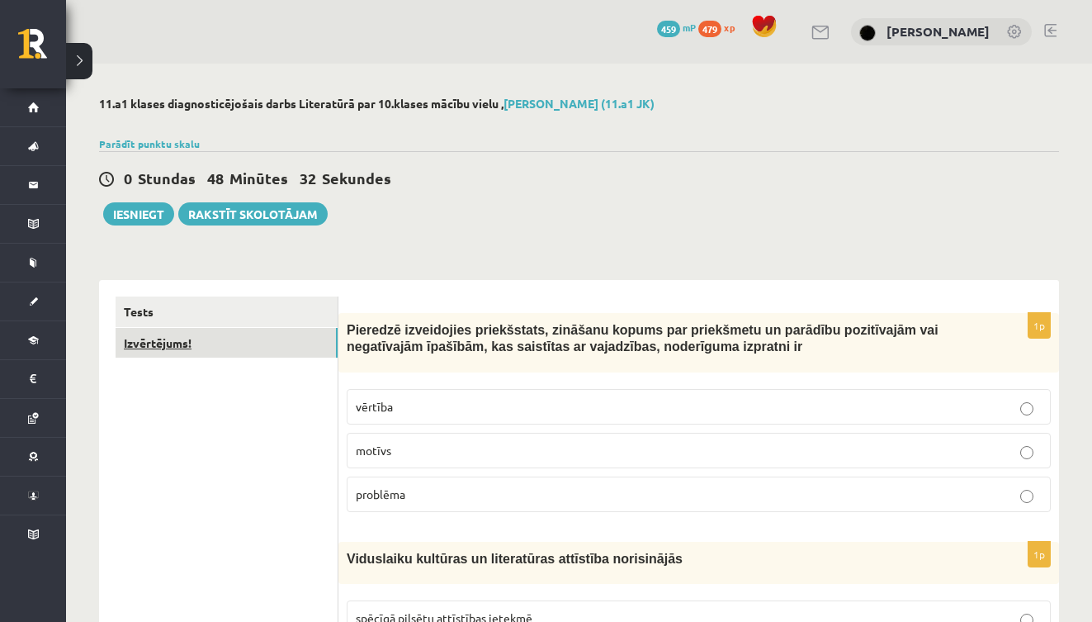
click at [230, 342] on link "Izvērtējums!" at bounding box center [227, 343] width 222 height 31
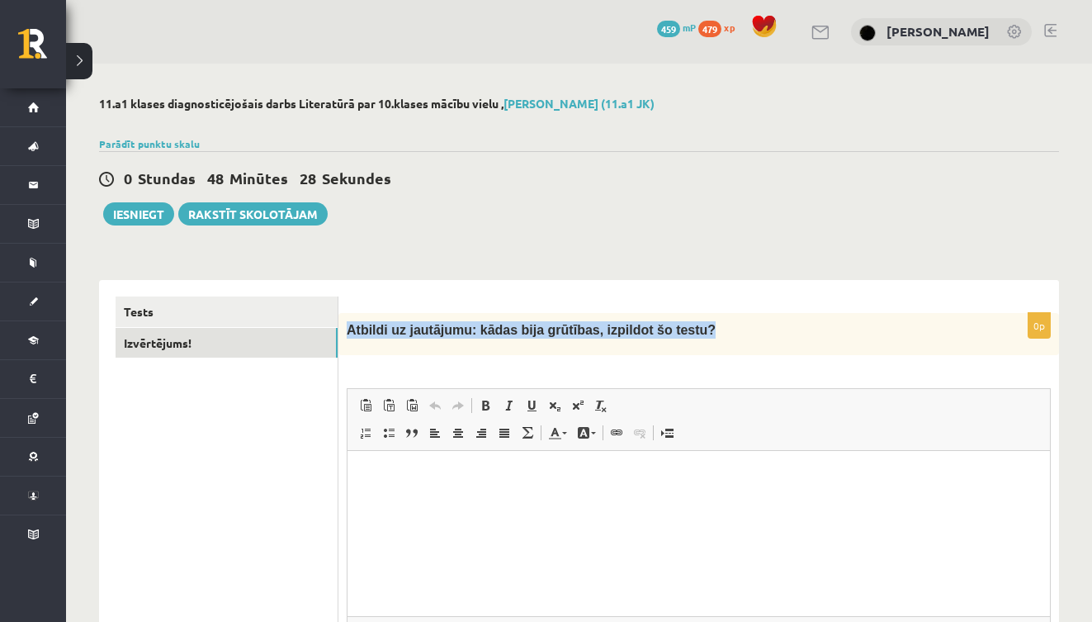
drag, startPoint x: 347, startPoint y: 324, endPoint x: 726, endPoint y: 330, distance: 378.9
click at [726, 330] on p "Atbildi uz jautājumu: kādas bija grūtības, izpildot šo testu?" at bounding box center [658, 329] width 622 height 17
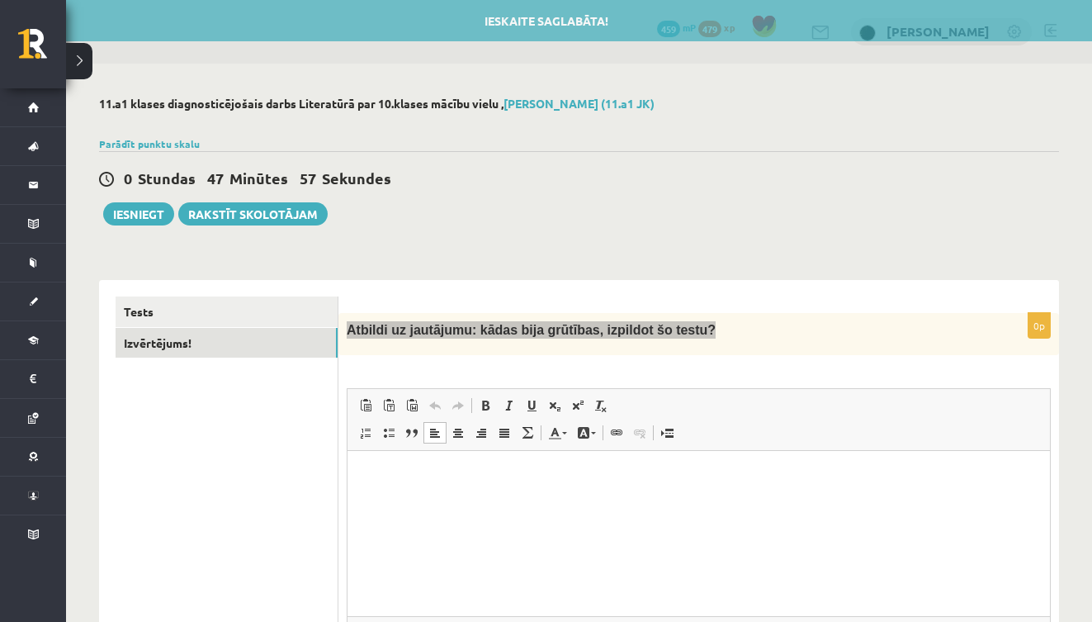
click at [495, 488] on html at bounding box center [698, 476] width 702 height 50
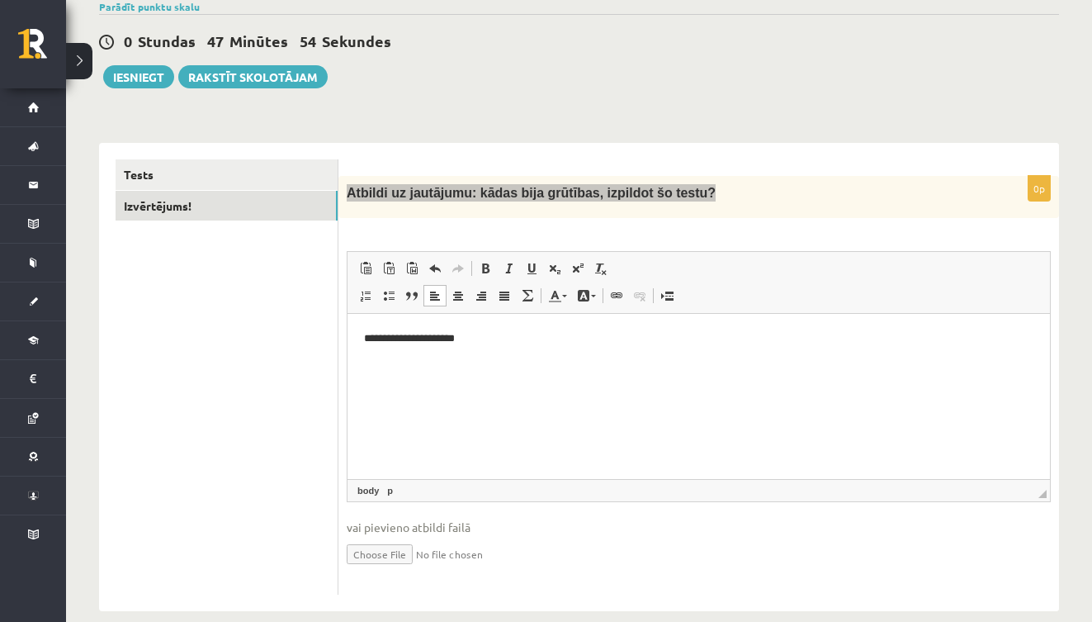
scroll to position [138, 0]
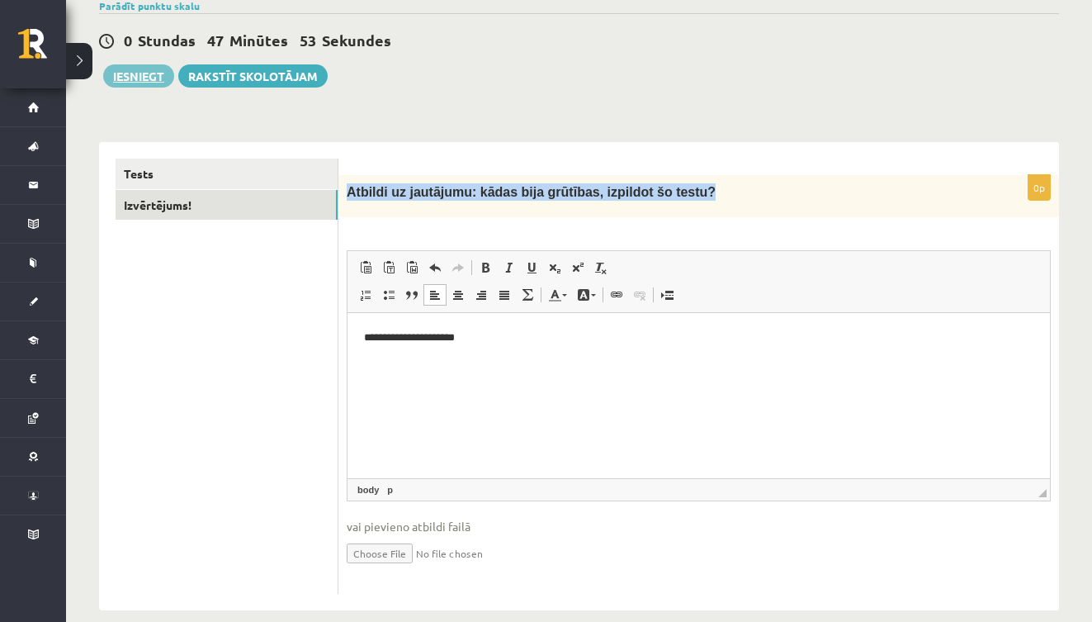
click at [151, 69] on button "Iesniegt" at bounding box center [138, 75] width 71 height 23
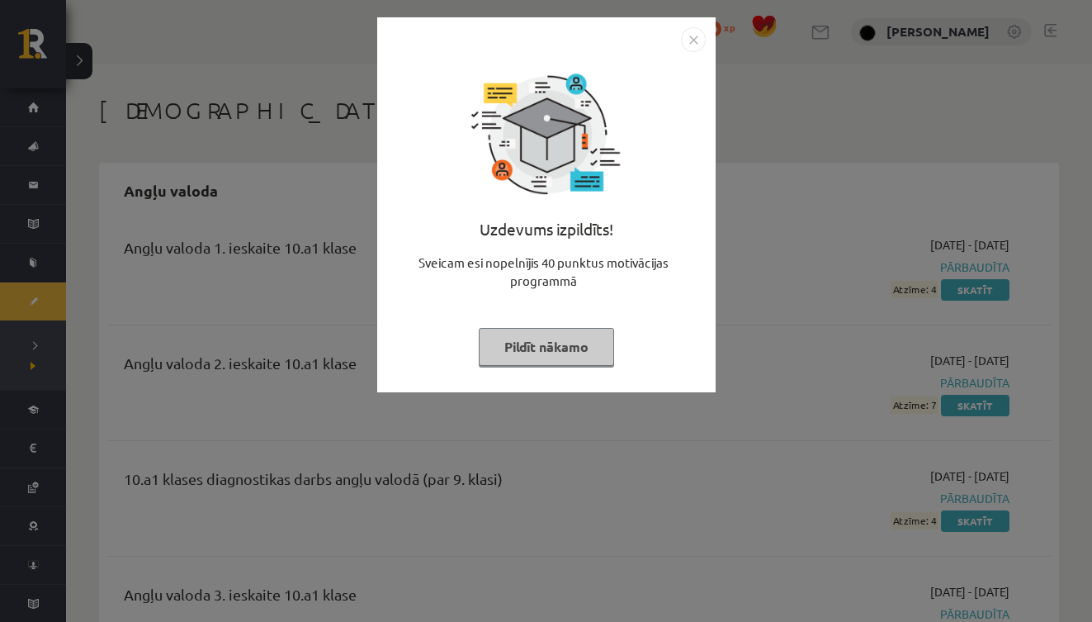
click at [586, 351] on button "Pildīt nākamo" at bounding box center [546, 347] width 135 height 38
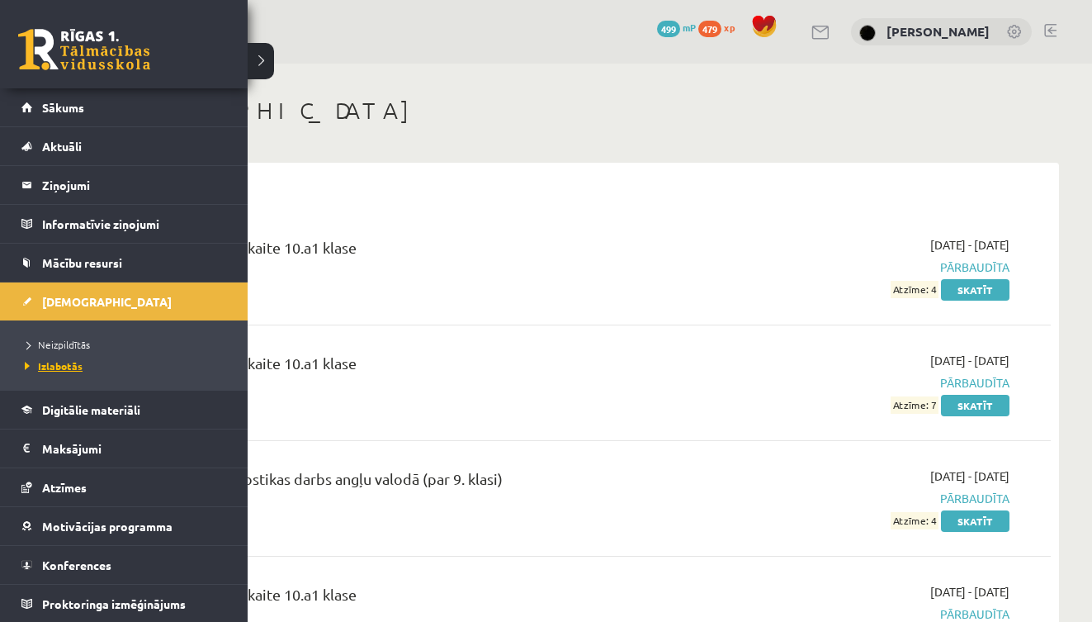
click at [73, 358] on link "Izlabotās" at bounding box center [126, 365] width 210 height 15
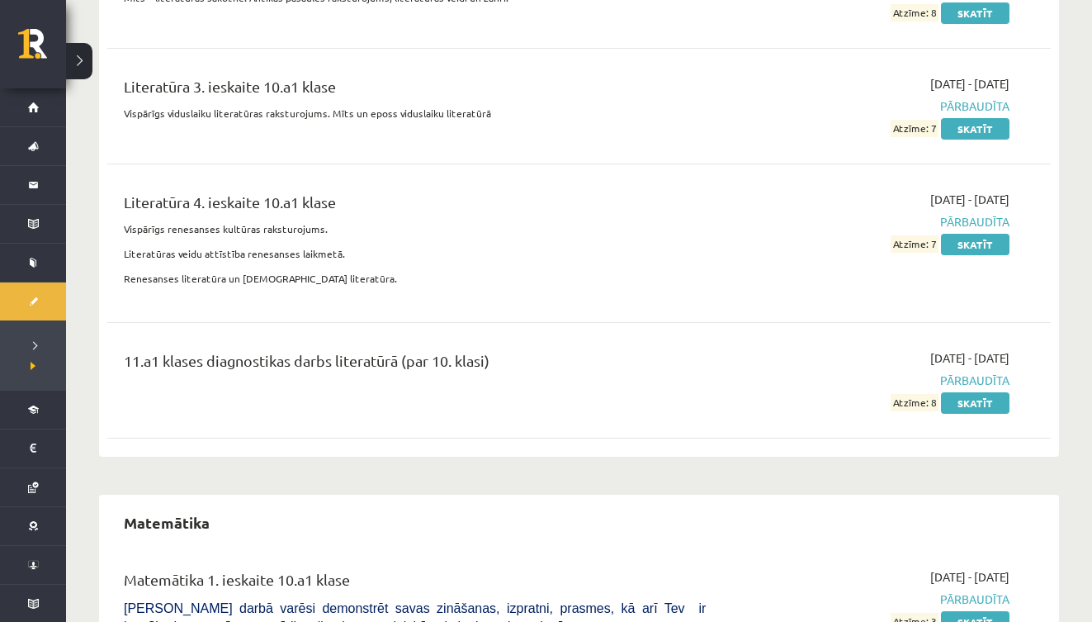
scroll to position [4266, 0]
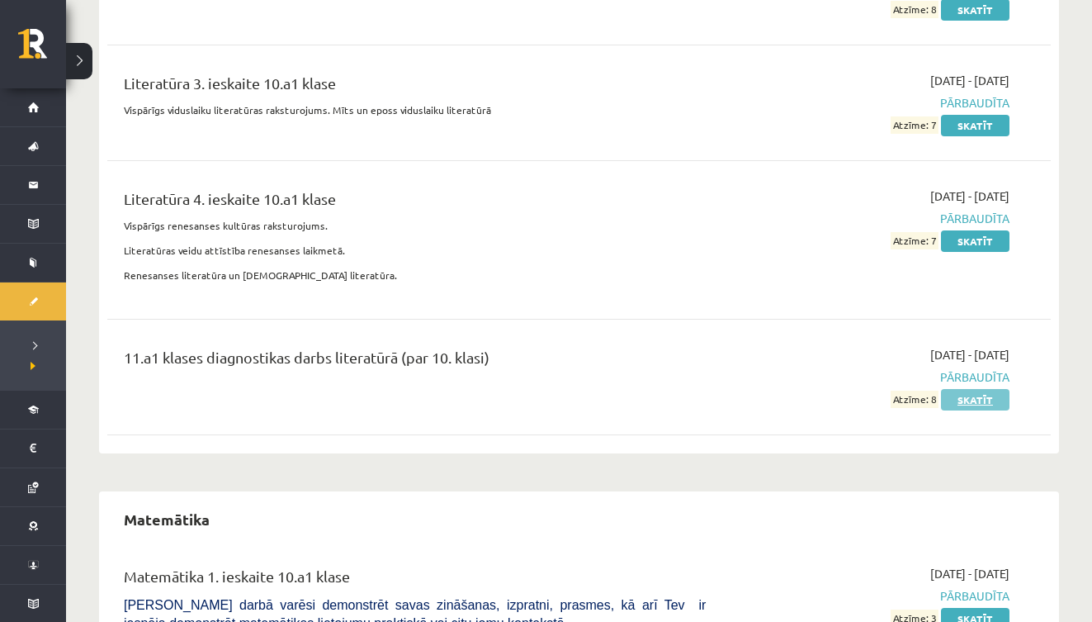
click at [968, 389] on link "Skatīt" at bounding box center [975, 399] width 69 height 21
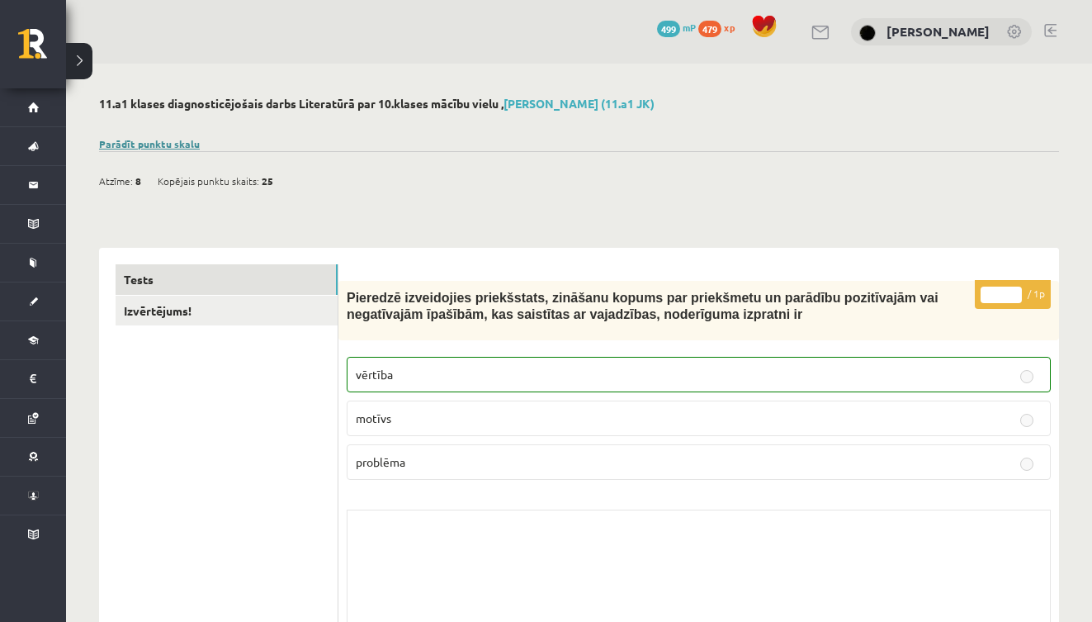
click at [168, 139] on link "Parādīt punktu skalu" at bounding box center [149, 143] width 101 height 13
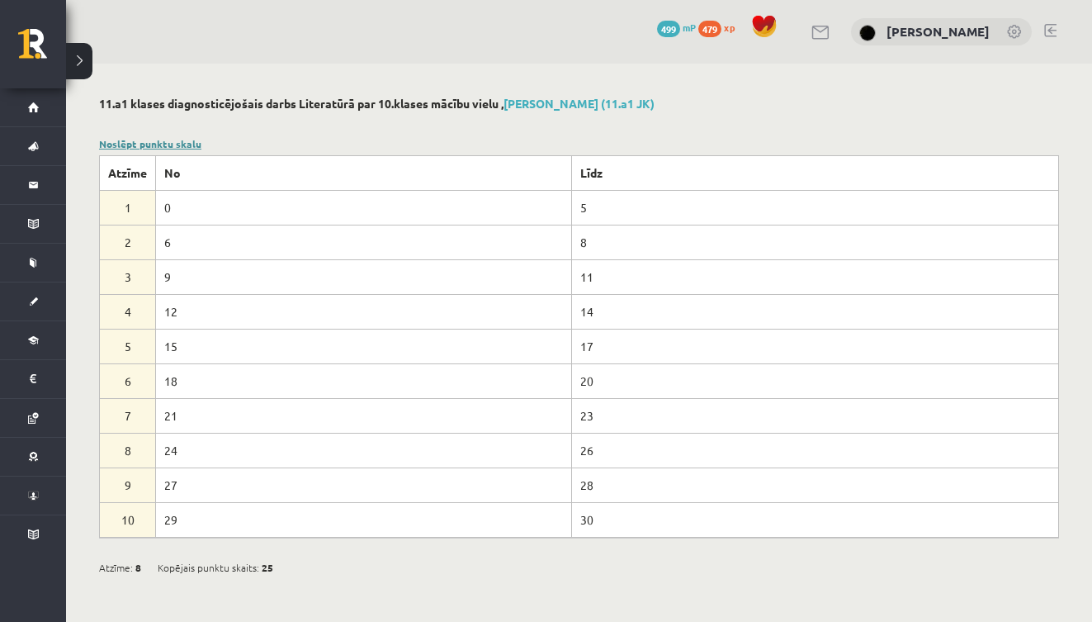
click at [163, 140] on link "Noslēpt punktu skalu" at bounding box center [150, 143] width 102 height 13
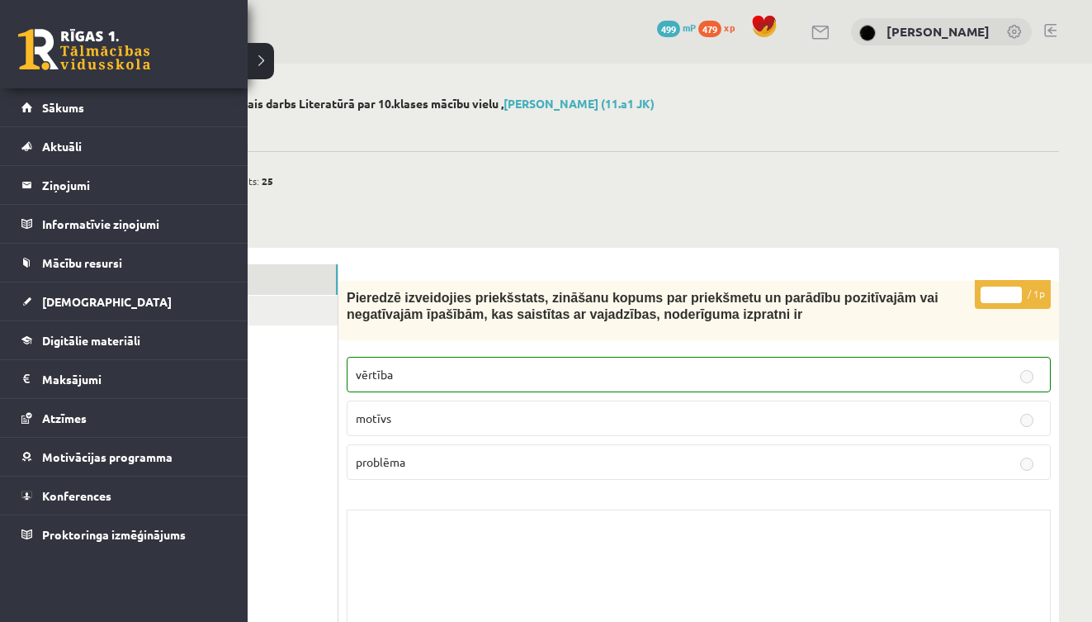
click at [48, 48] on link at bounding box center [84, 49] width 132 height 41
